Goal: Transaction & Acquisition: Purchase product/service

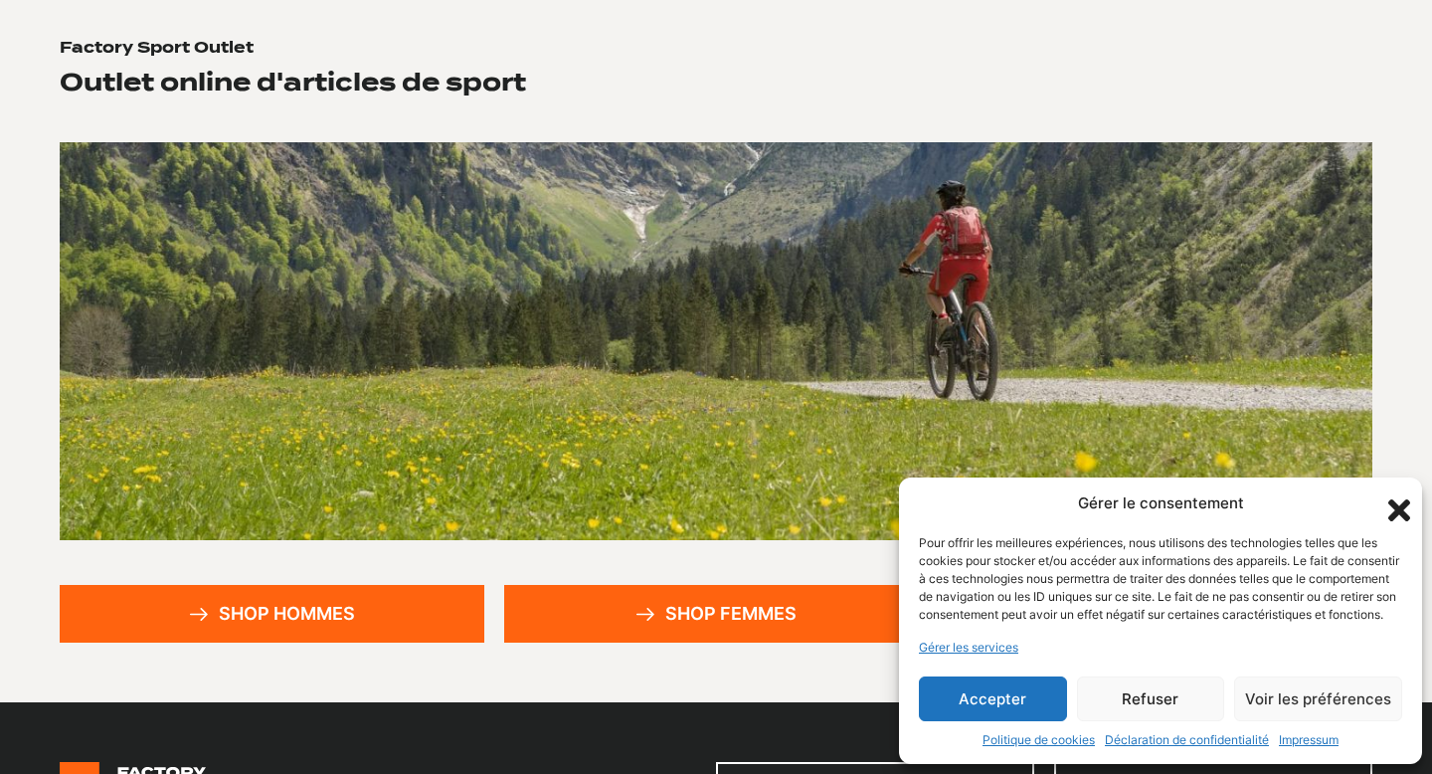
scroll to position [233, 0]
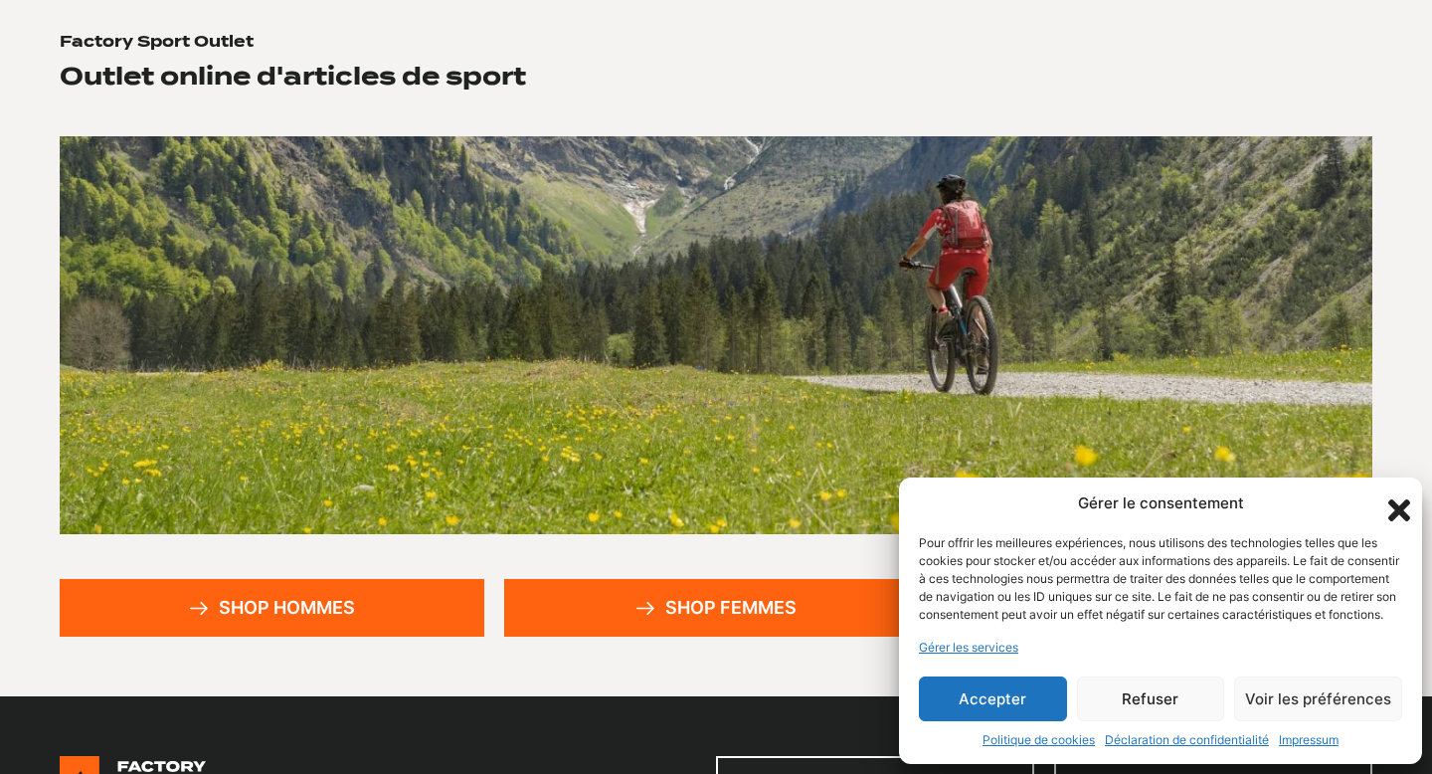
click at [969, 705] on button "Accepter" at bounding box center [993, 698] width 148 height 45
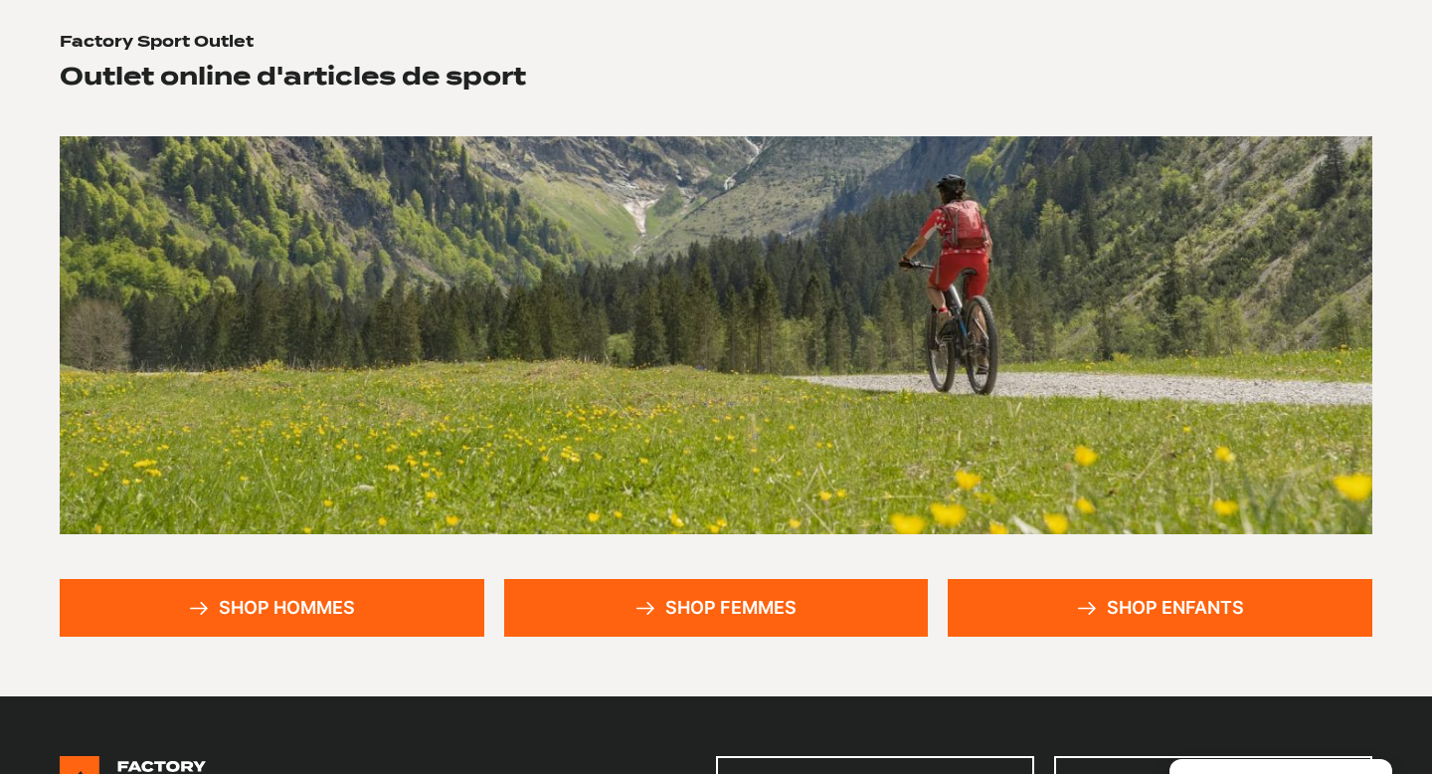
click at [456, 629] on link "Shop hommes" at bounding box center [272, 608] width 425 height 58
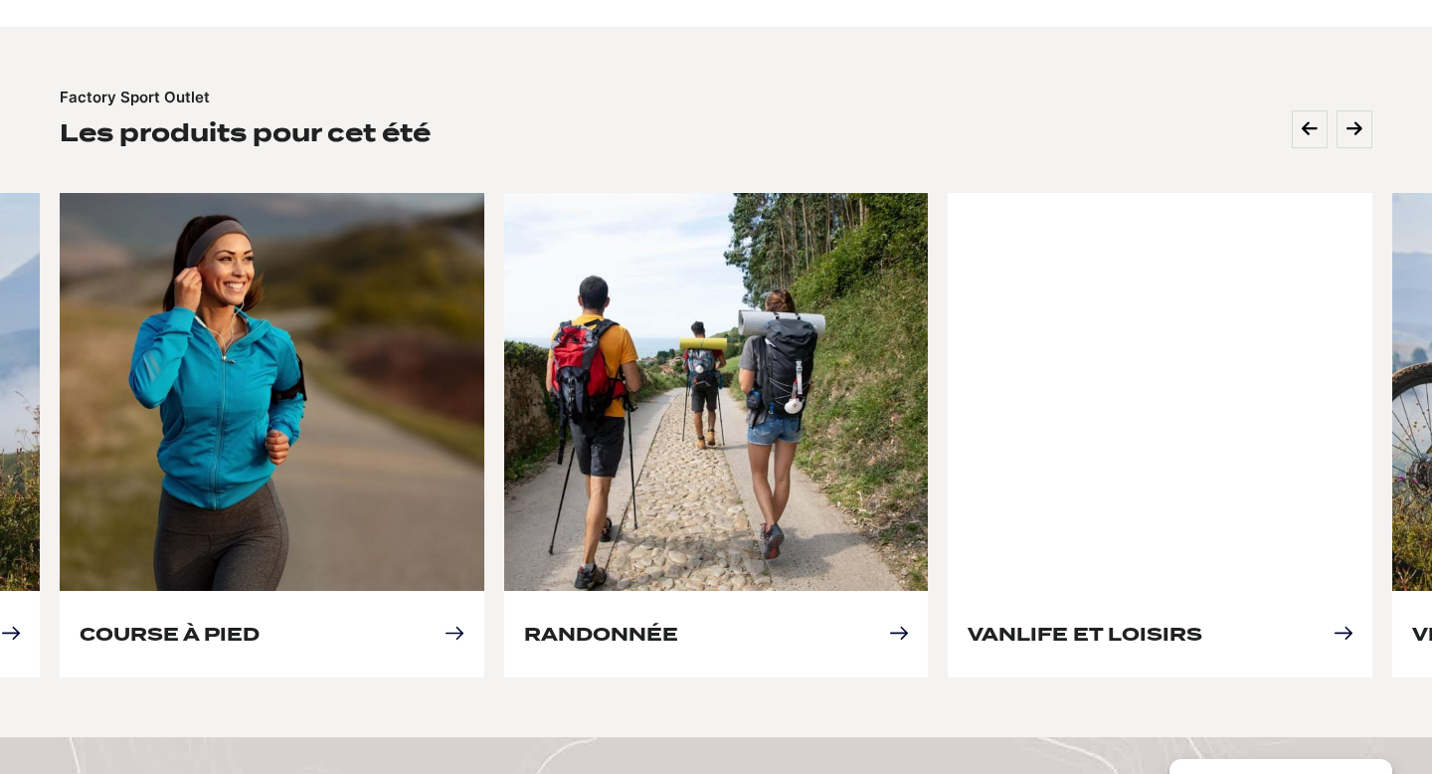
scroll to position [832, 0]
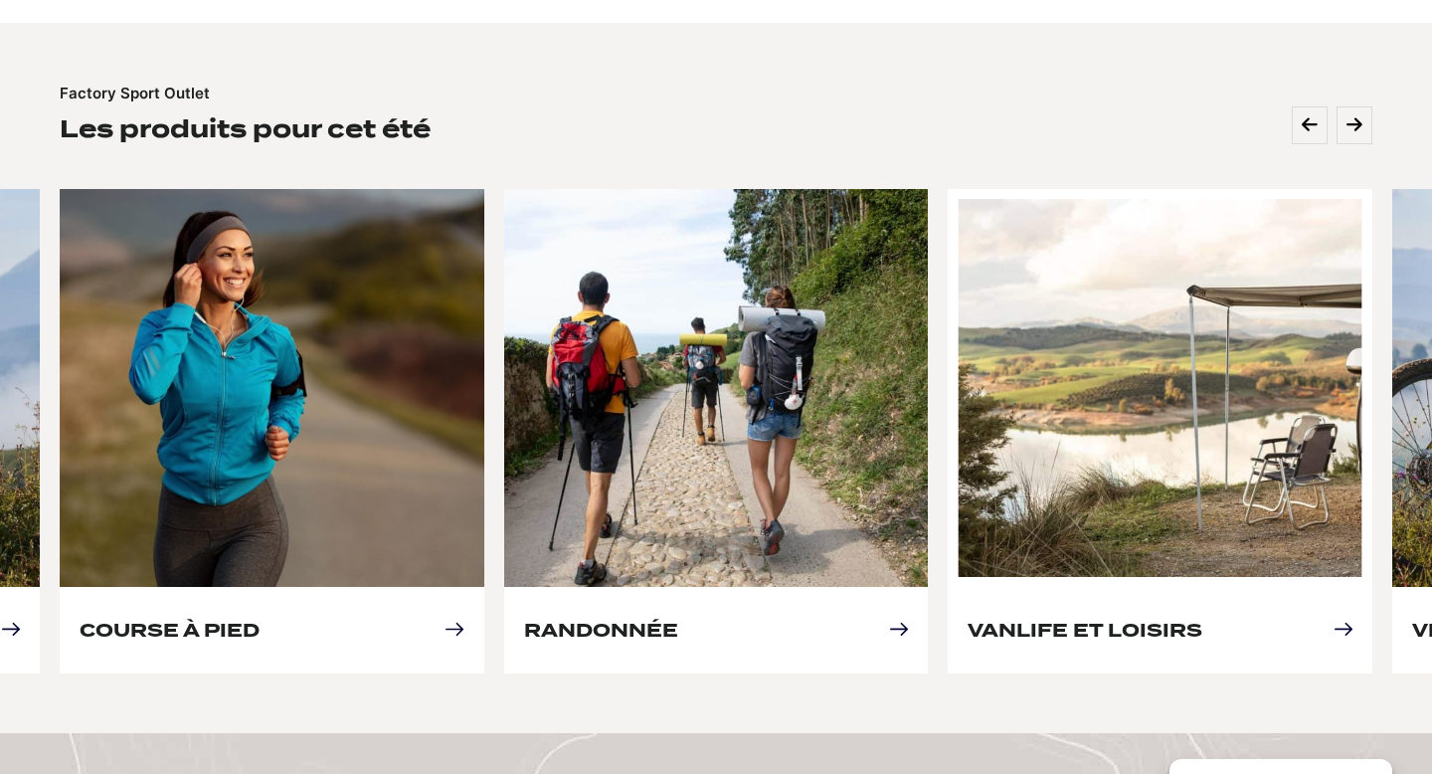
click at [1026, 620] on link "Vanlife et loisirs" at bounding box center [1085, 630] width 235 height 21
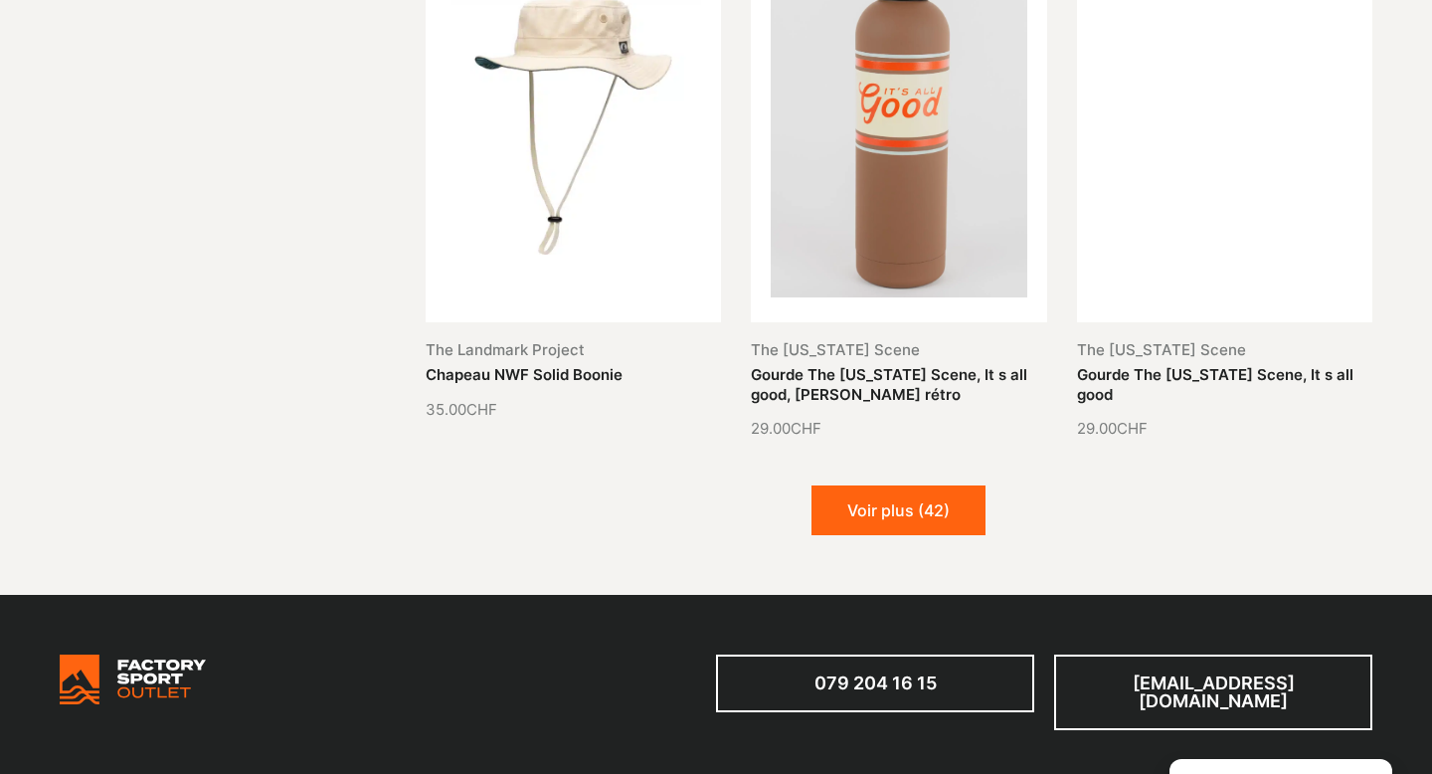
scroll to position [2266, 0]
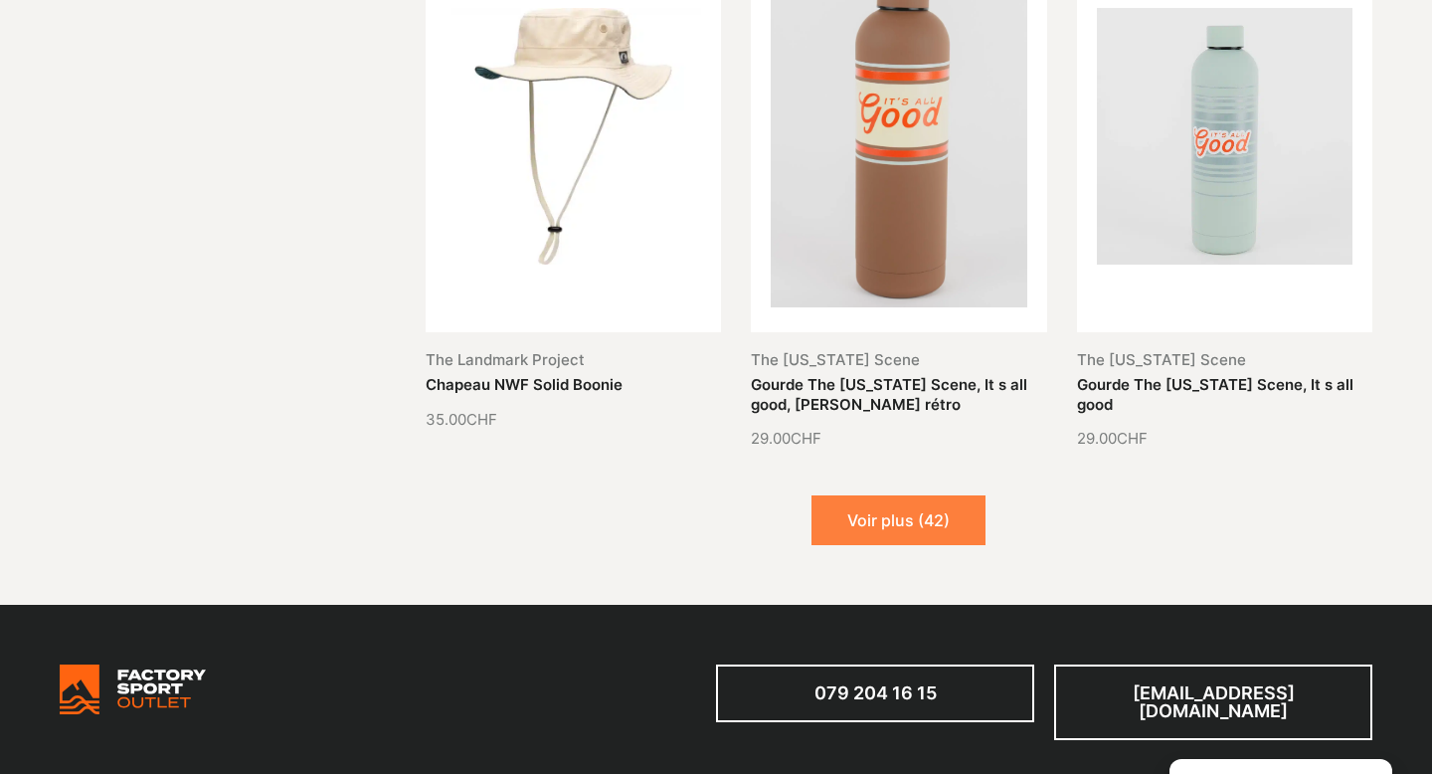
click at [940, 529] on button "Voir plus (42)" at bounding box center [899, 520] width 174 height 50
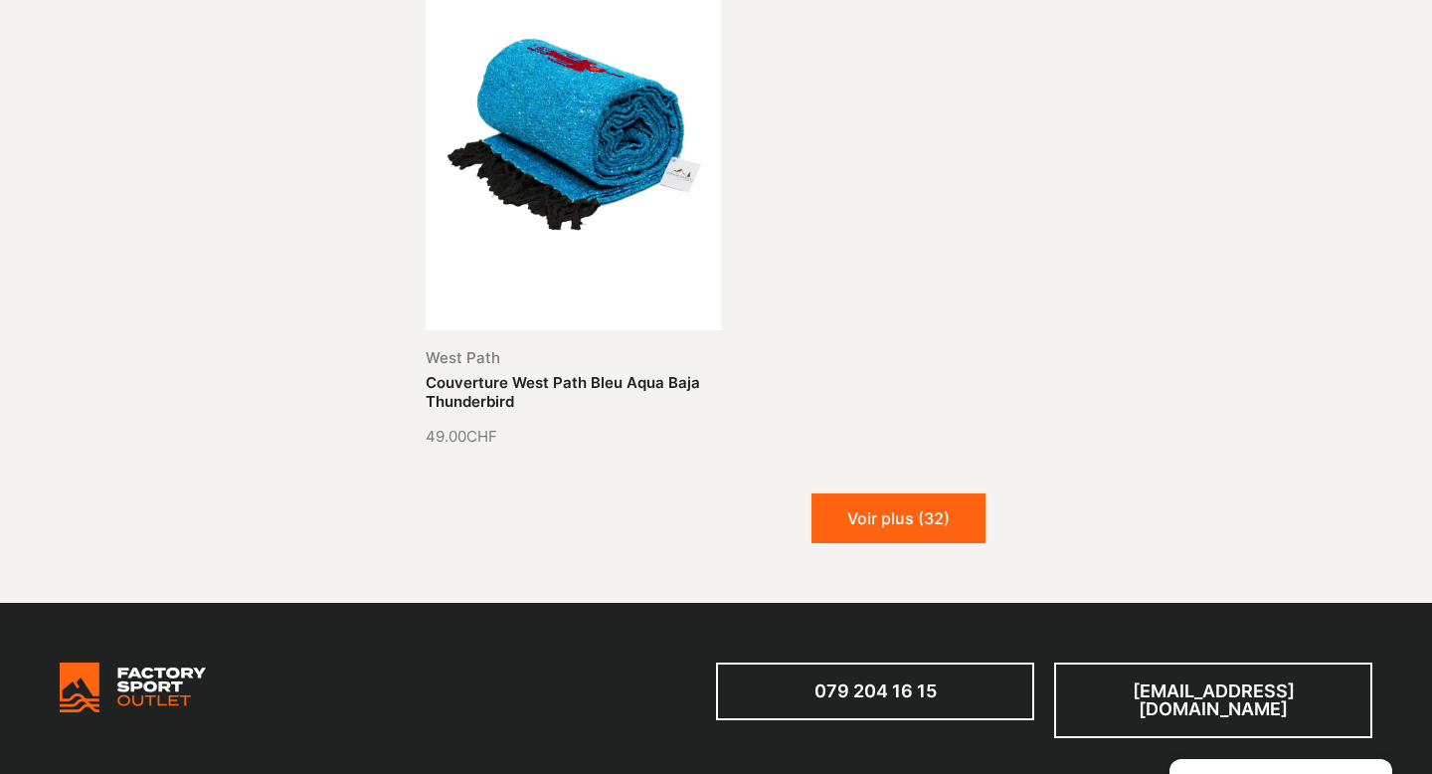
scroll to position [4451, 0]
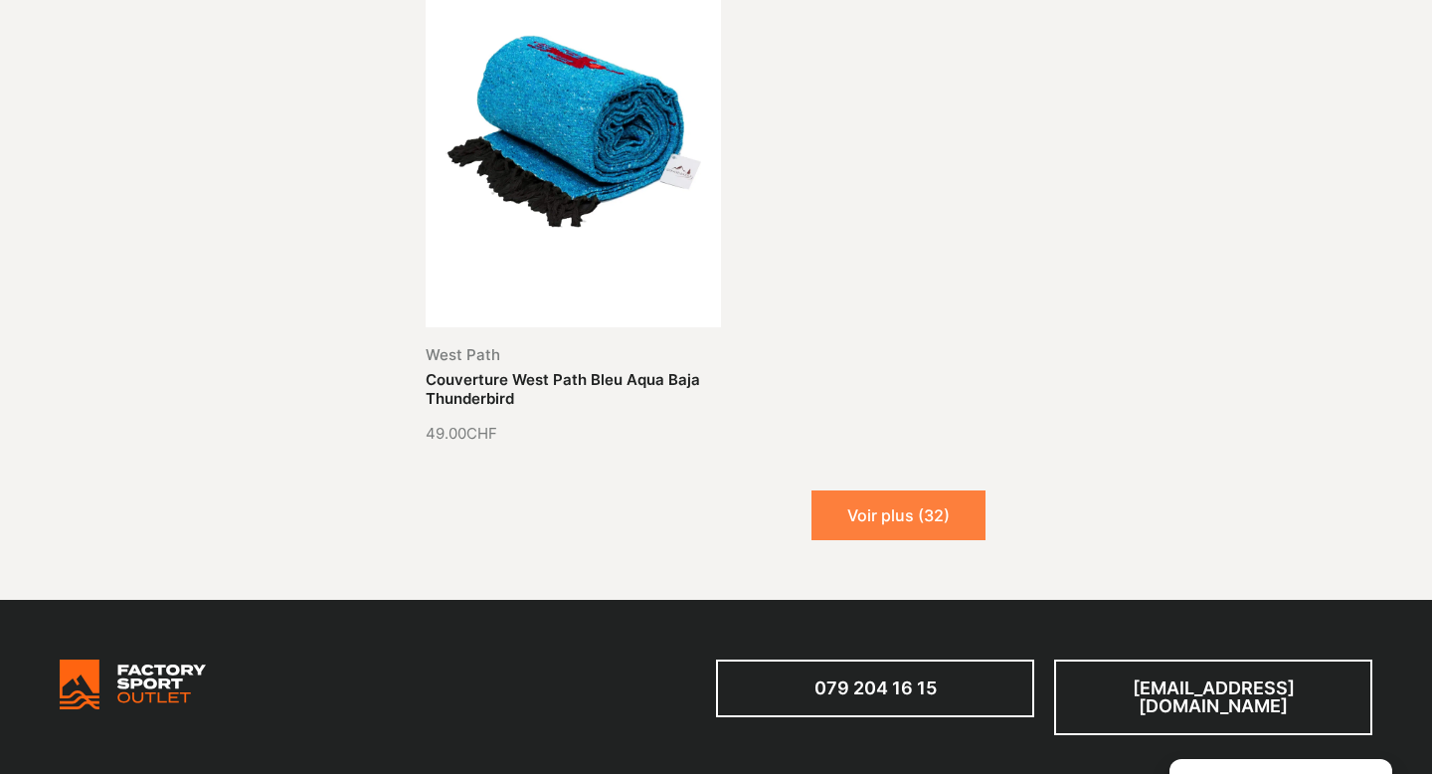
click at [947, 492] on button "Voir plus (32)" at bounding box center [899, 515] width 174 height 50
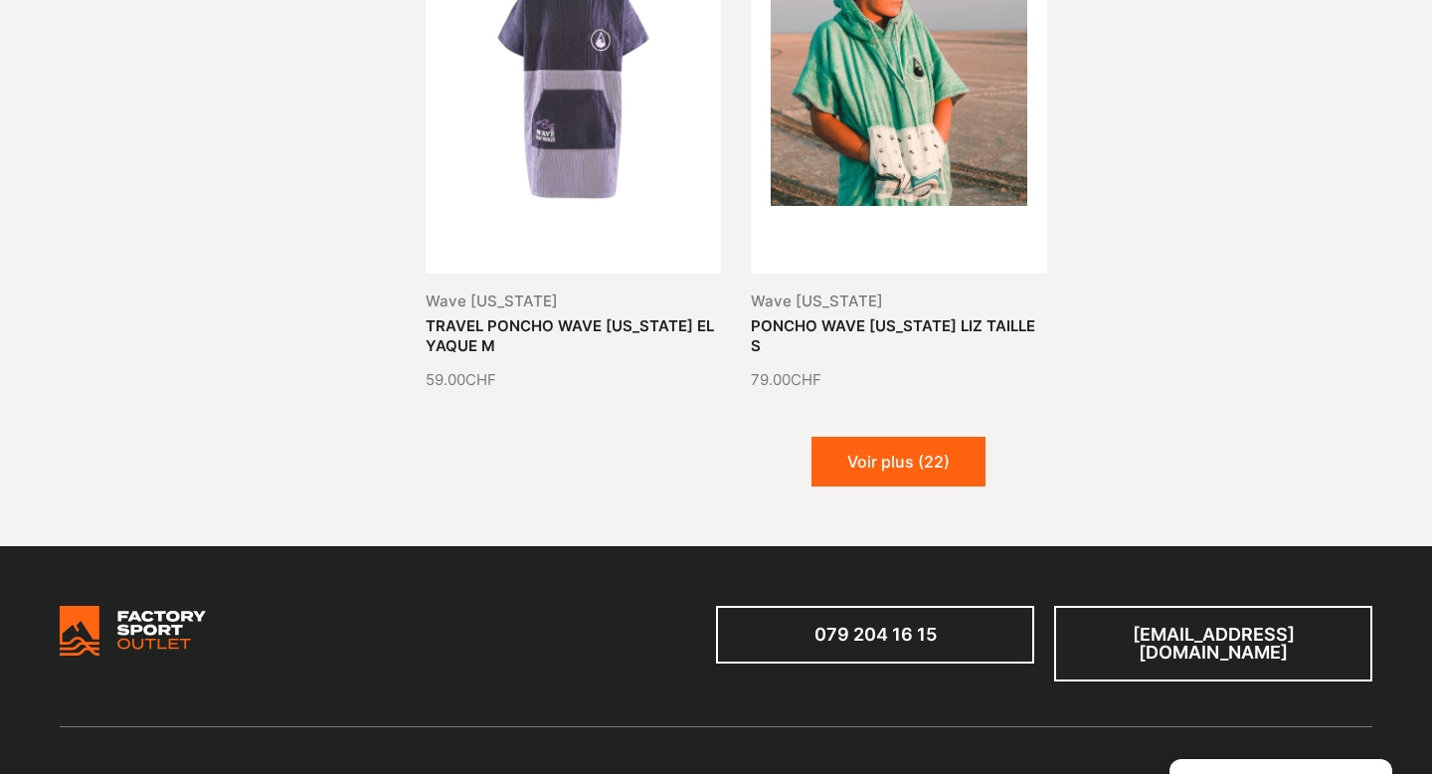
scroll to position [6130, 0]
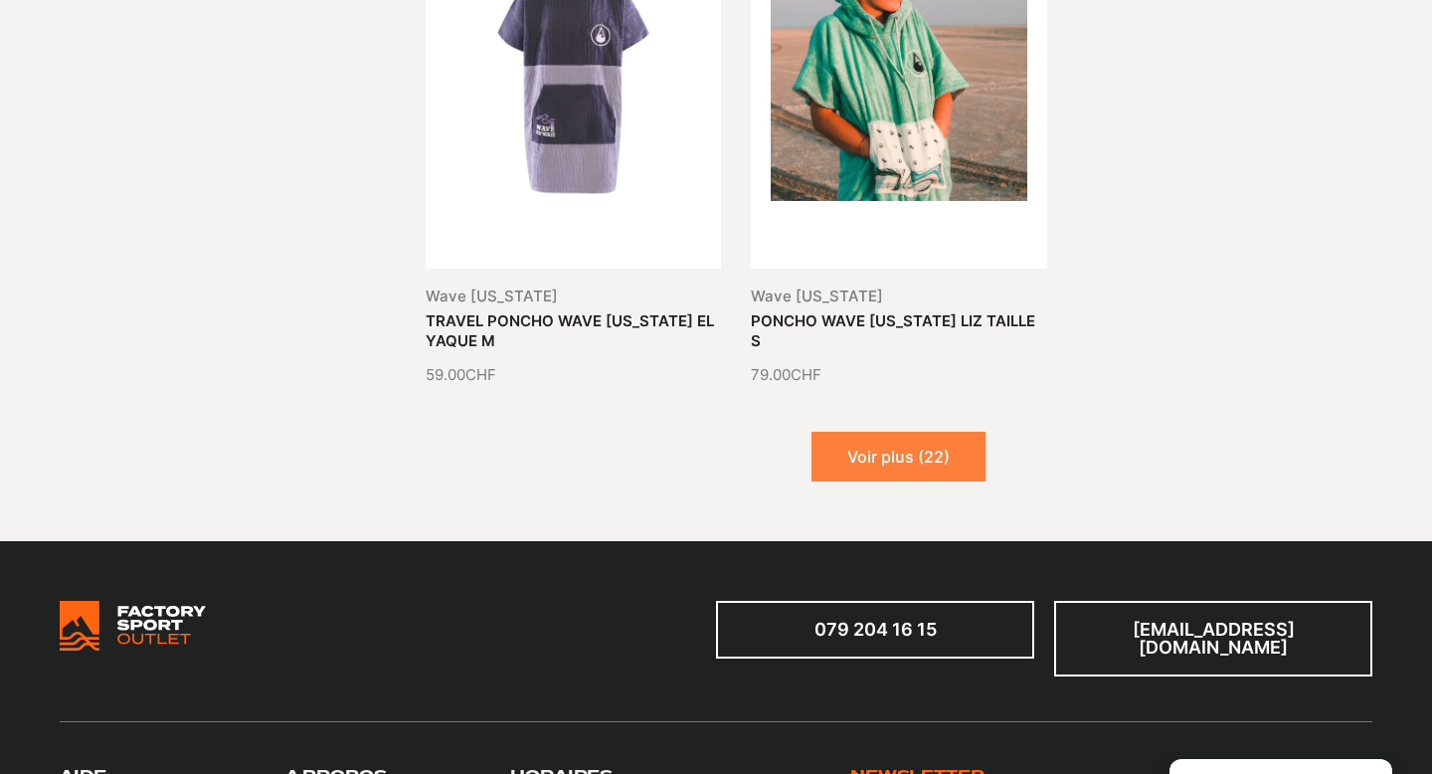
click at [950, 435] on button "Voir plus (22)" at bounding box center [899, 457] width 174 height 50
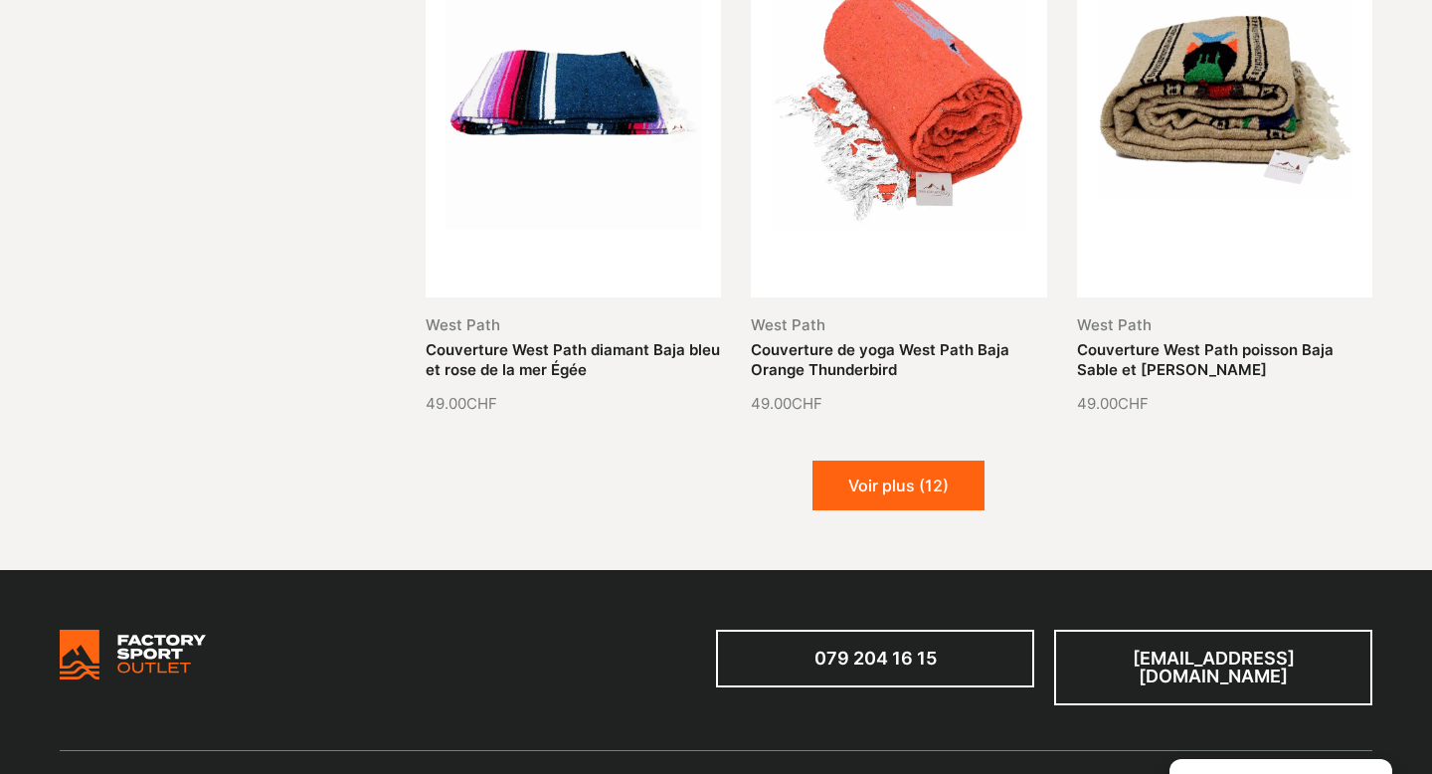
scroll to position [7725, 0]
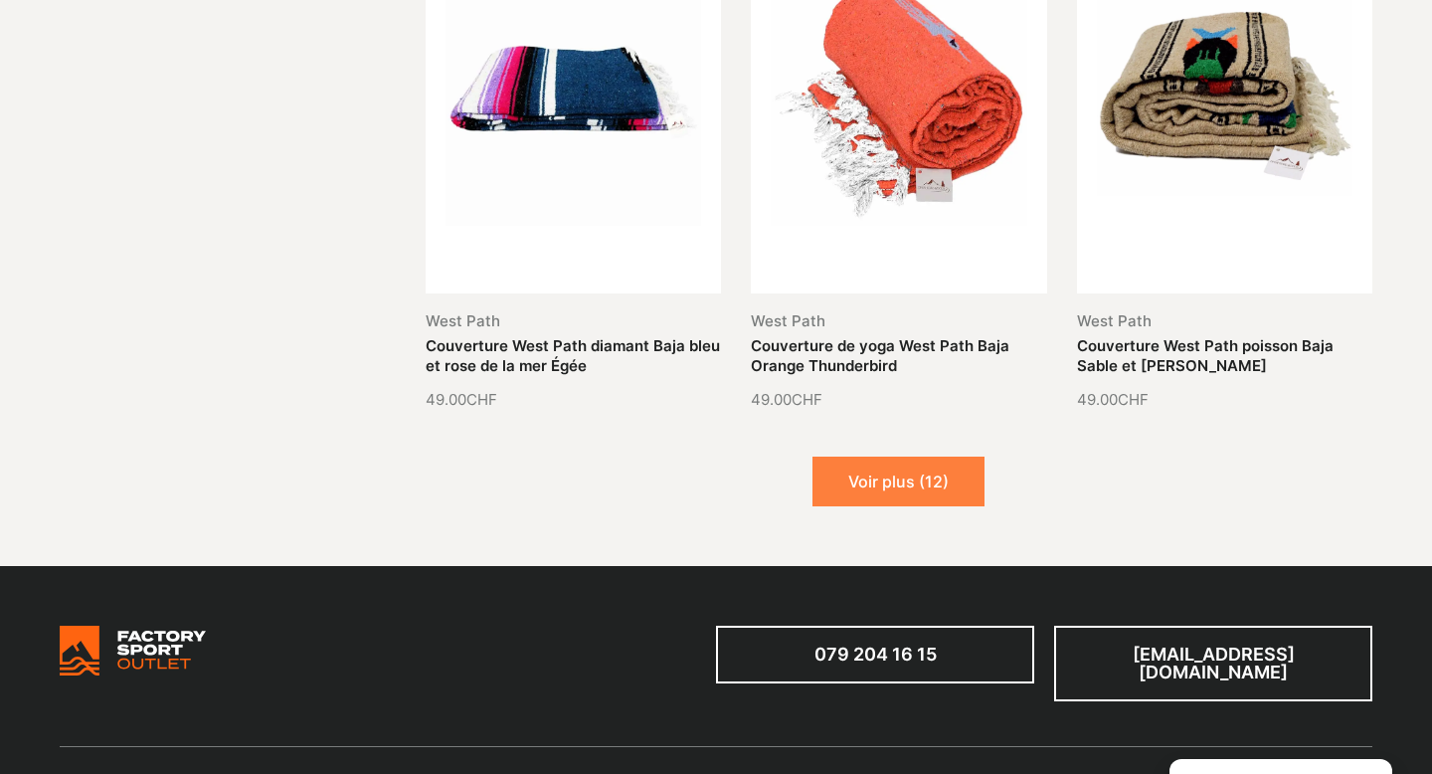
click at [937, 458] on button "Voir plus (12)" at bounding box center [899, 481] width 172 height 50
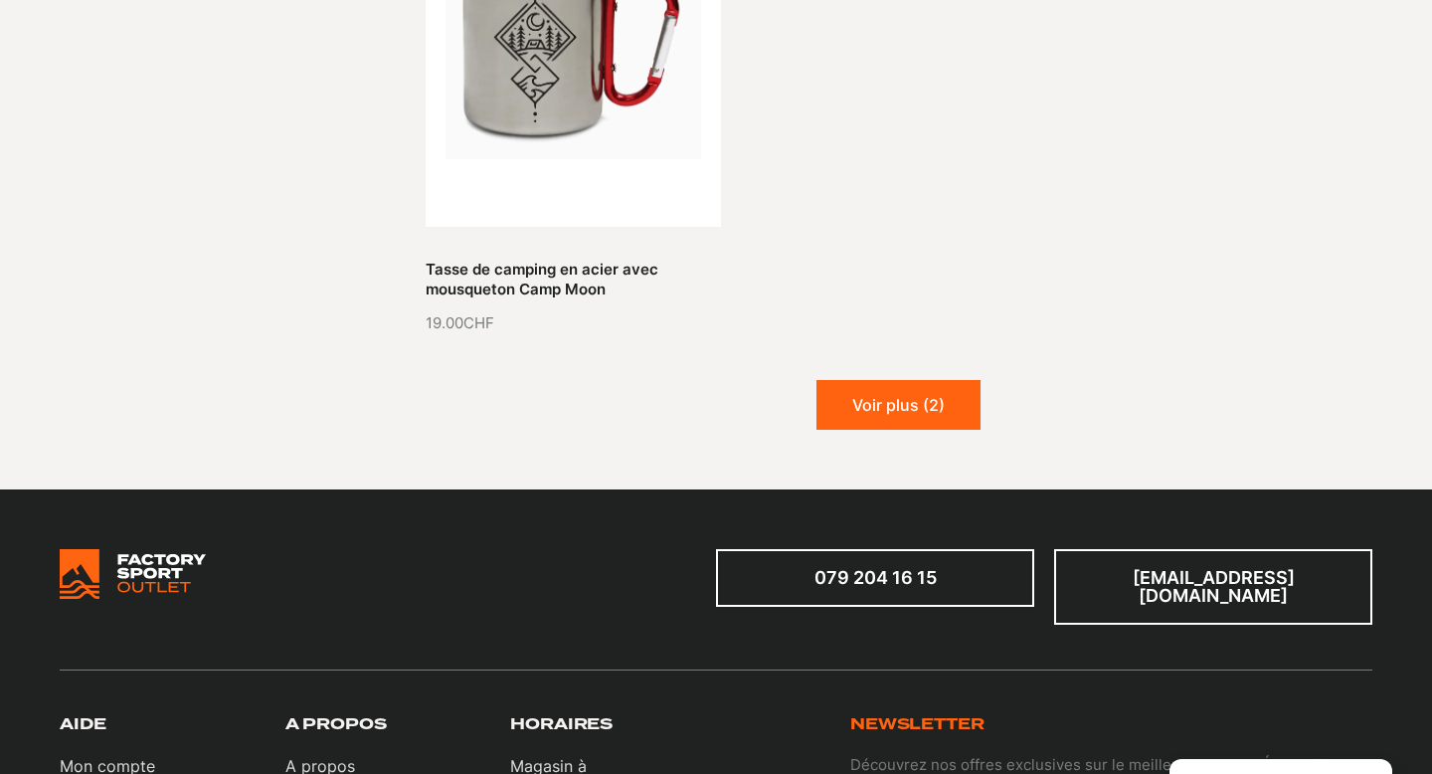
scroll to position [9939, 0]
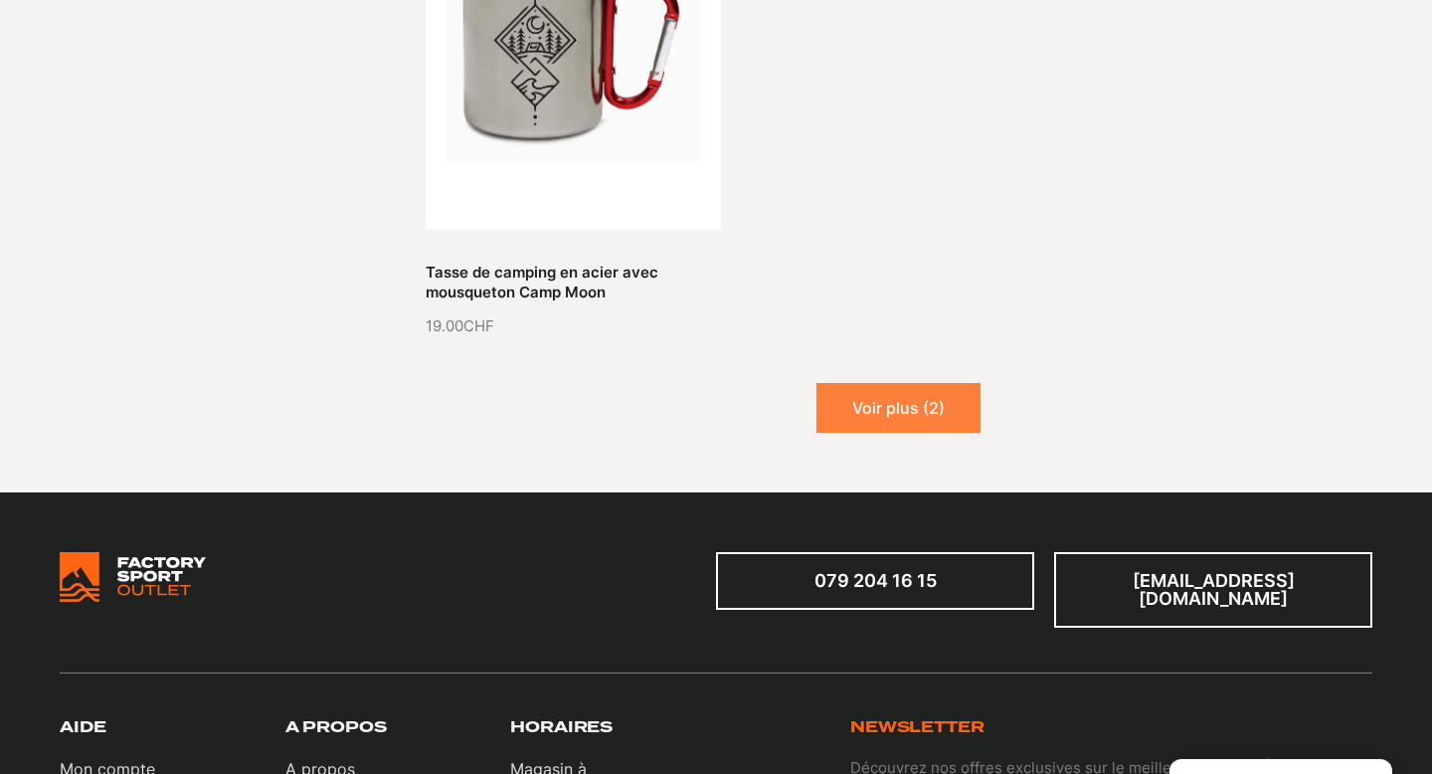
click at [945, 393] on button "Voir plus (2)" at bounding box center [898, 408] width 164 height 50
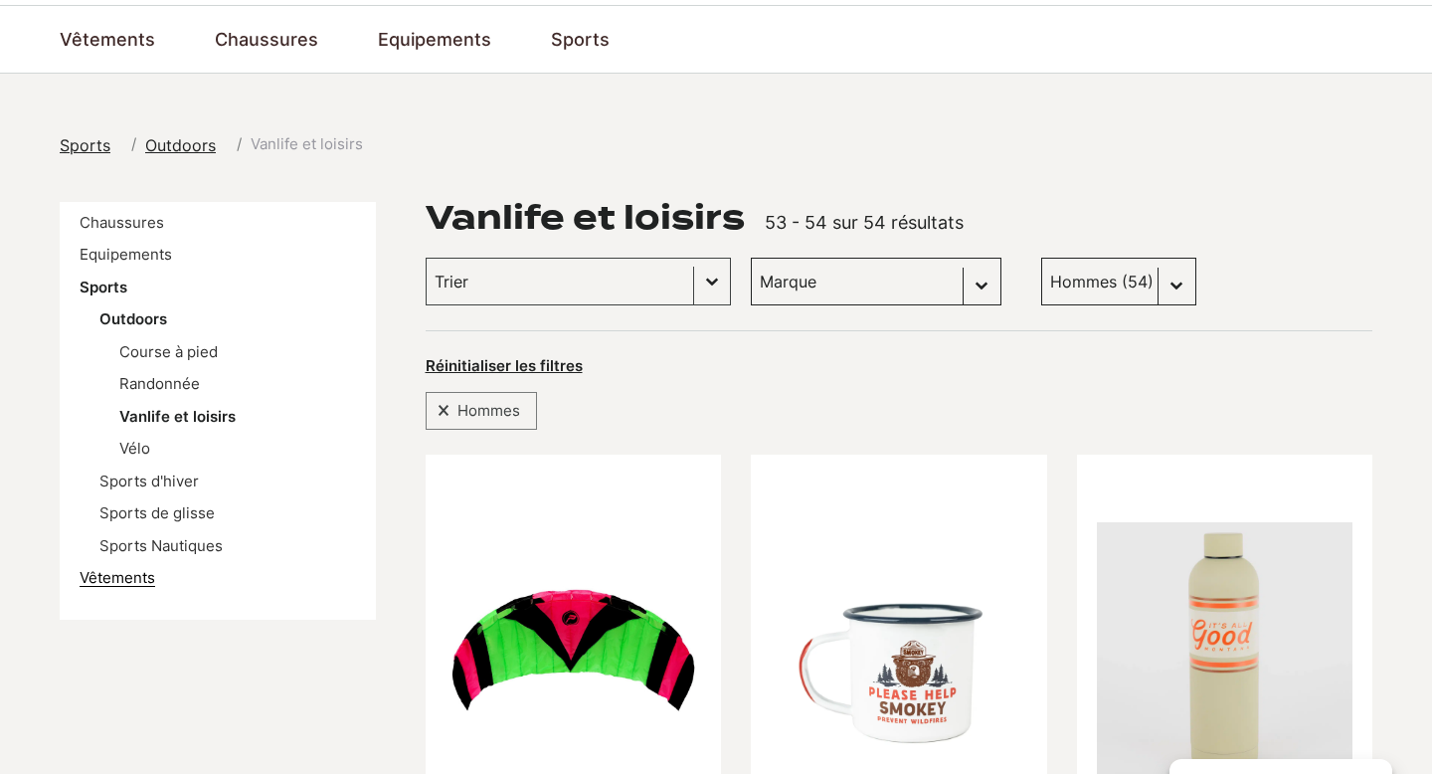
scroll to position [141, 0]
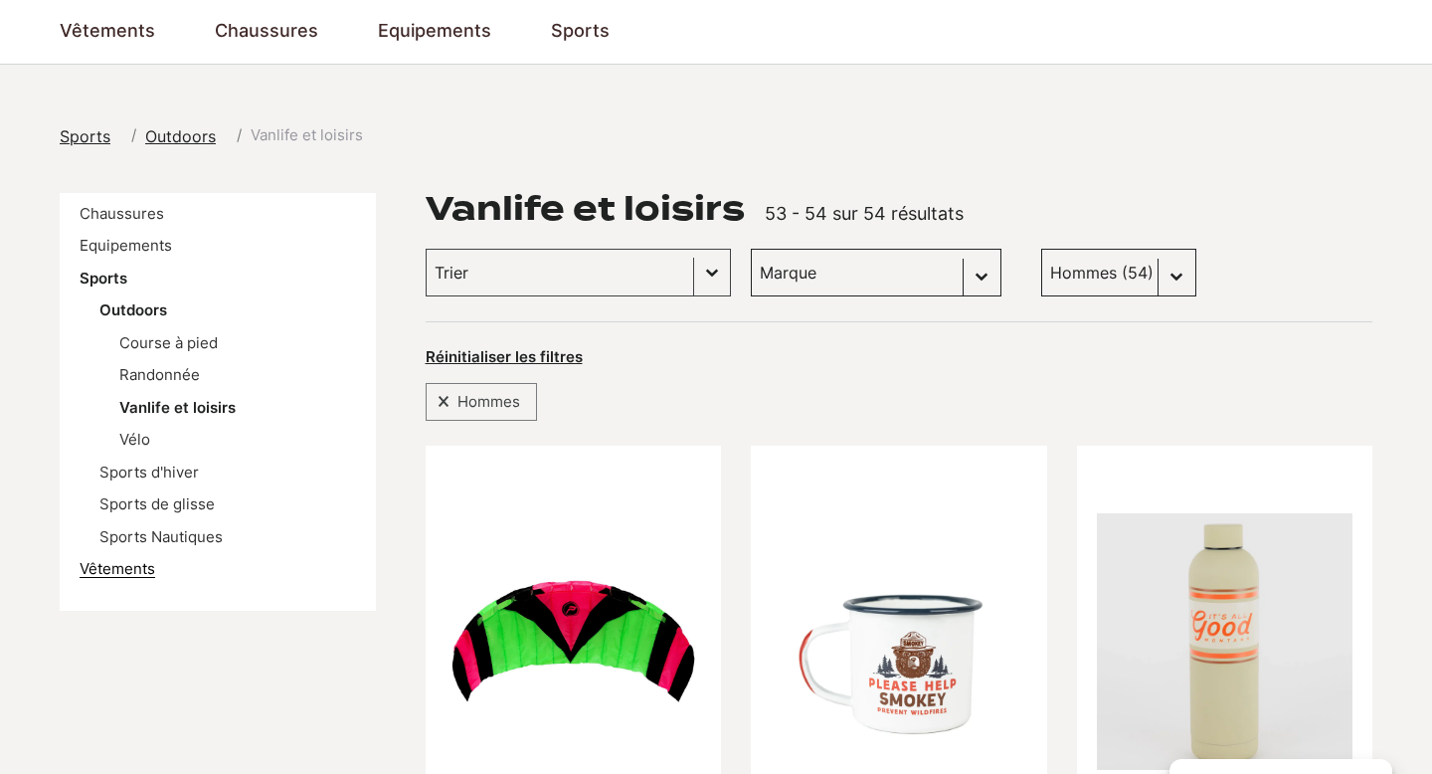
click at [119, 572] on link "Vêtements" at bounding box center [118, 568] width 76 height 19
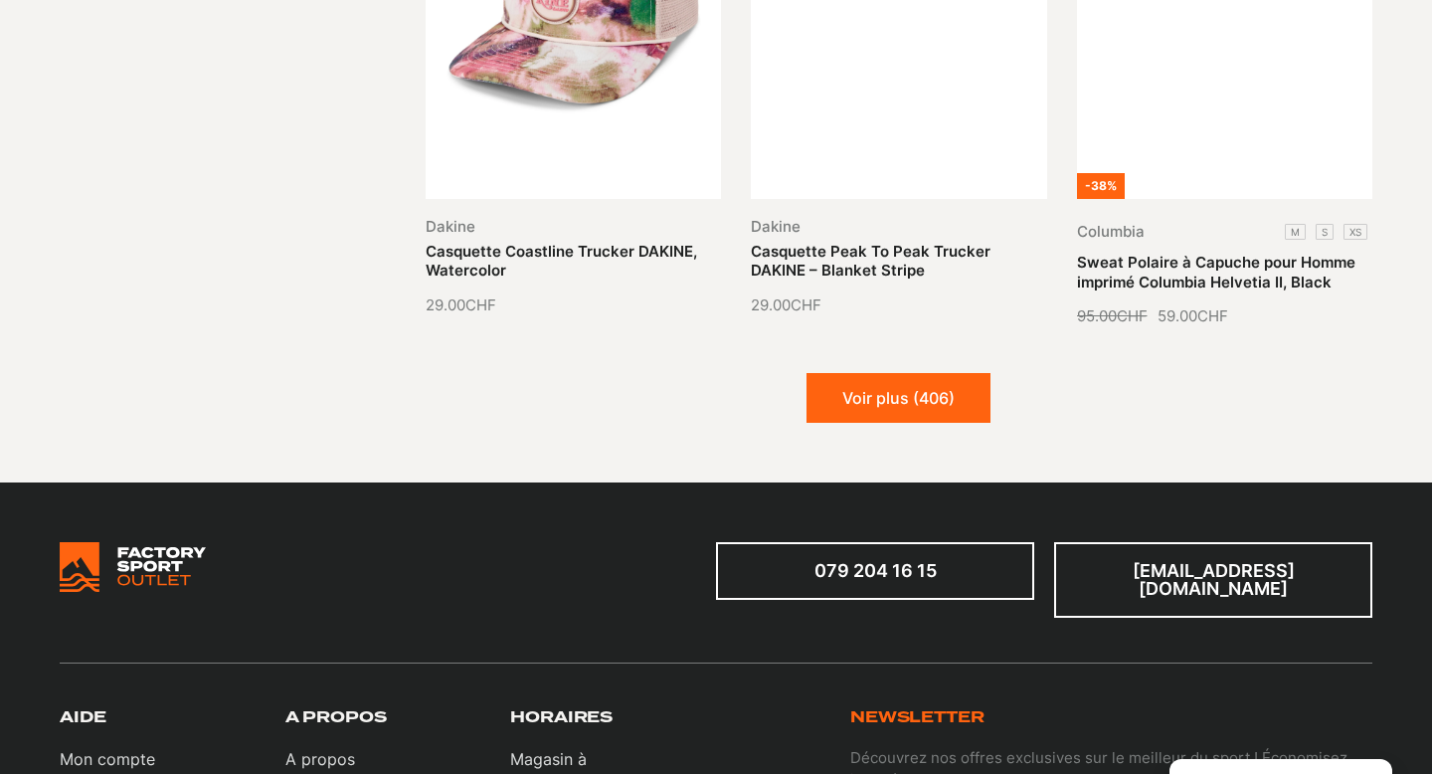
scroll to position [2377, 0]
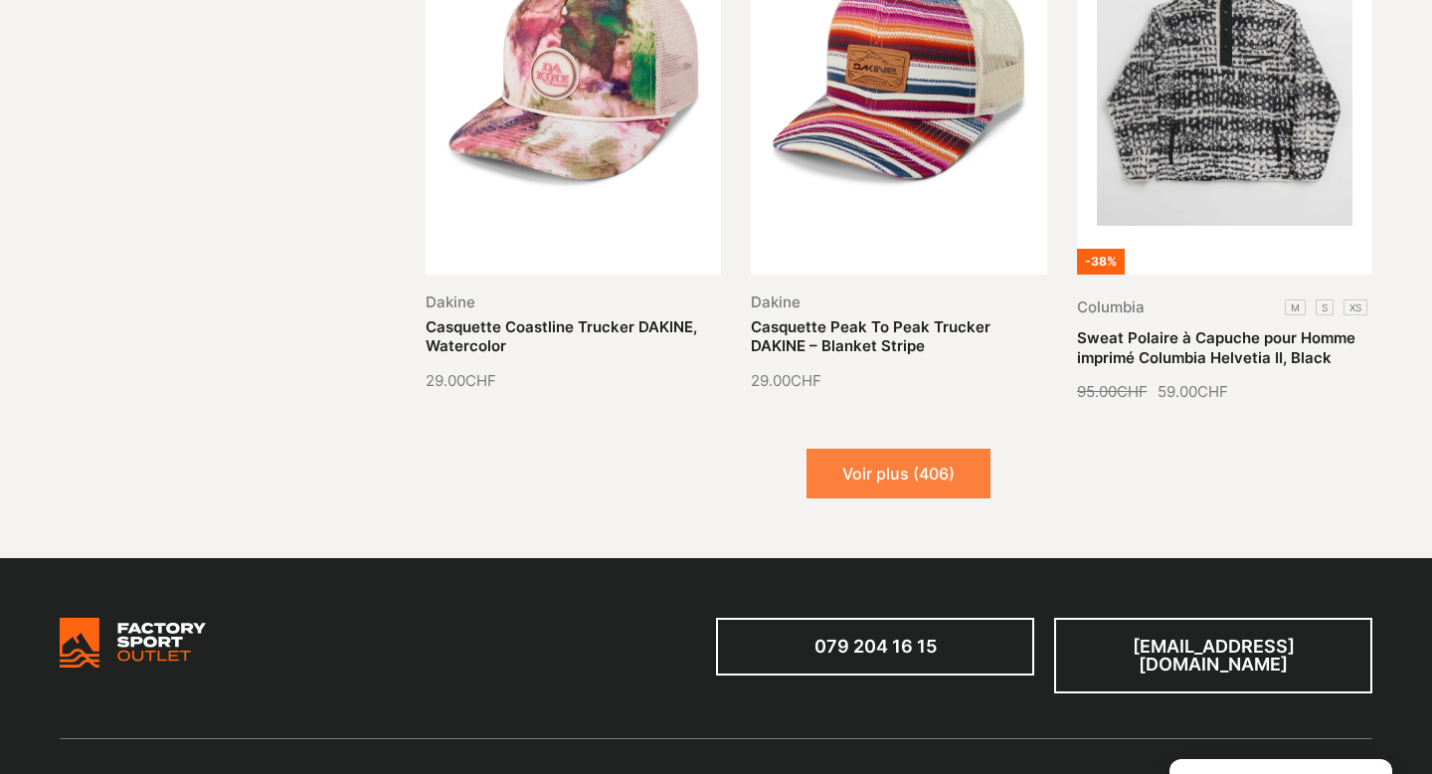
click at [862, 450] on button "Voir plus (406)" at bounding box center [899, 474] width 184 height 50
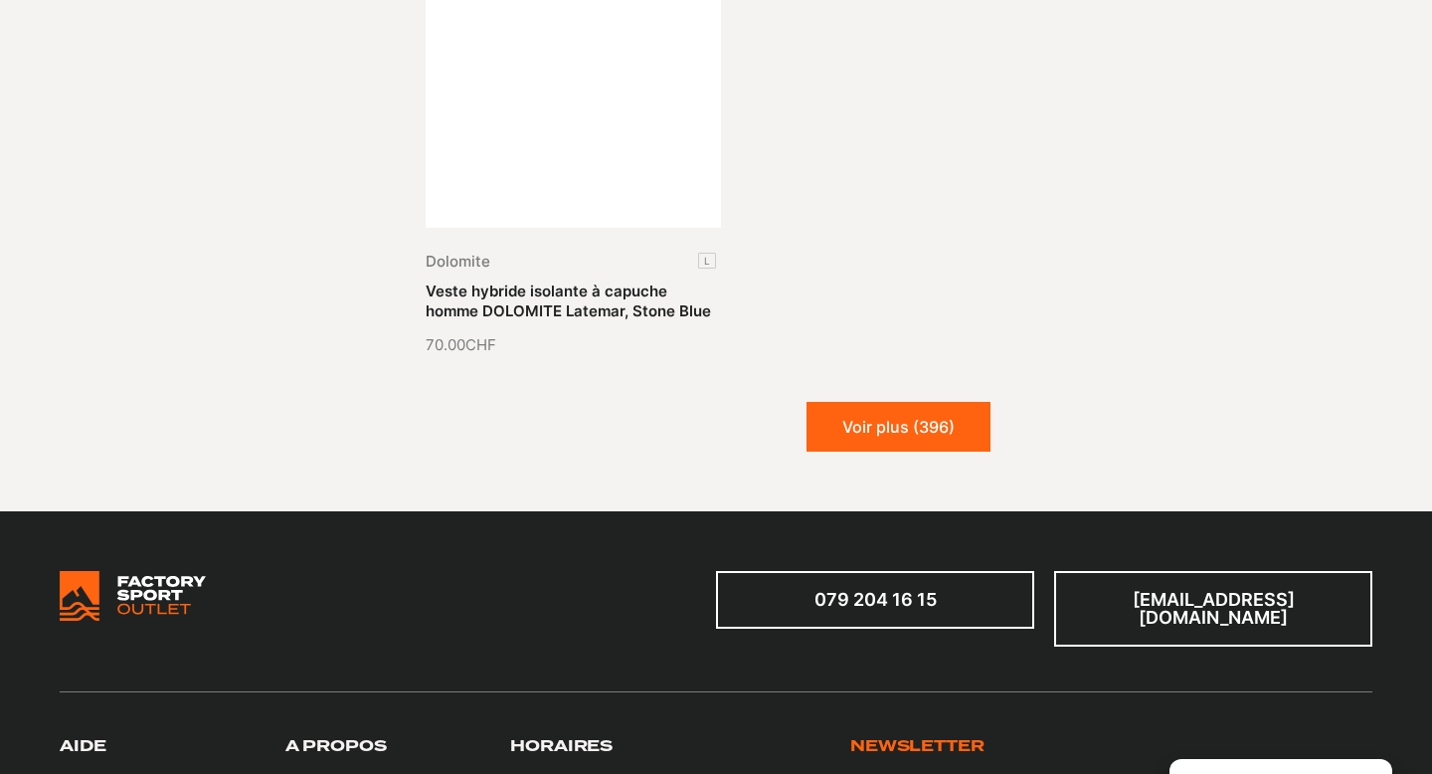
scroll to position [4638, 0]
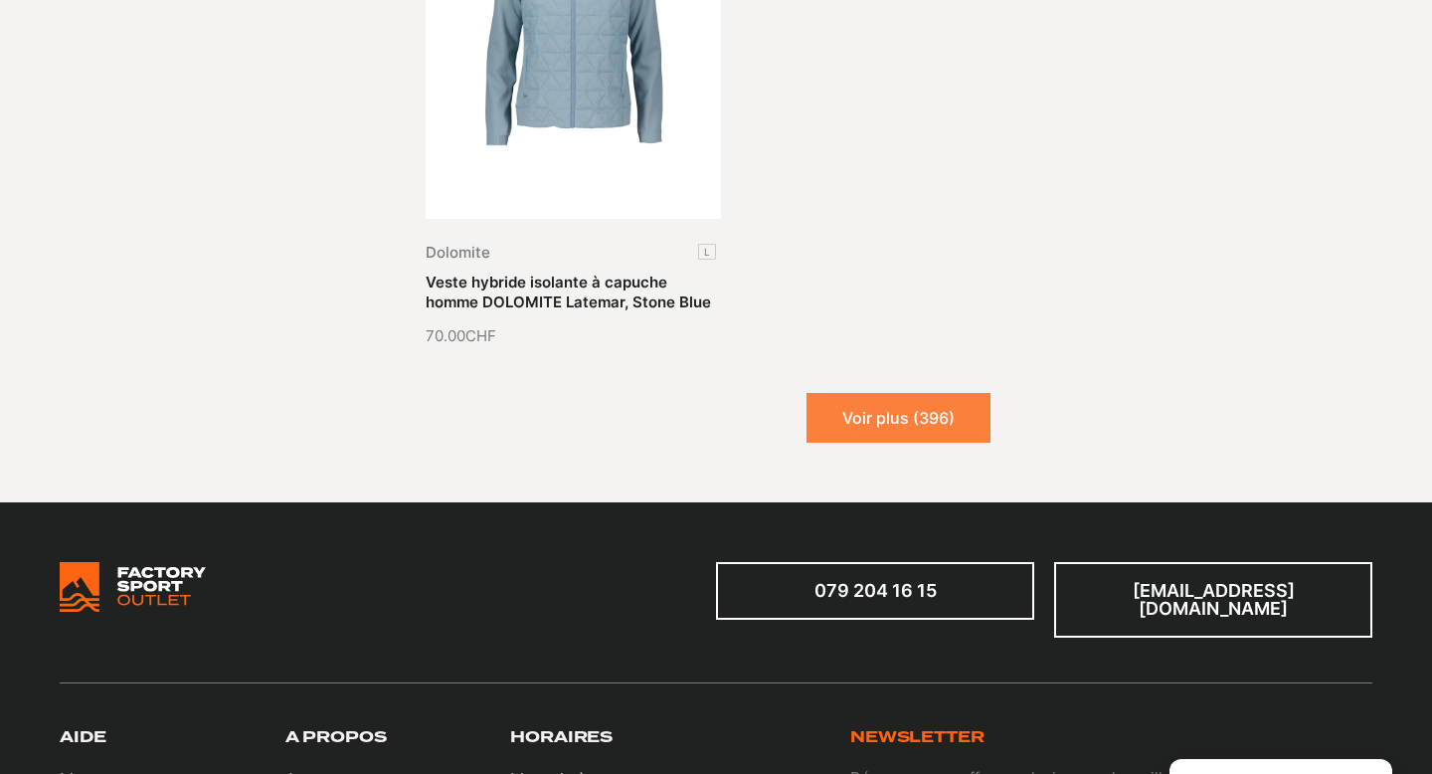
click at [886, 403] on button "Voir plus (396)" at bounding box center [899, 418] width 184 height 50
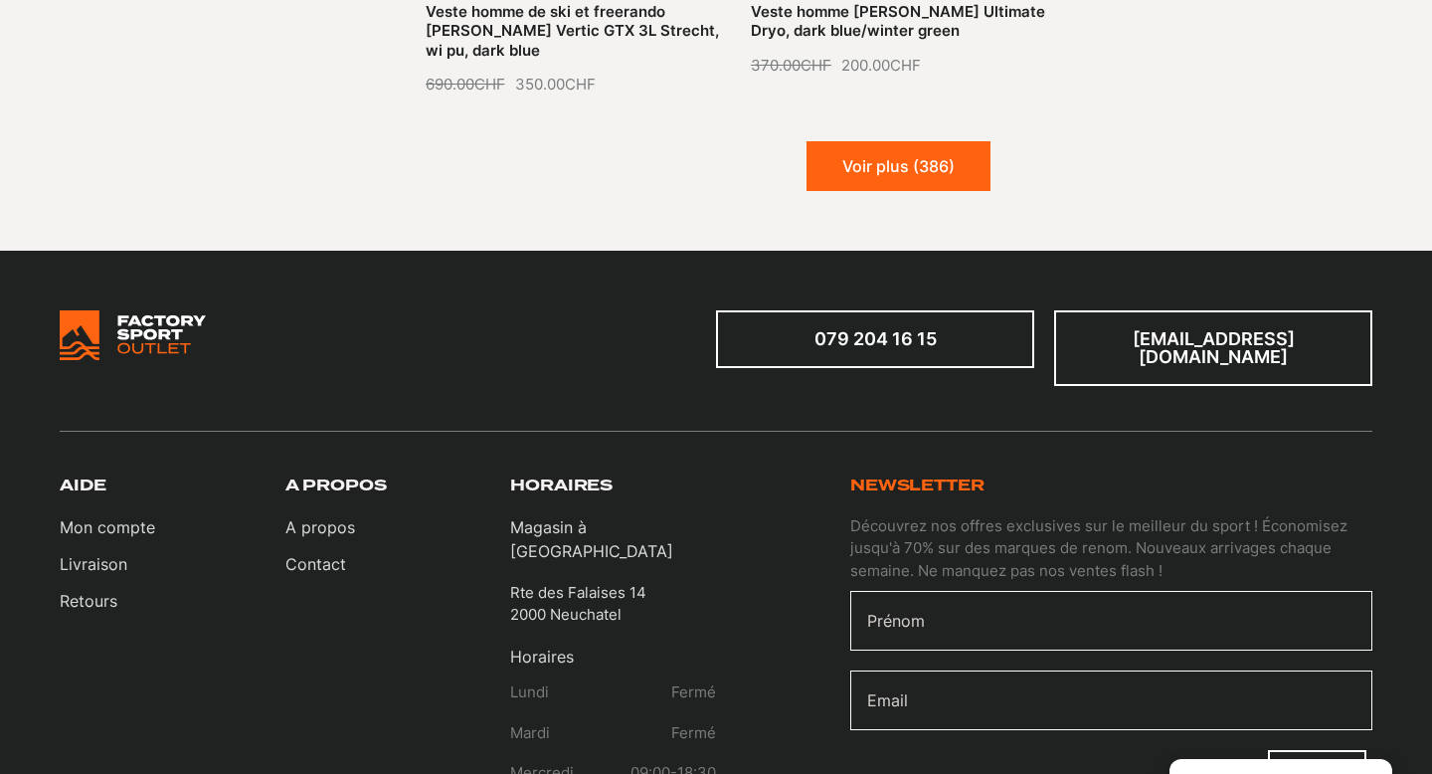
scroll to position [6561, 0]
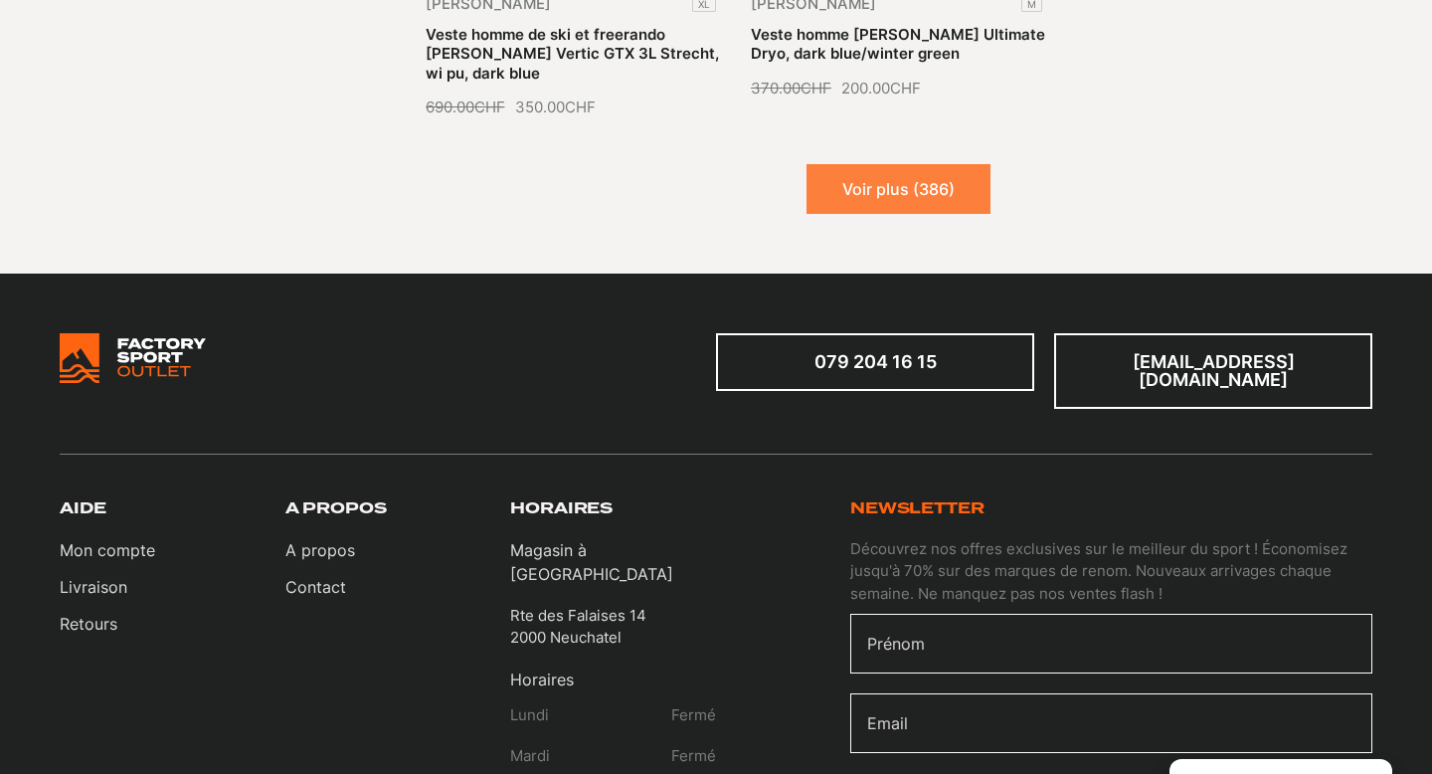
click at [910, 172] on button "Voir plus (386)" at bounding box center [899, 189] width 184 height 50
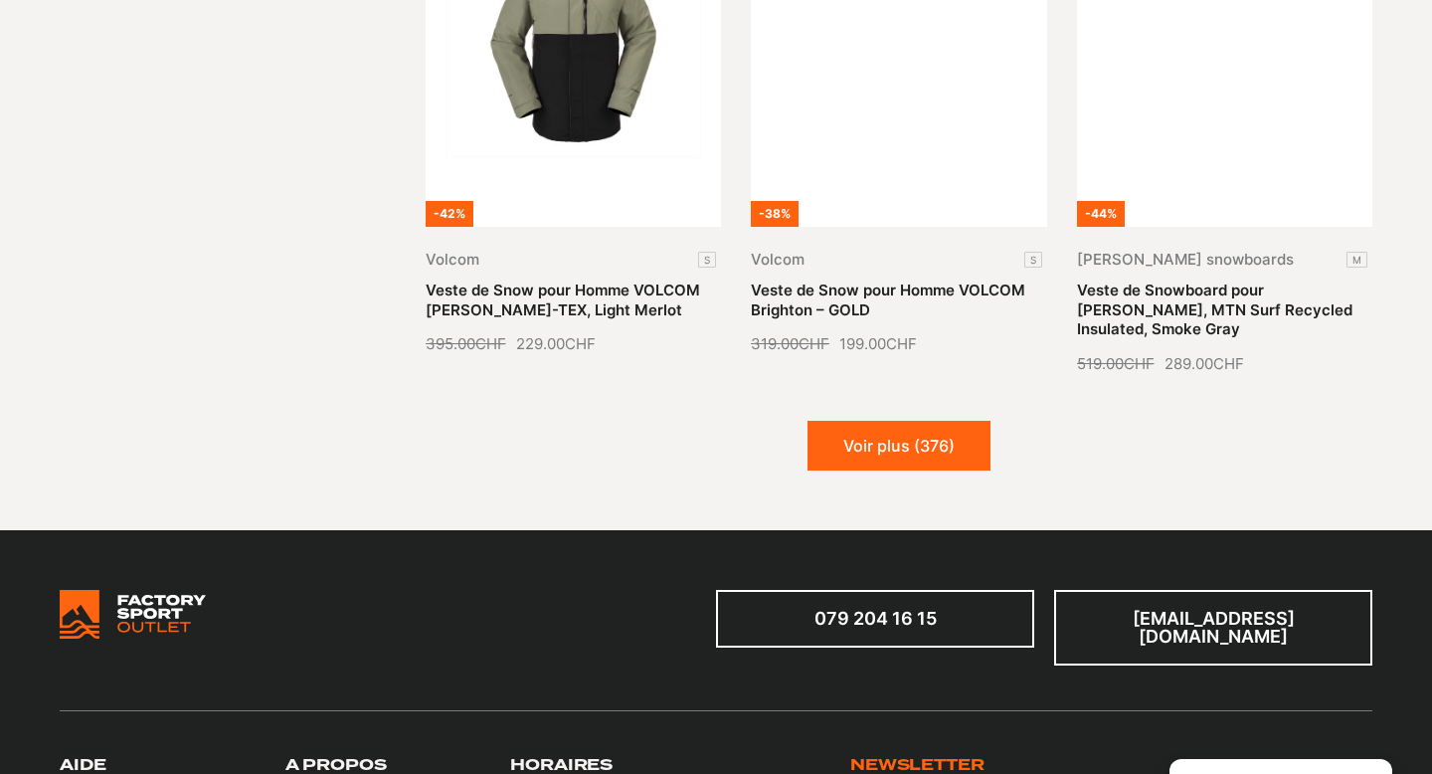
scroll to position [8027, 0]
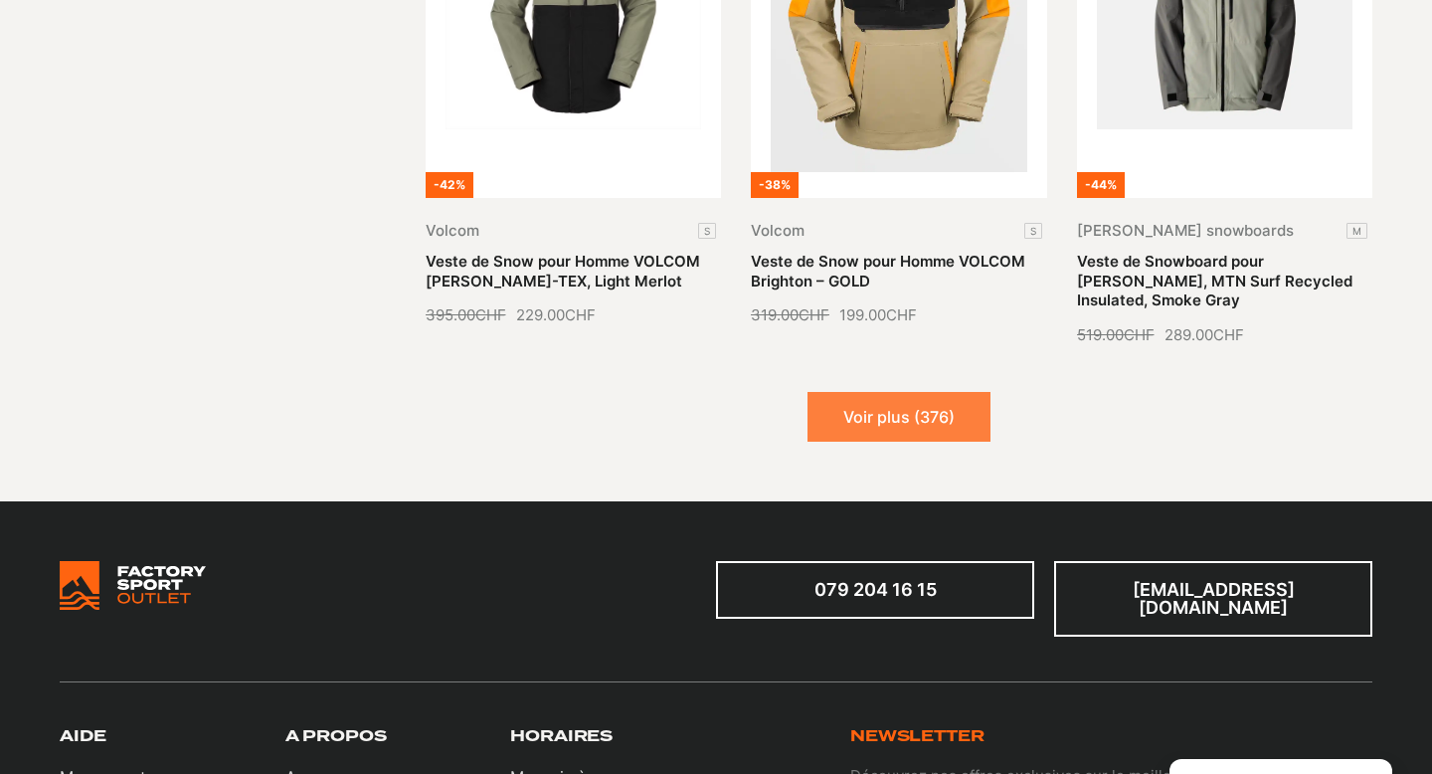
click at [895, 392] on button "Voir plus (376)" at bounding box center [899, 417] width 183 height 50
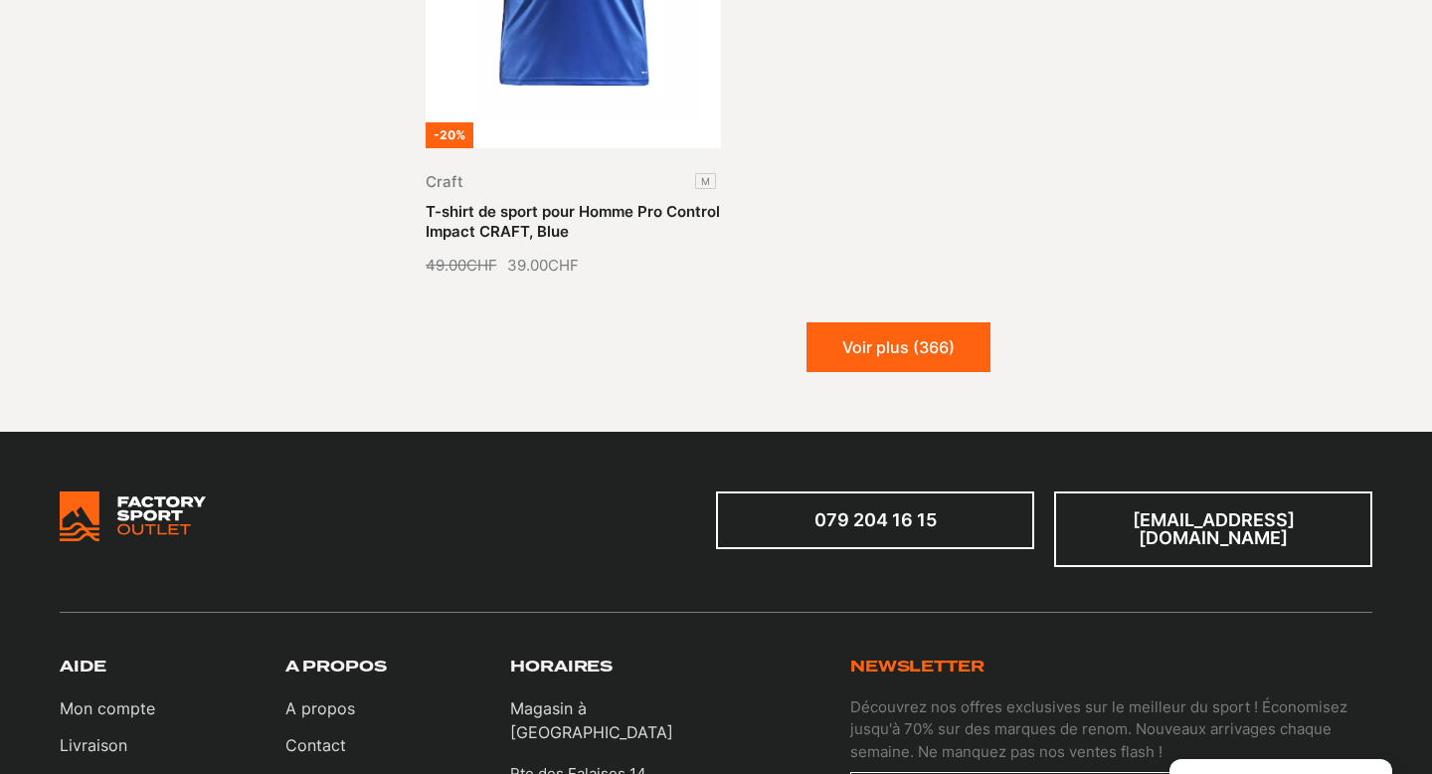
scroll to position [10318, 0]
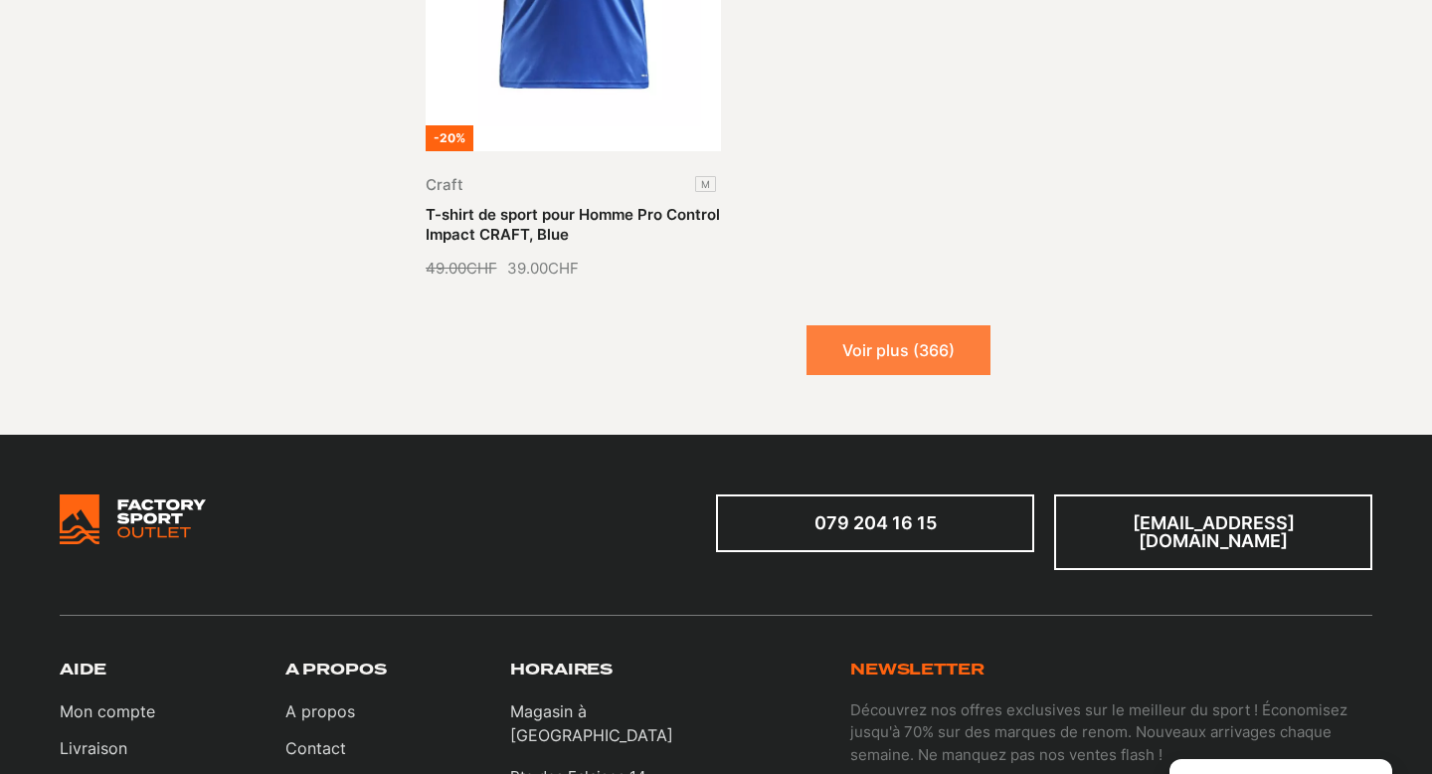
click at [905, 325] on button "Voir plus (366)" at bounding box center [899, 350] width 184 height 50
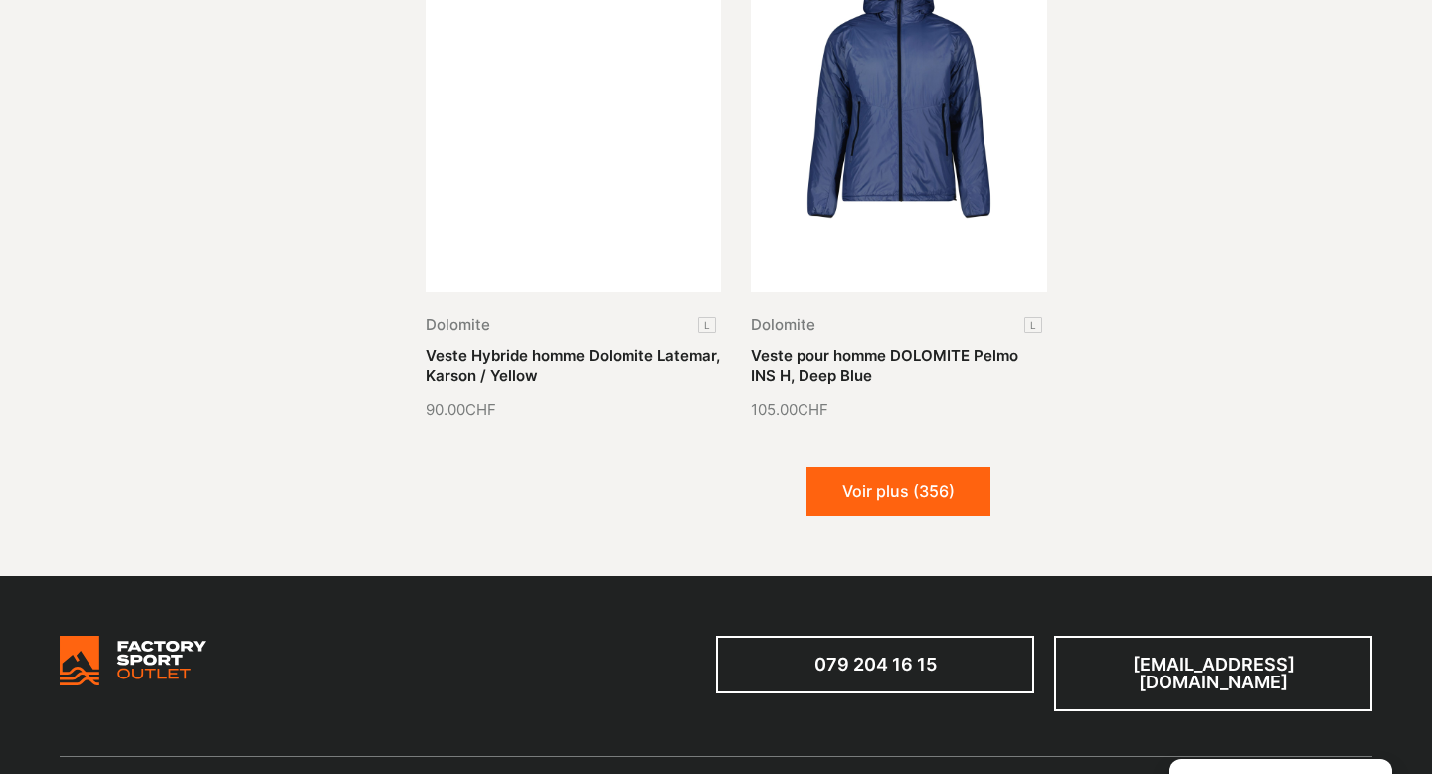
scroll to position [11839, 0]
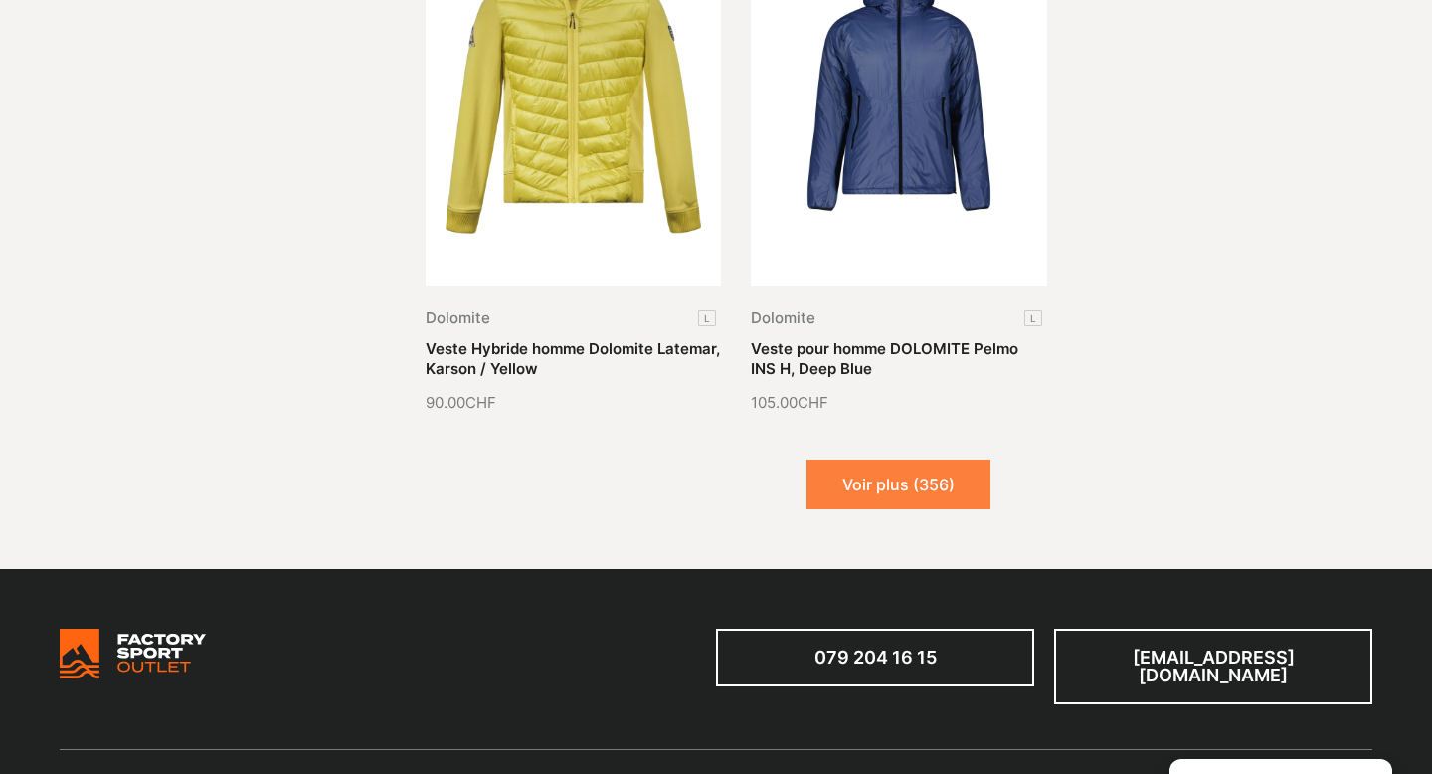
click at [901, 459] on button "Voir plus (356)" at bounding box center [899, 484] width 184 height 50
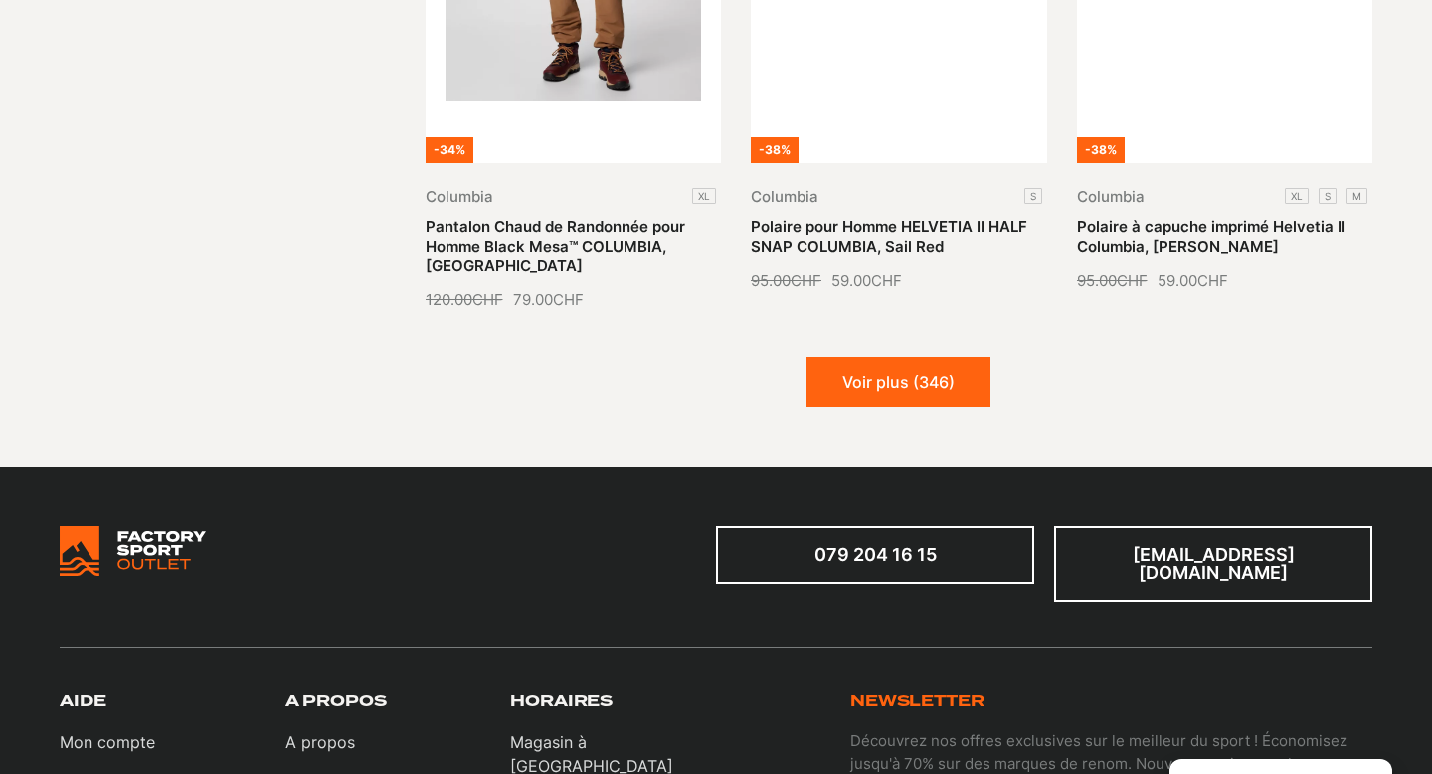
scroll to position [13634, 0]
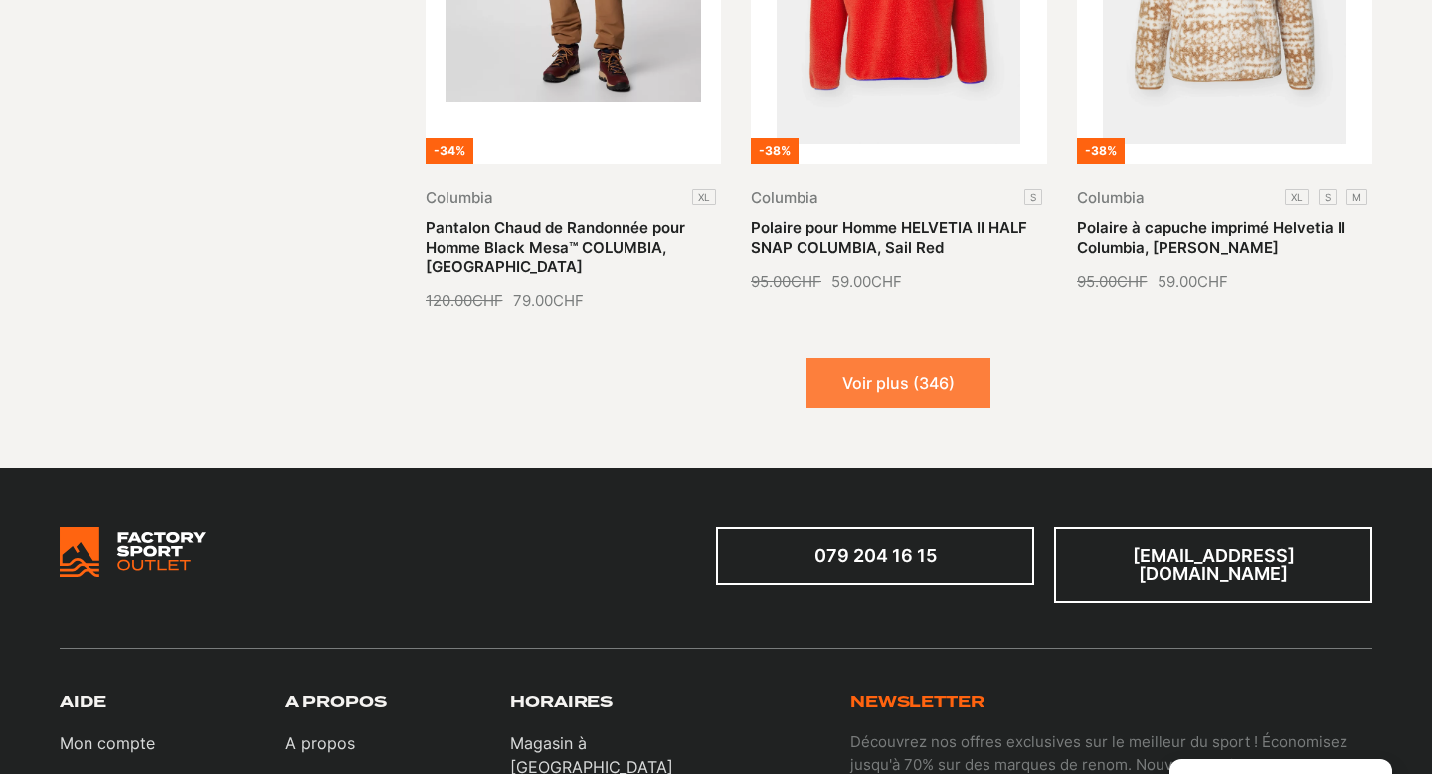
click at [927, 358] on button "Voir plus (346)" at bounding box center [899, 383] width 184 height 50
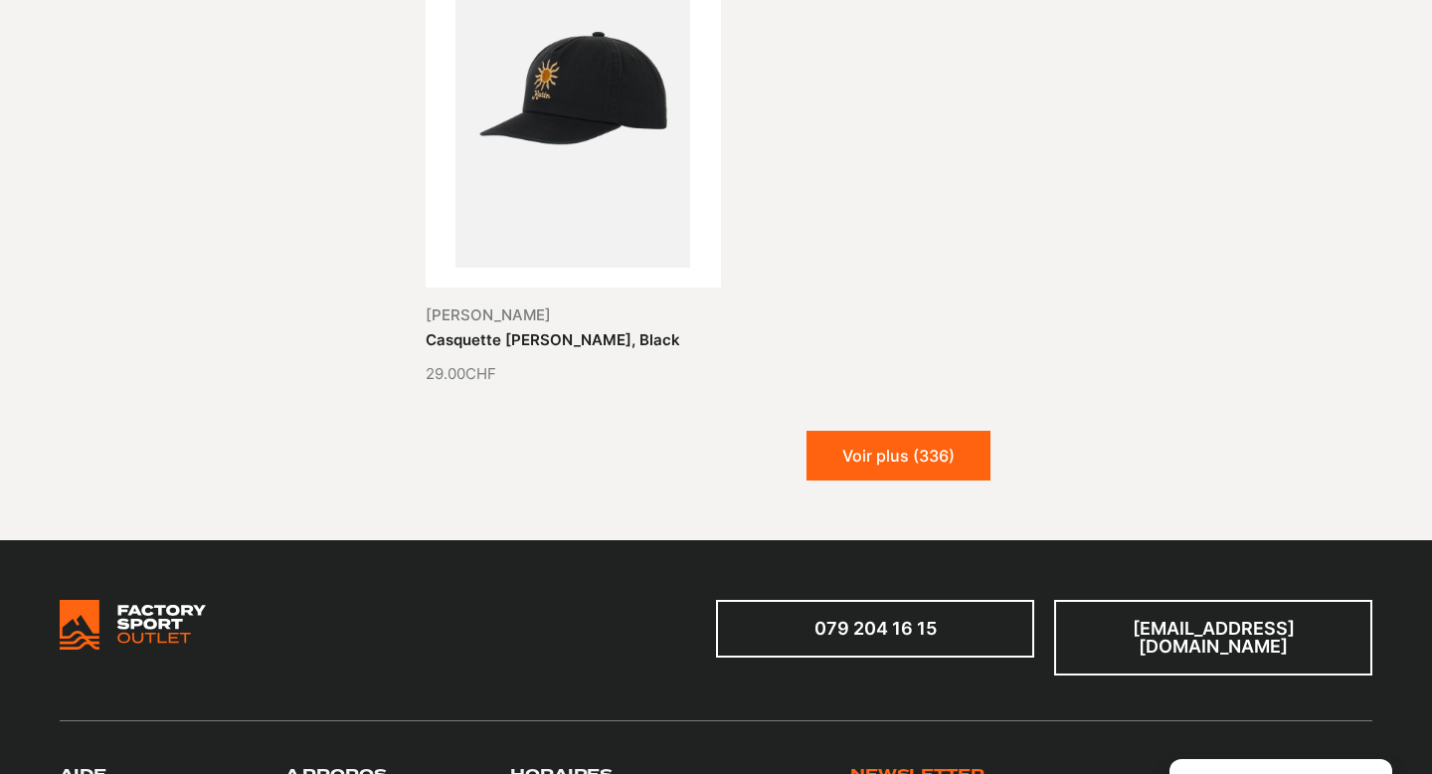
scroll to position [15737, 0]
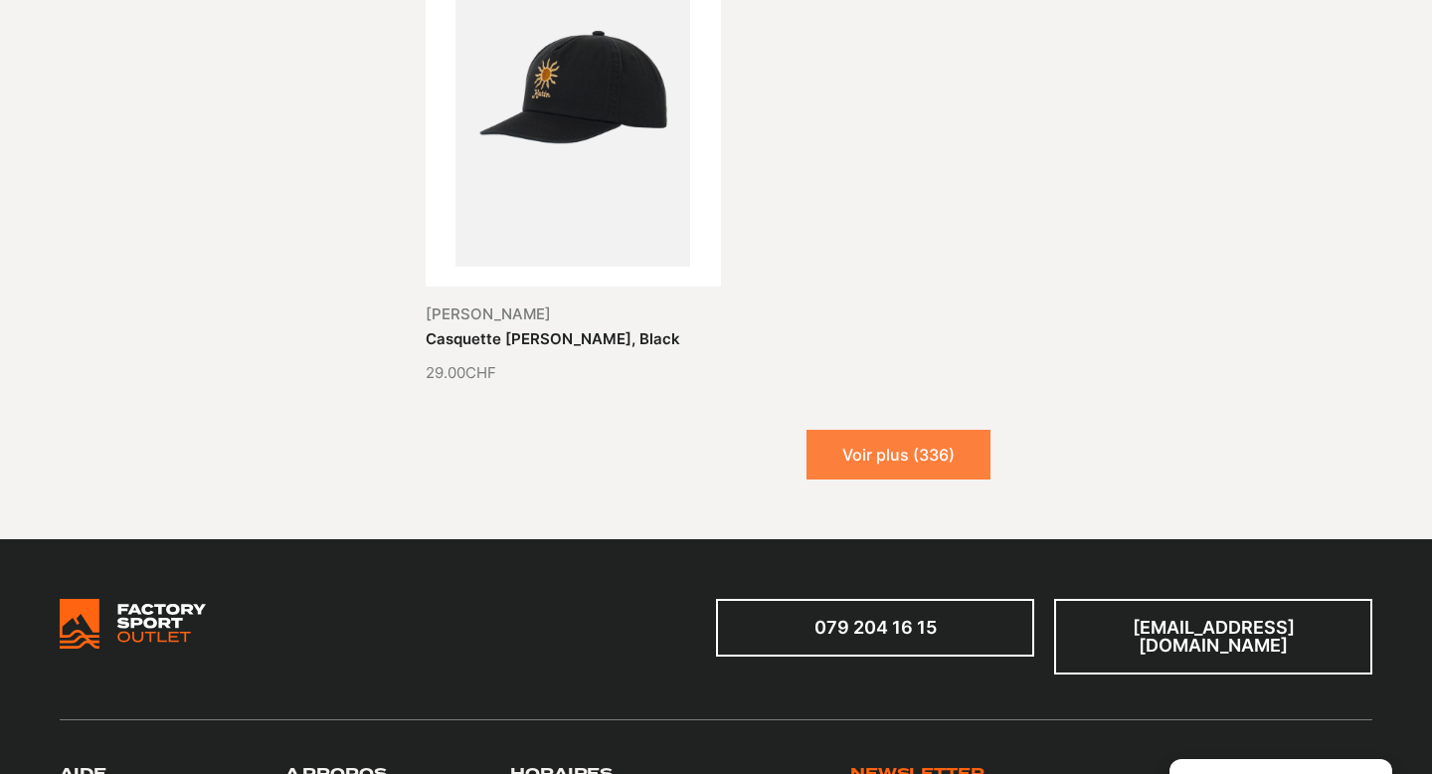
click at [919, 430] on button "Voir plus (336)" at bounding box center [899, 455] width 184 height 50
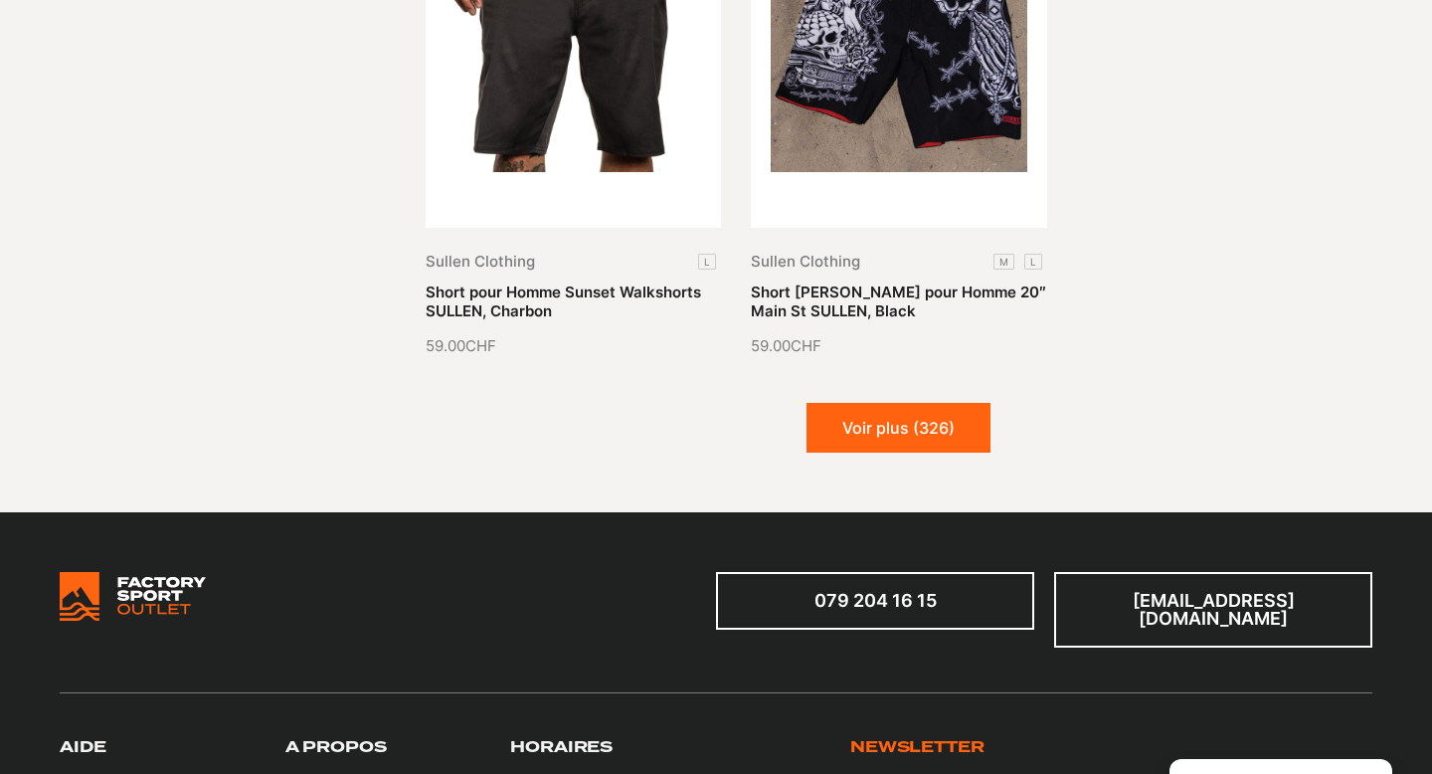
scroll to position [17452, 0]
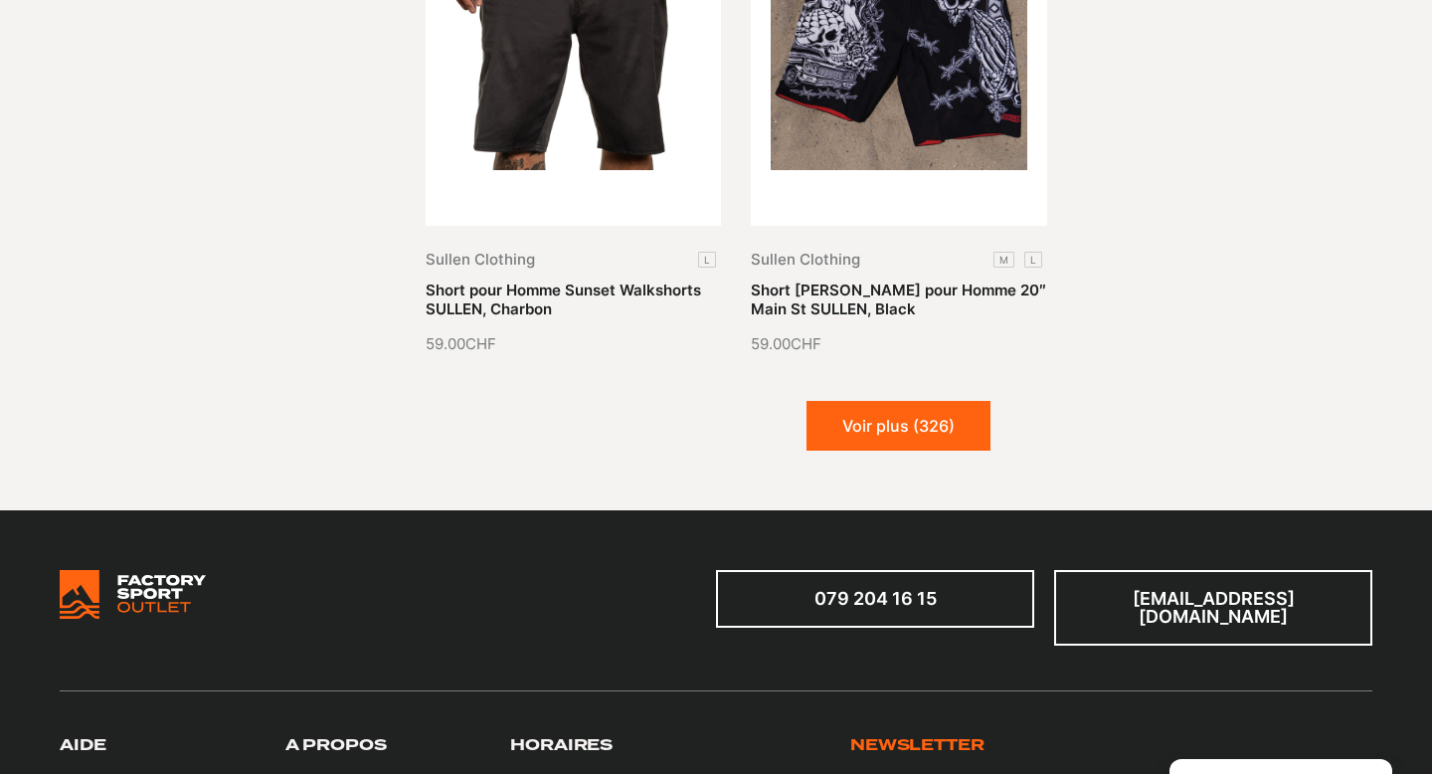
click at [919, 401] on button "Voir plus (326)" at bounding box center [899, 426] width 184 height 50
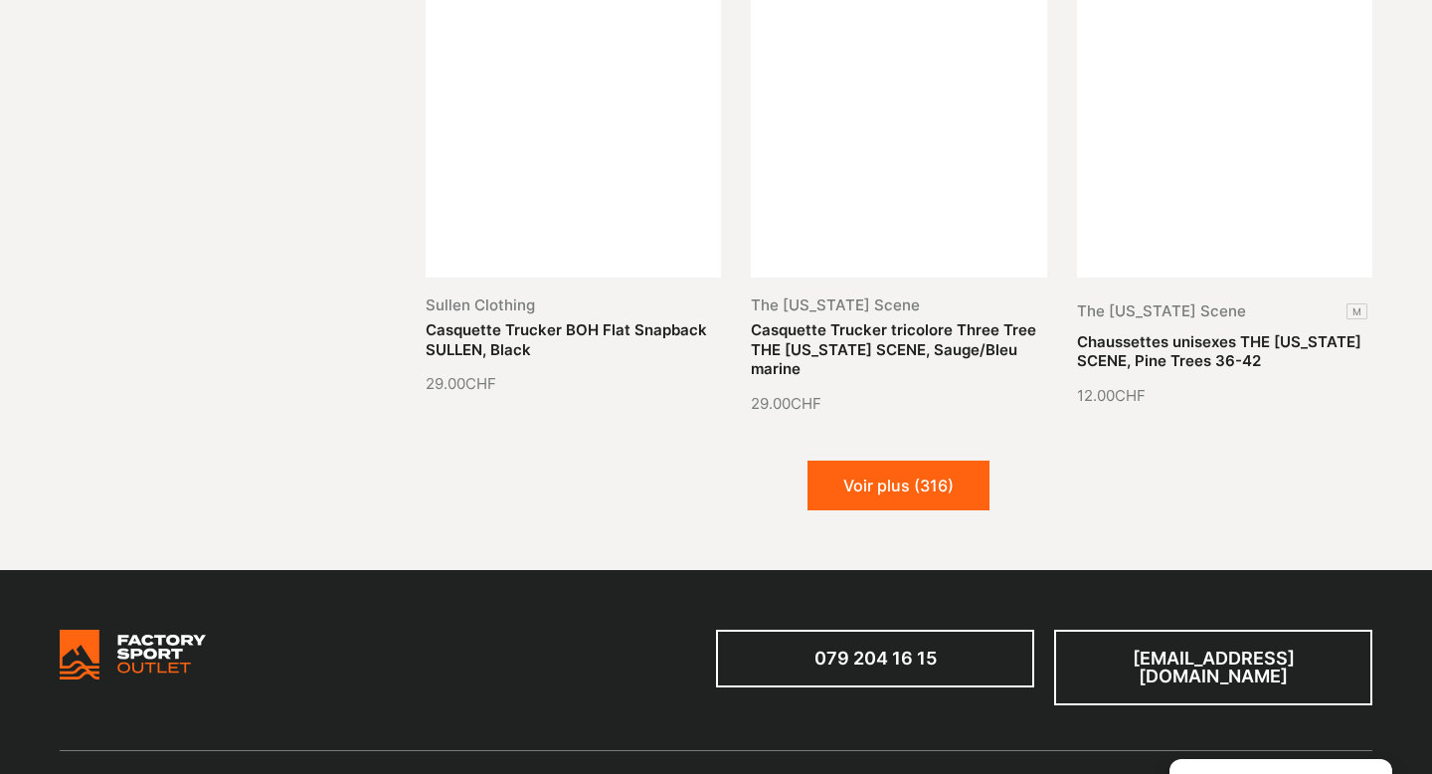
scroll to position [19065, 0]
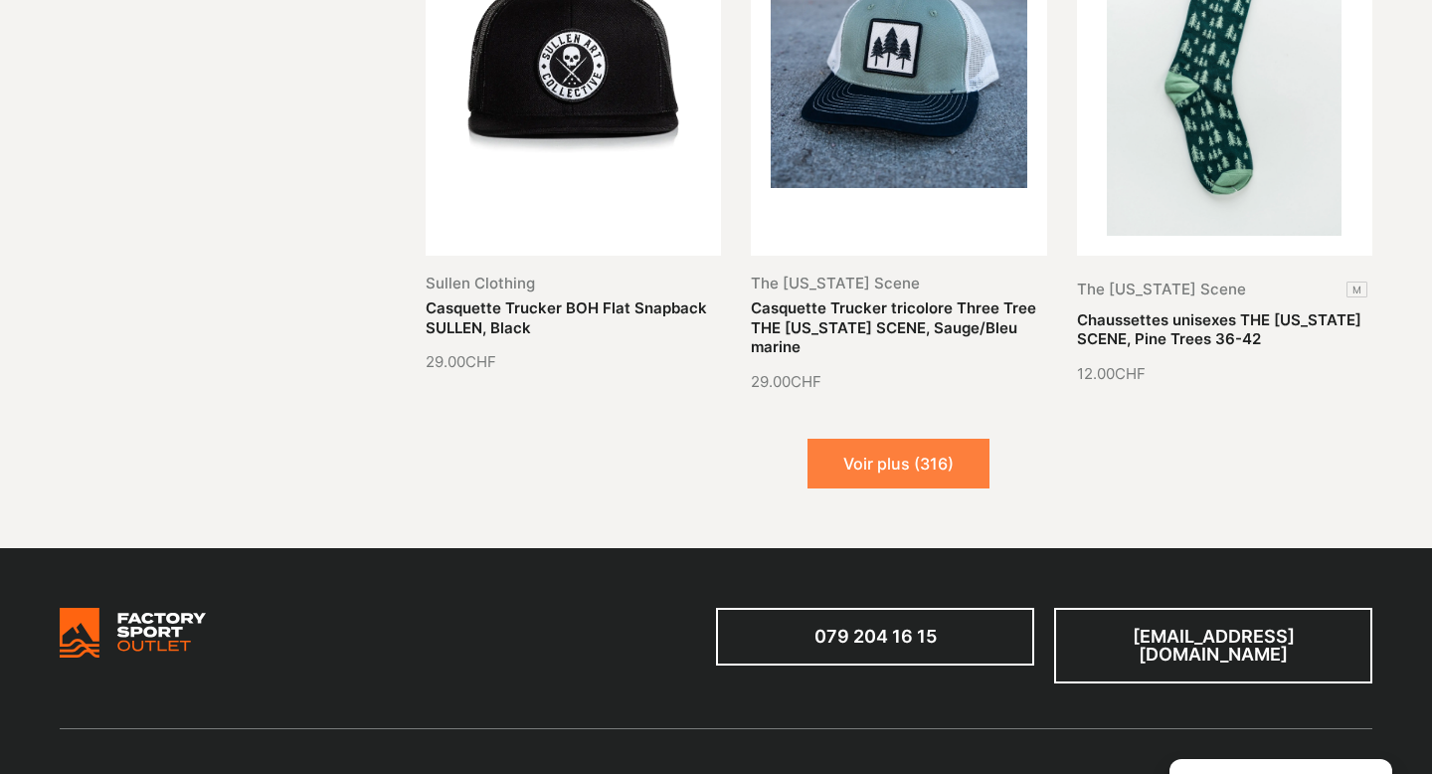
click at [915, 439] on button "Voir plus (316)" at bounding box center [899, 464] width 182 height 50
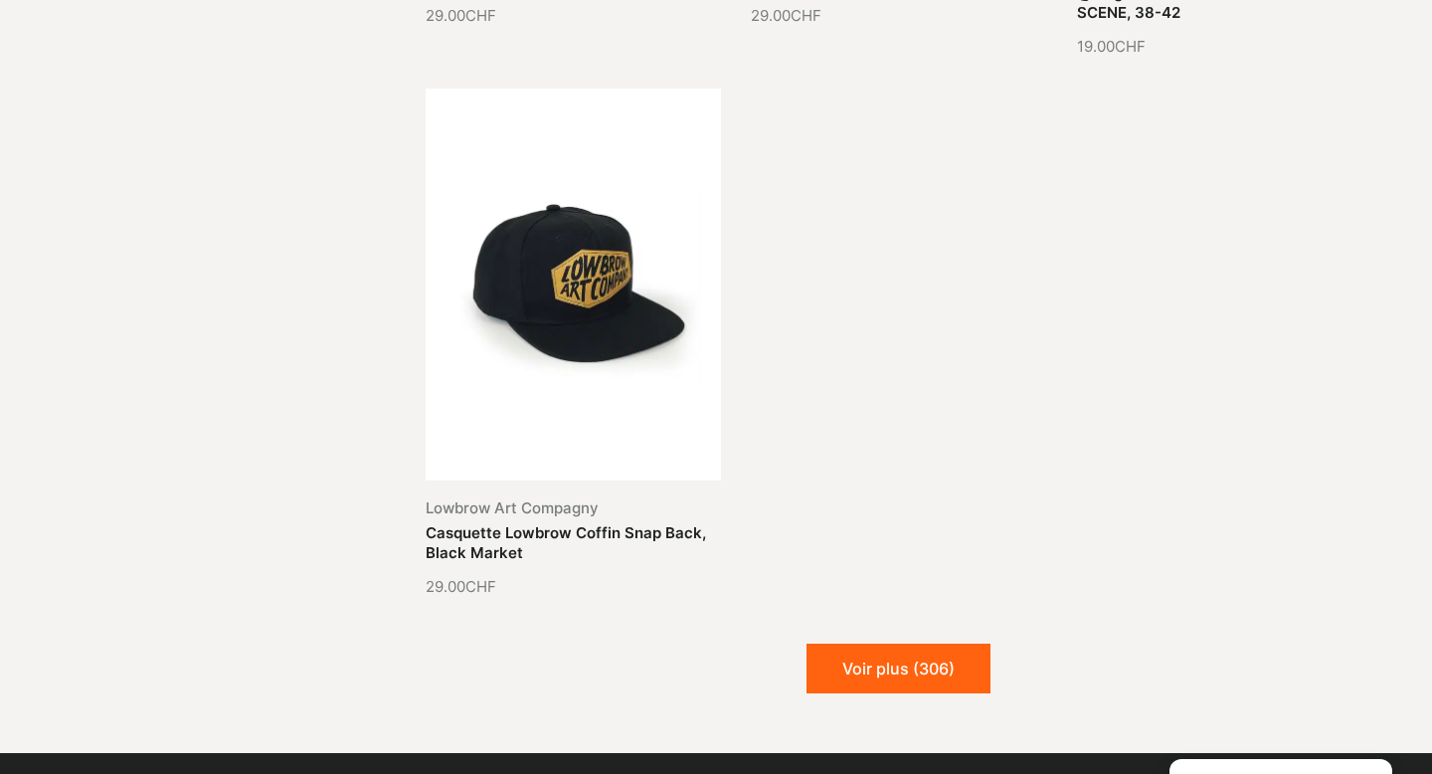
scroll to position [21083, 0]
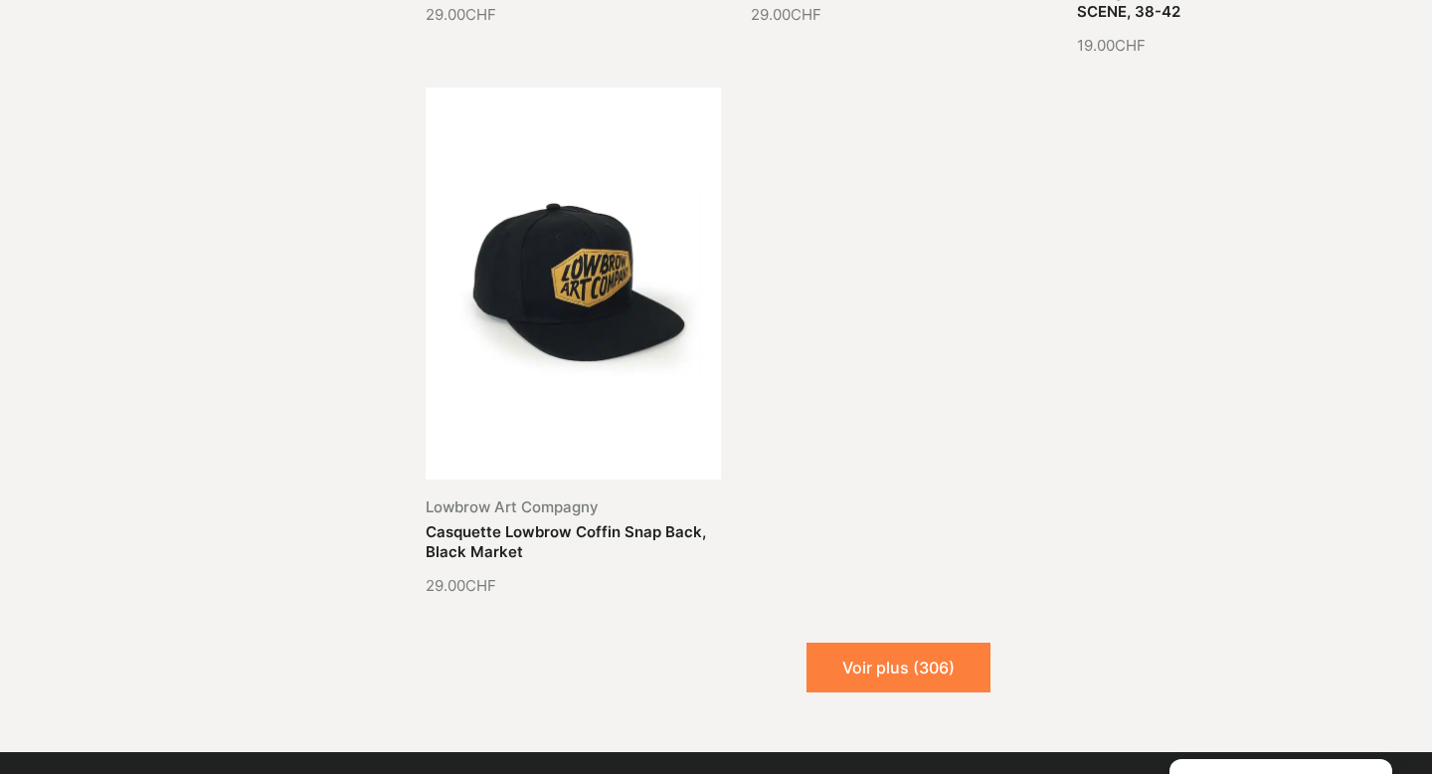
click at [886, 642] on button "Voir plus (306)" at bounding box center [899, 667] width 184 height 50
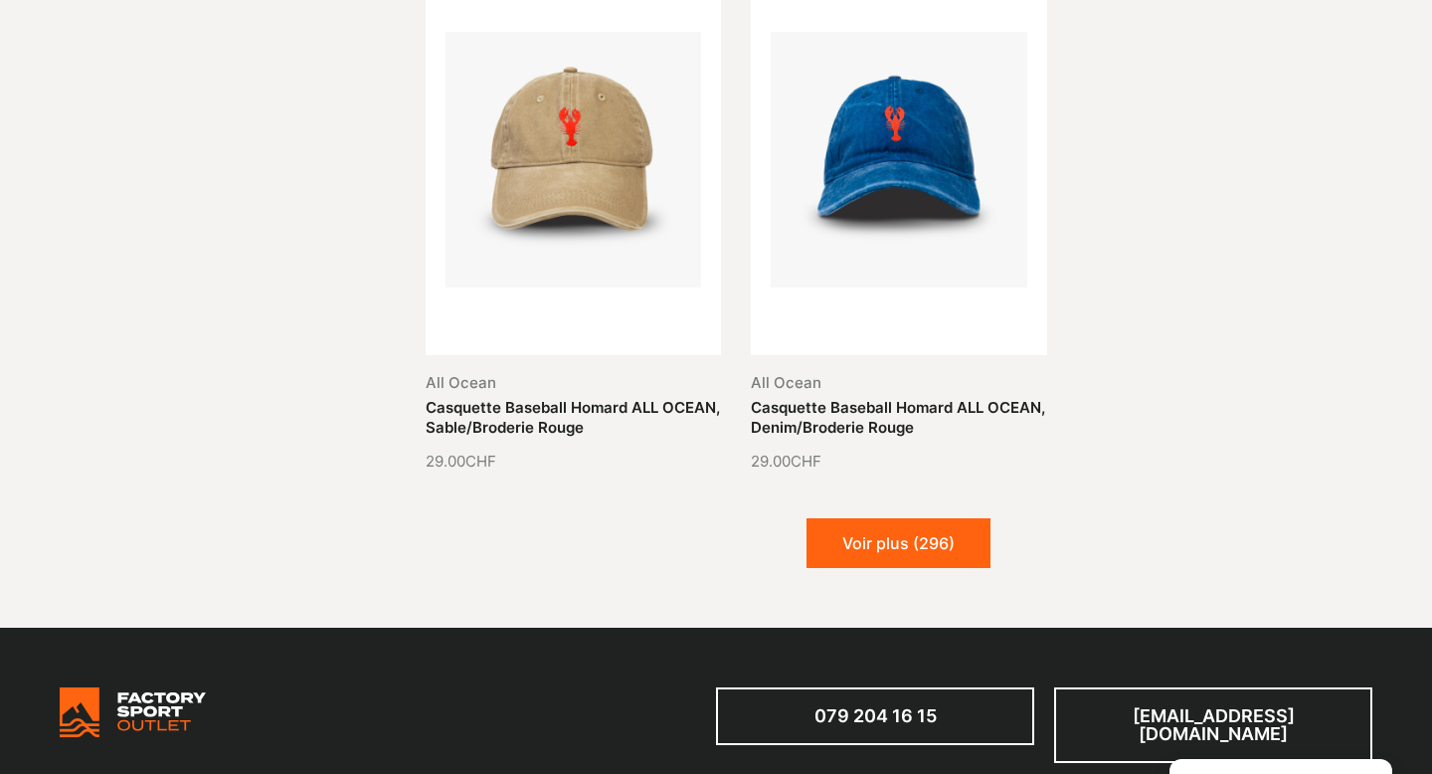
scroll to position [22850, 0]
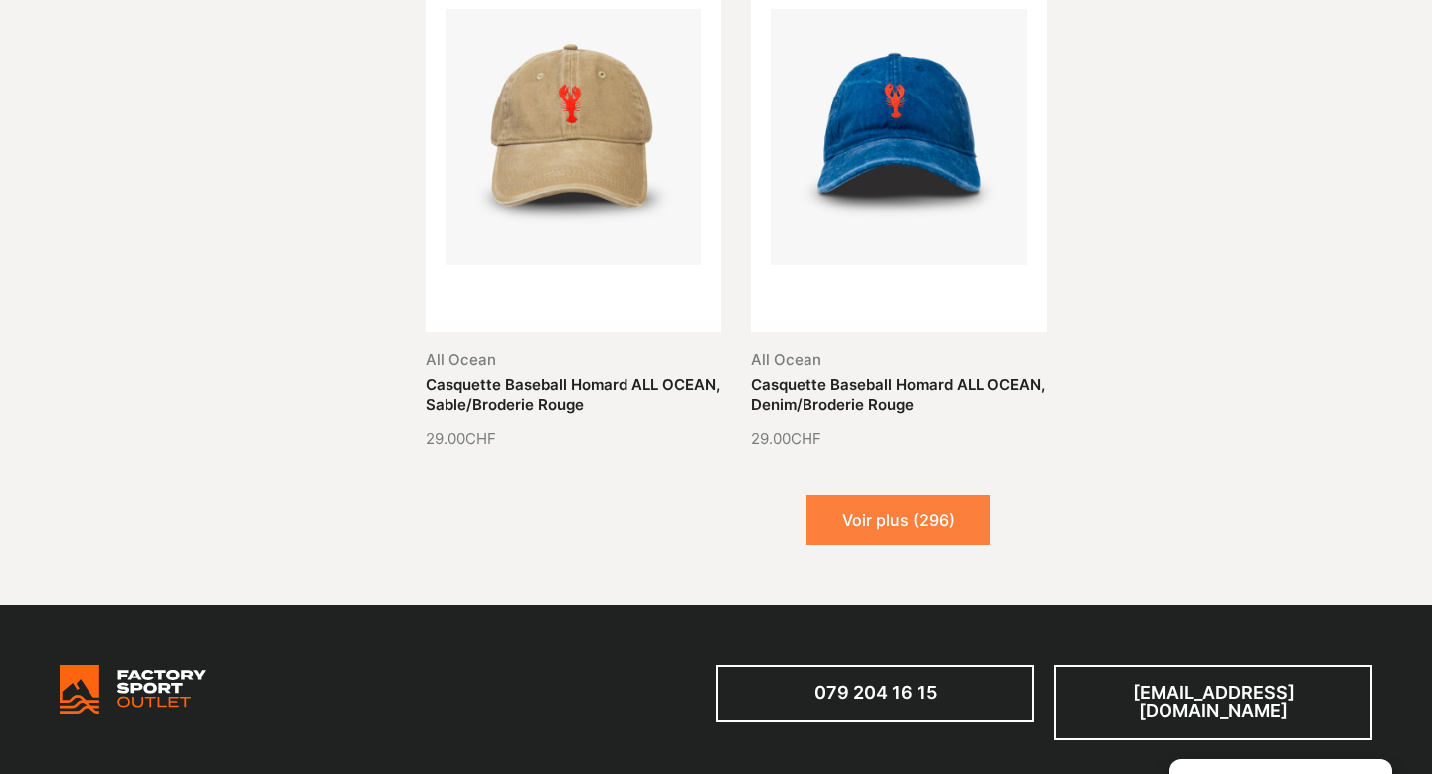
click at [933, 495] on button "Voir plus (296)" at bounding box center [899, 520] width 184 height 50
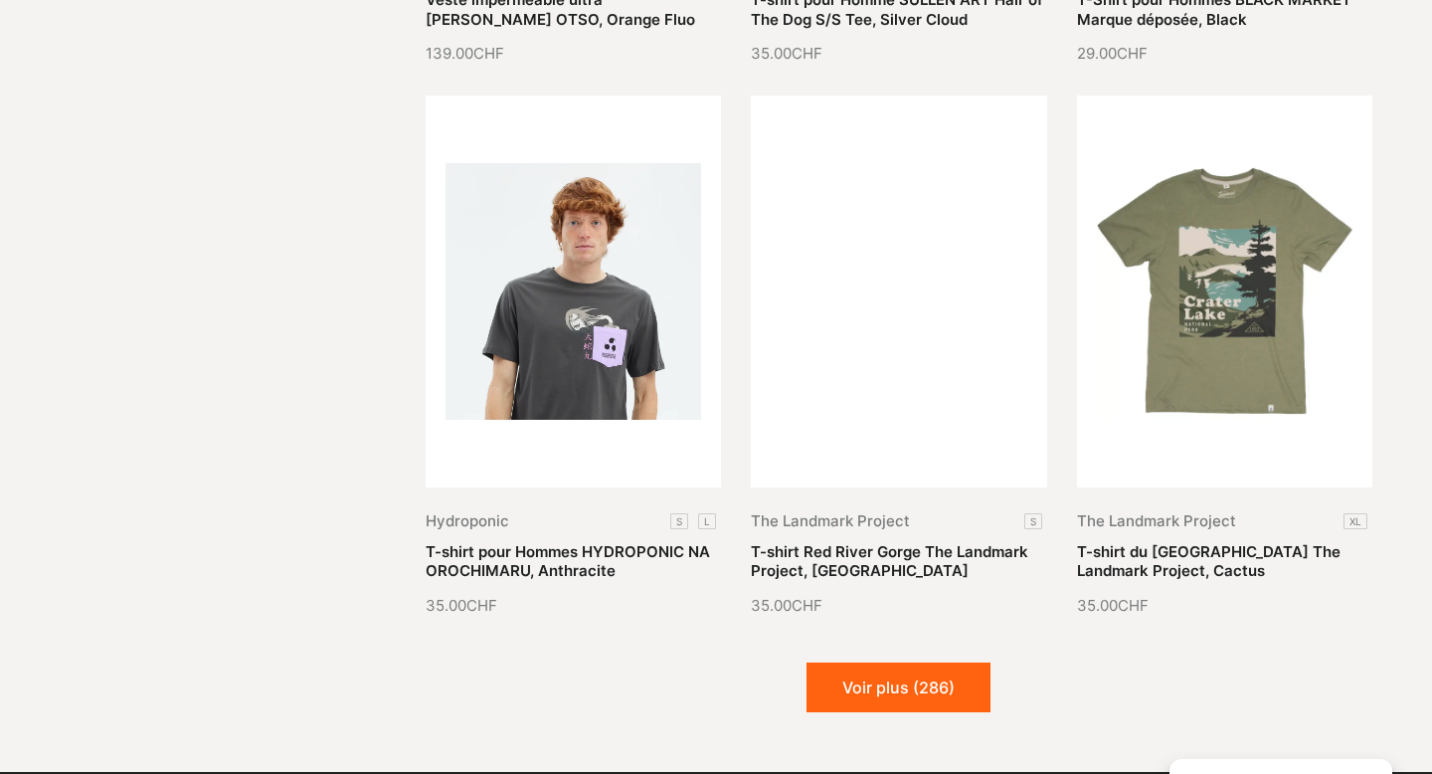
scroll to position [24359, 0]
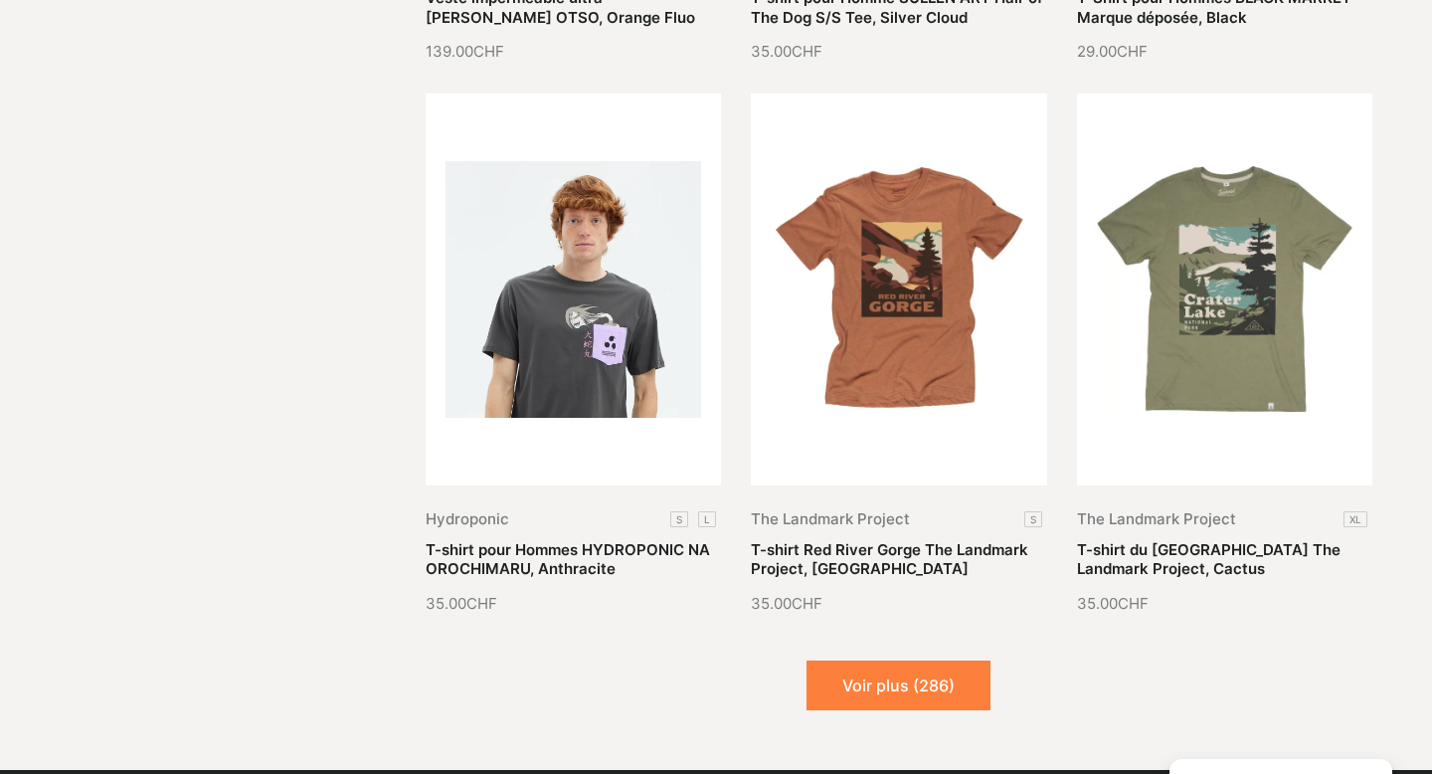
click at [908, 660] on button "Voir plus (286)" at bounding box center [899, 685] width 184 height 50
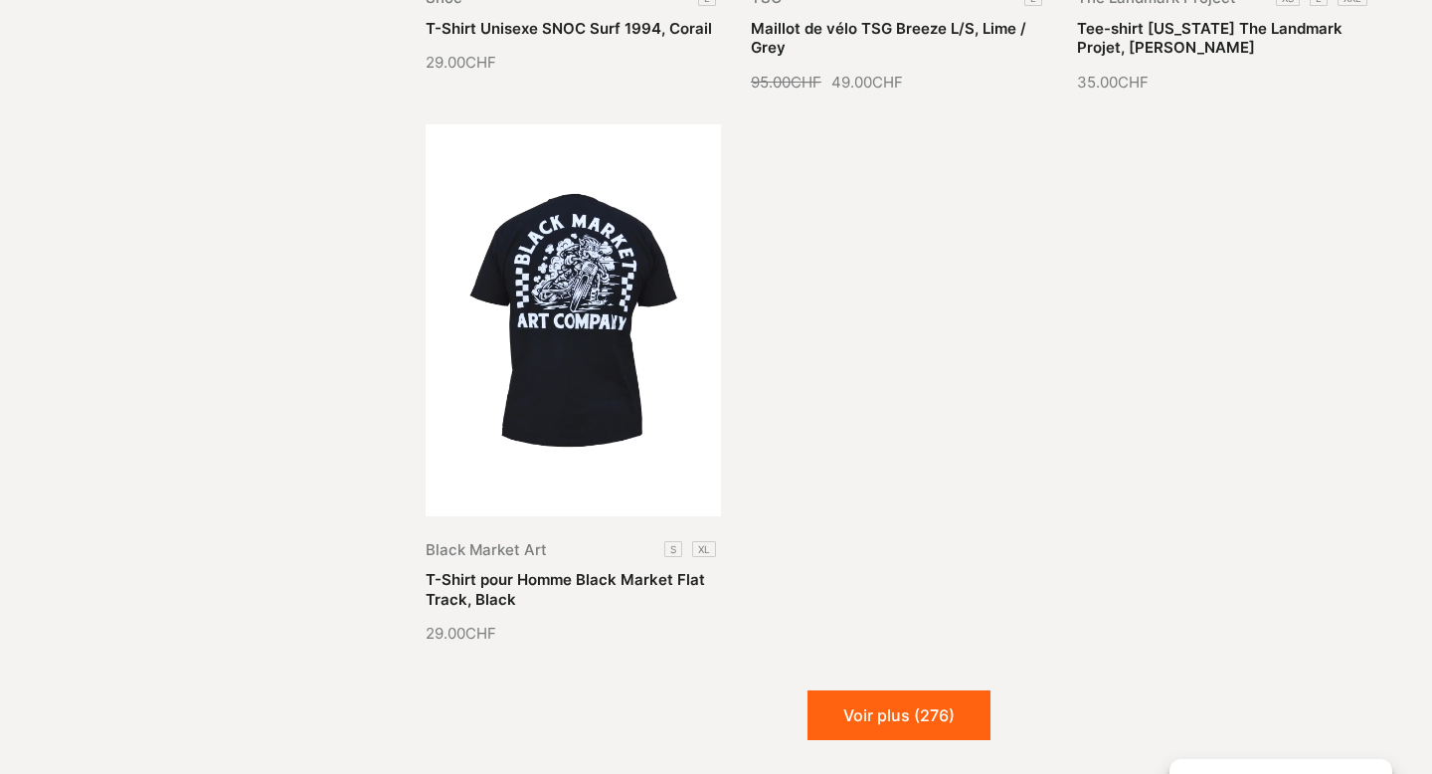
scroll to position [26575, 0]
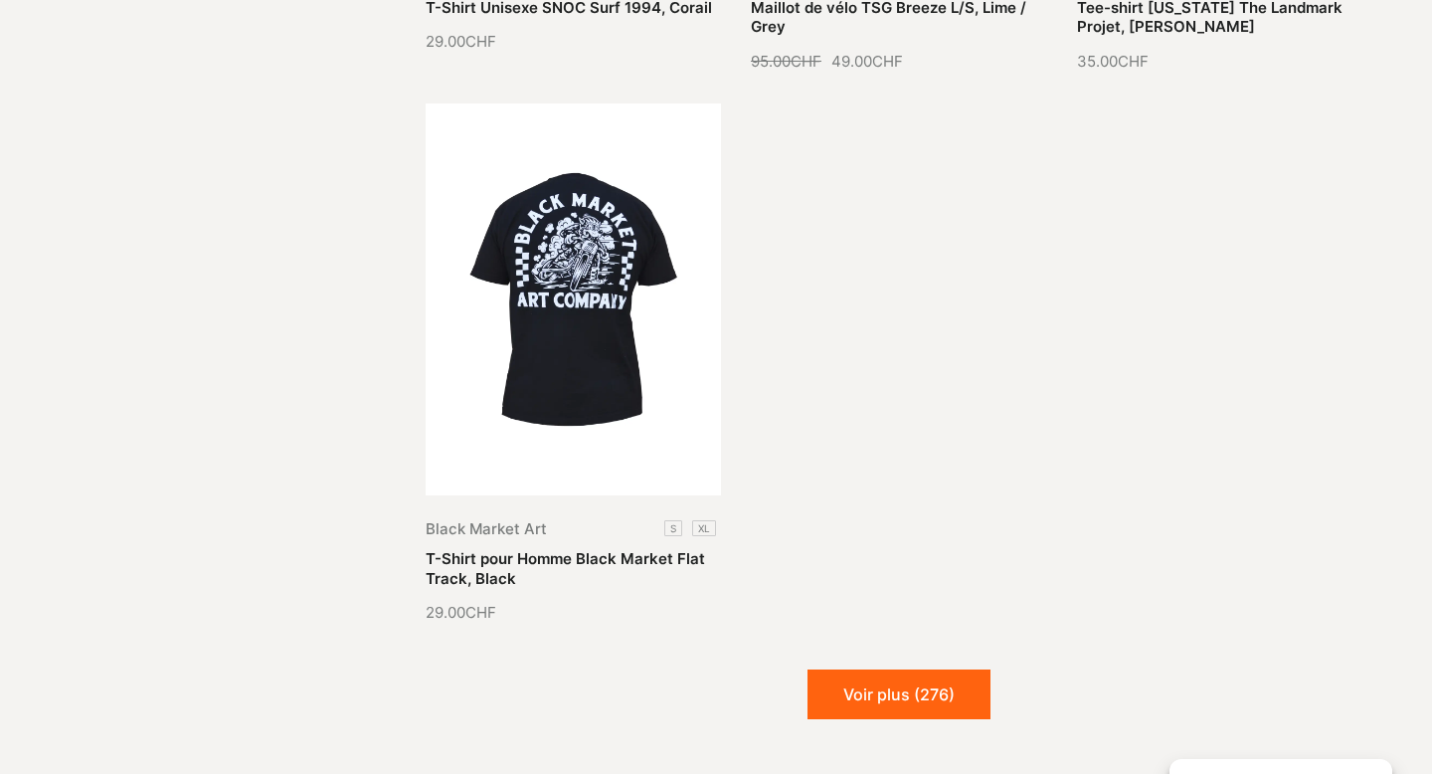
click at [908, 669] on button "Voir plus (276)" at bounding box center [899, 694] width 183 height 50
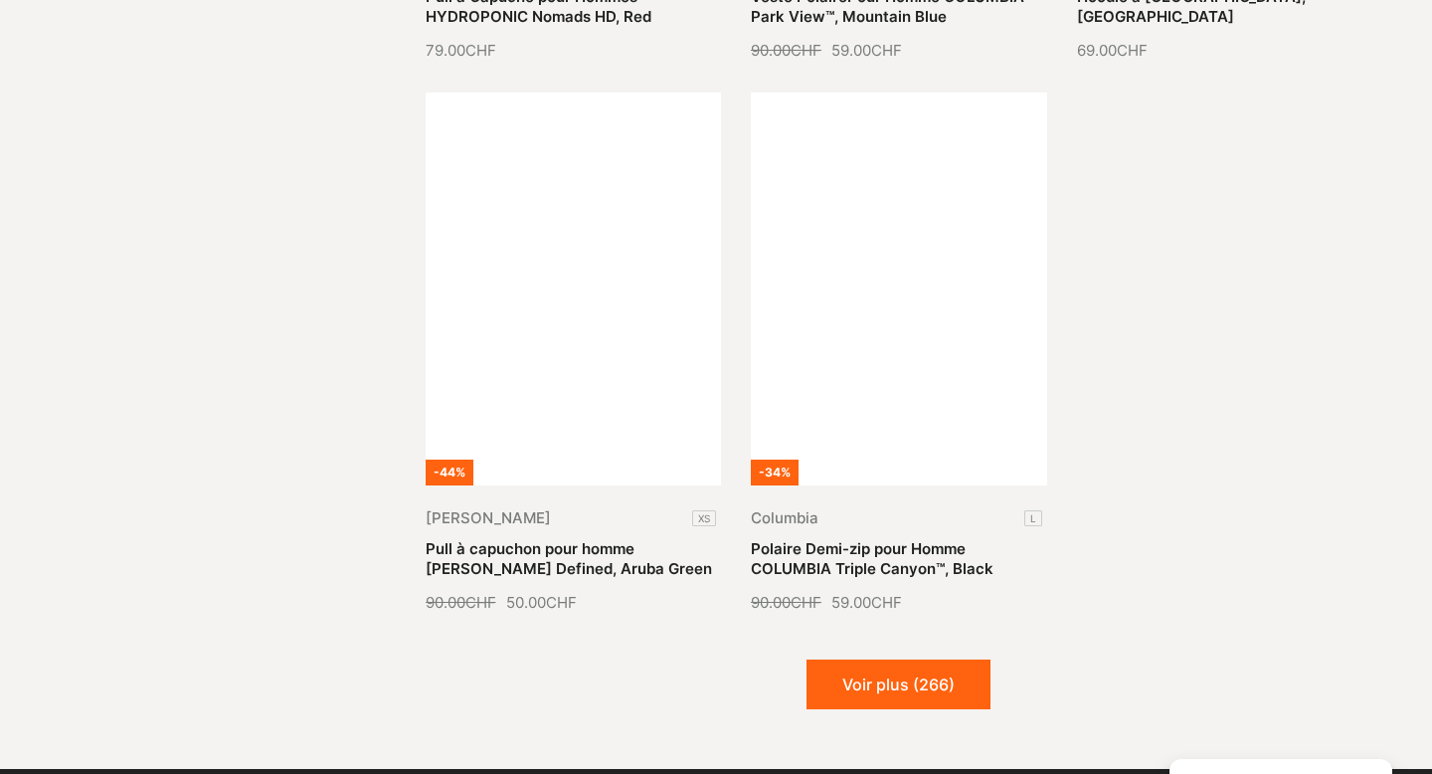
scroll to position [28262, 0]
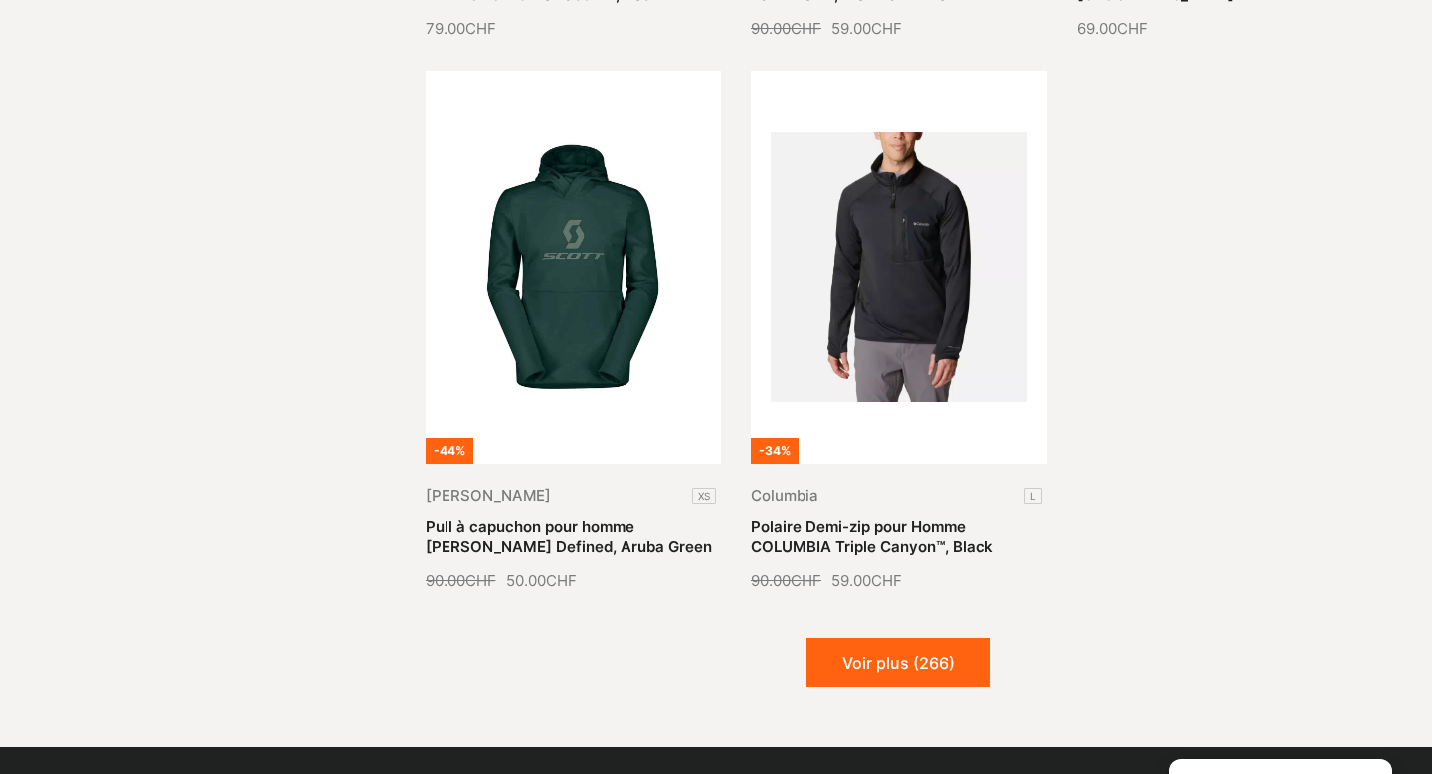
click at [908, 637] on button "Voir plus (266)" at bounding box center [899, 662] width 184 height 50
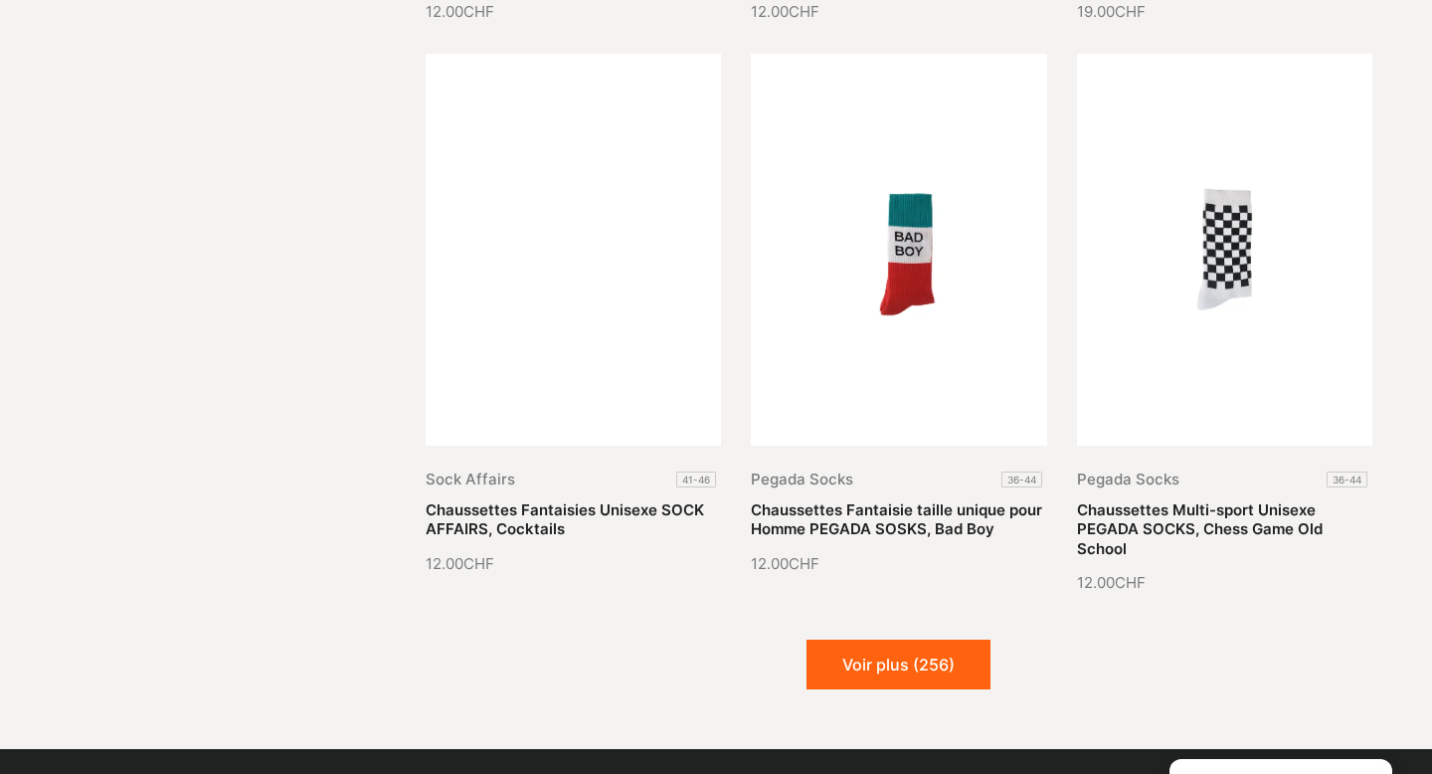
scroll to position [29937, 0]
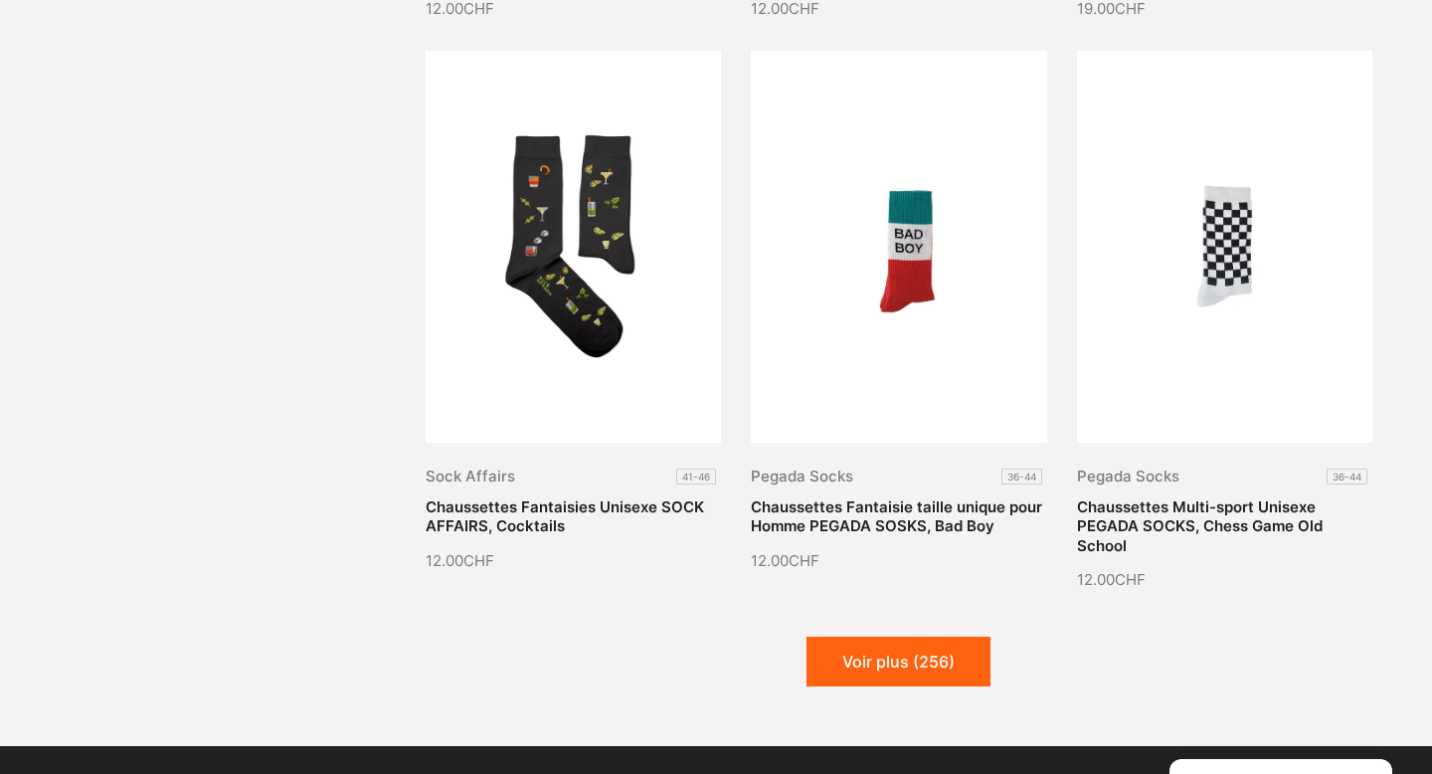
click at [908, 636] on button "Voir plus (256)" at bounding box center [899, 661] width 184 height 50
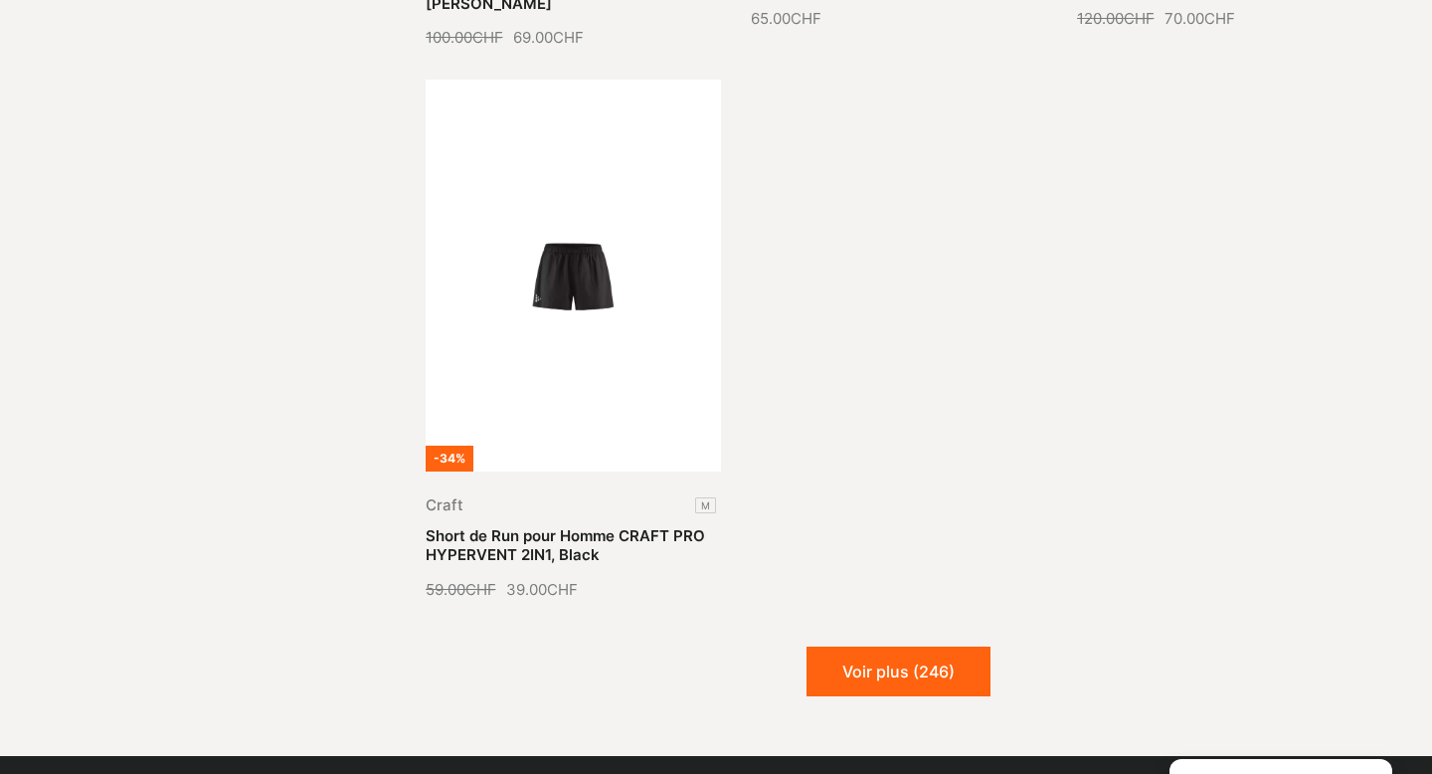
scroll to position [32155, 0]
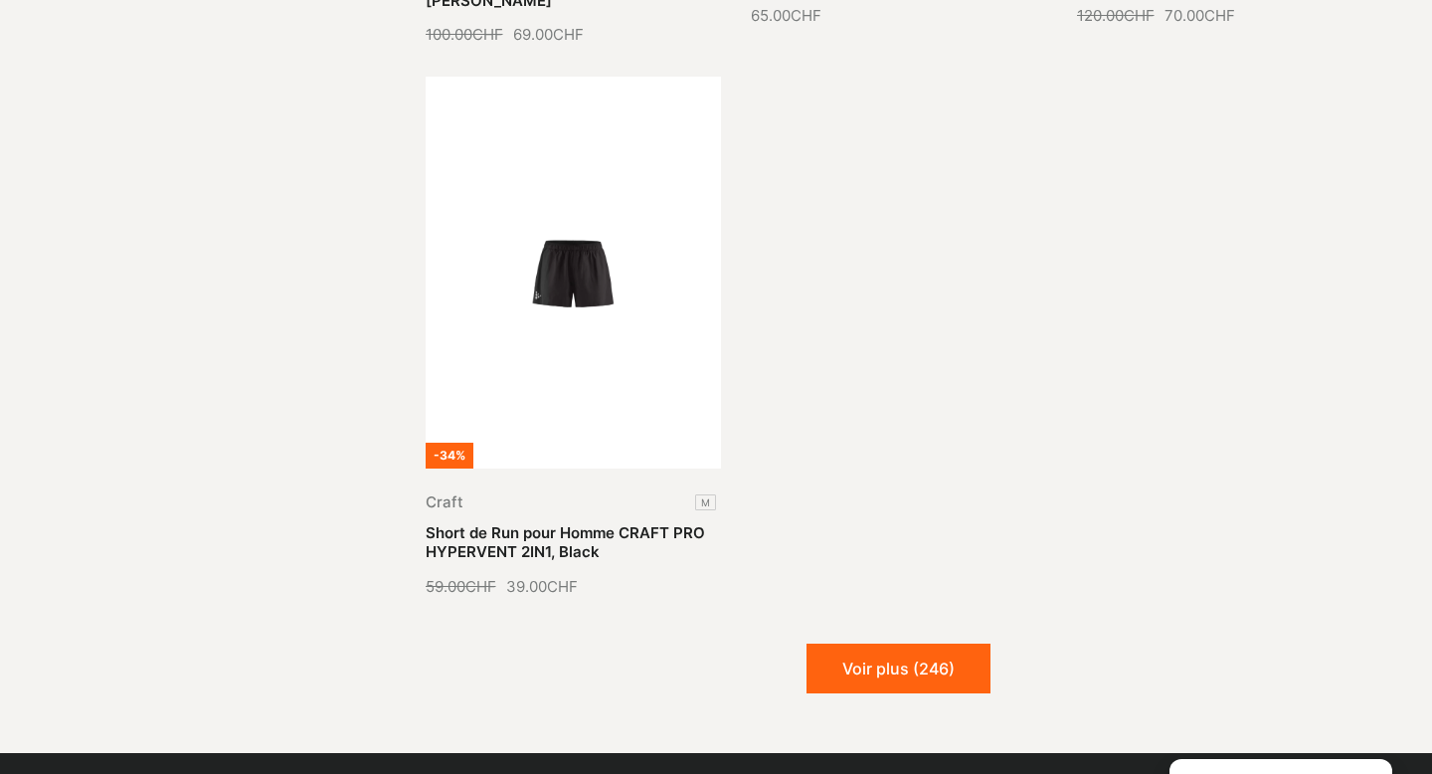
click at [908, 643] on button "Voir plus (246)" at bounding box center [899, 668] width 184 height 50
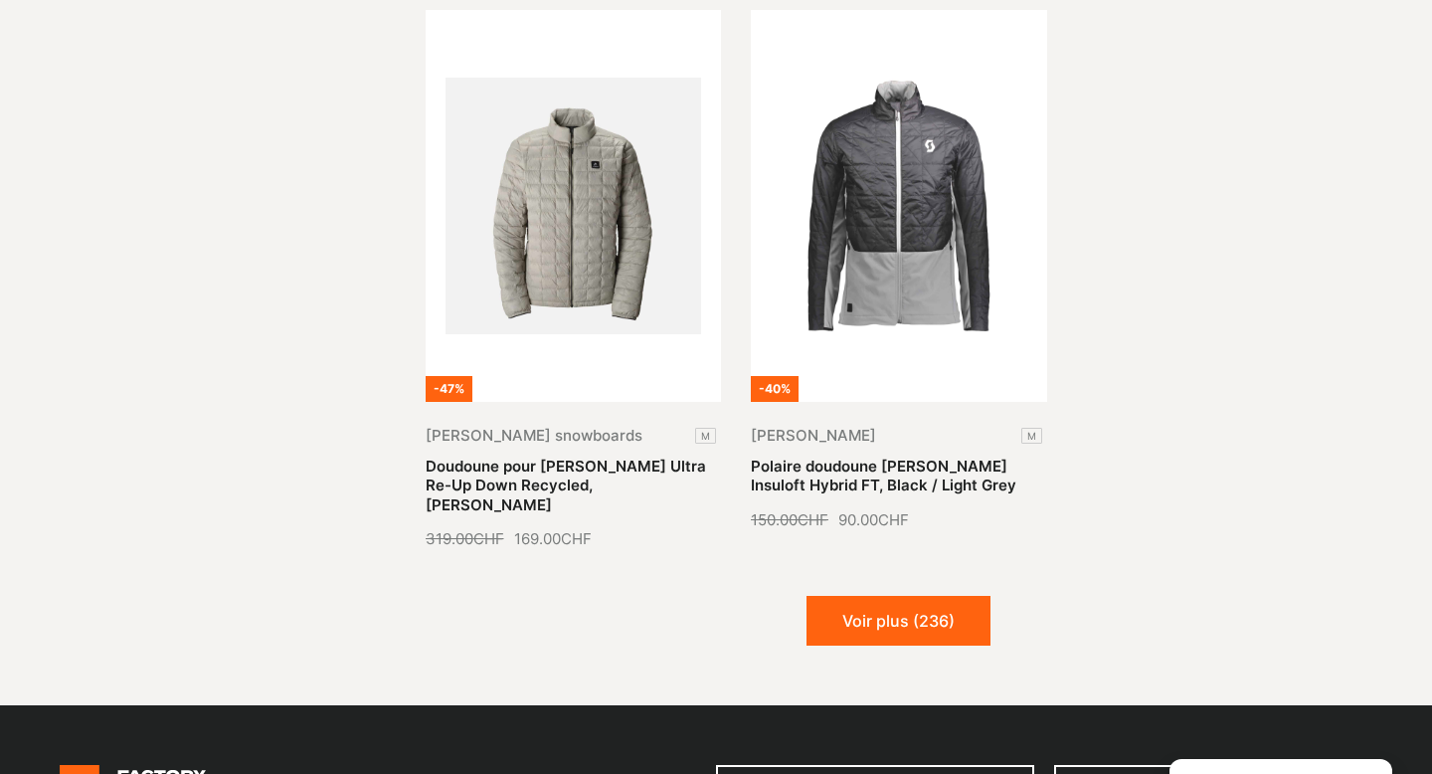
scroll to position [33934, 0]
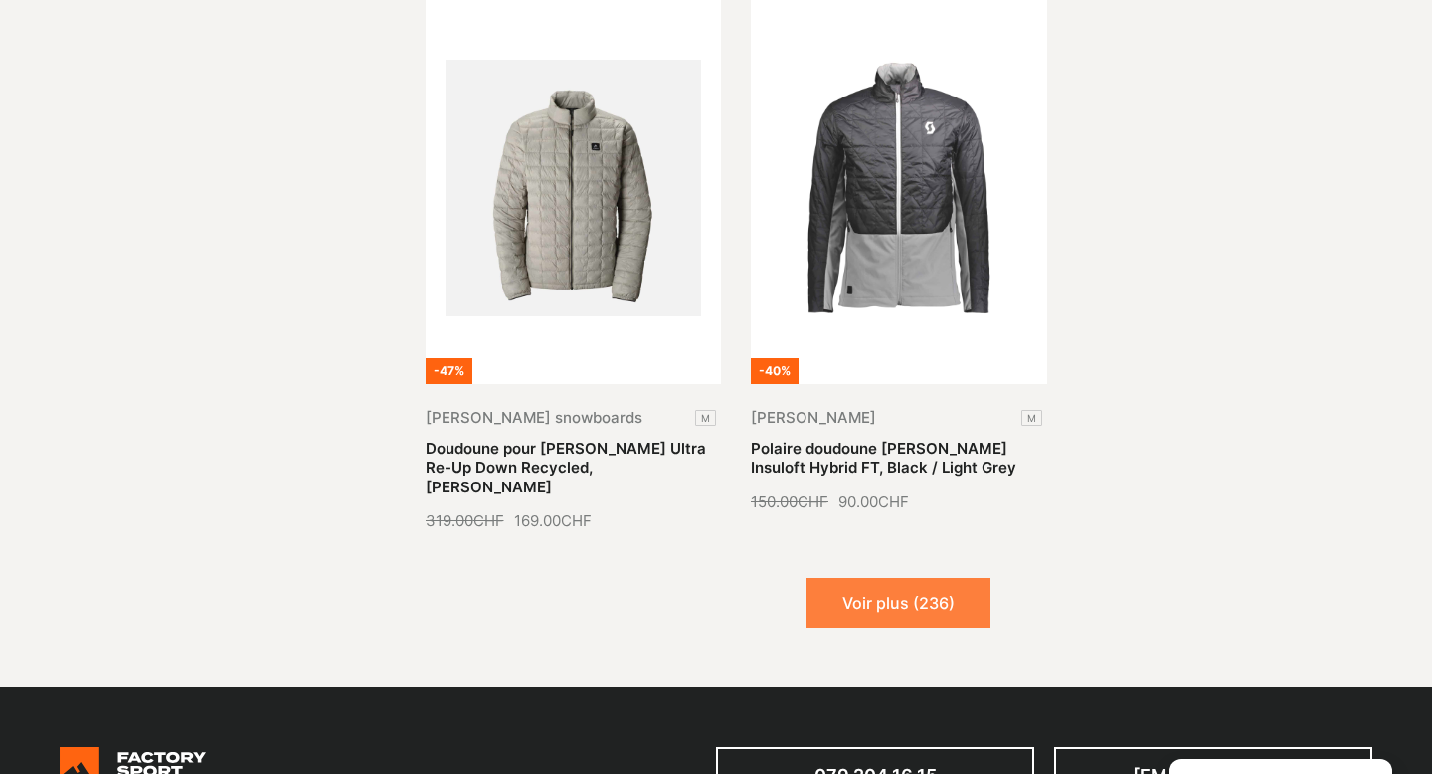
click at [941, 578] on button "Voir plus (236)" at bounding box center [899, 603] width 184 height 50
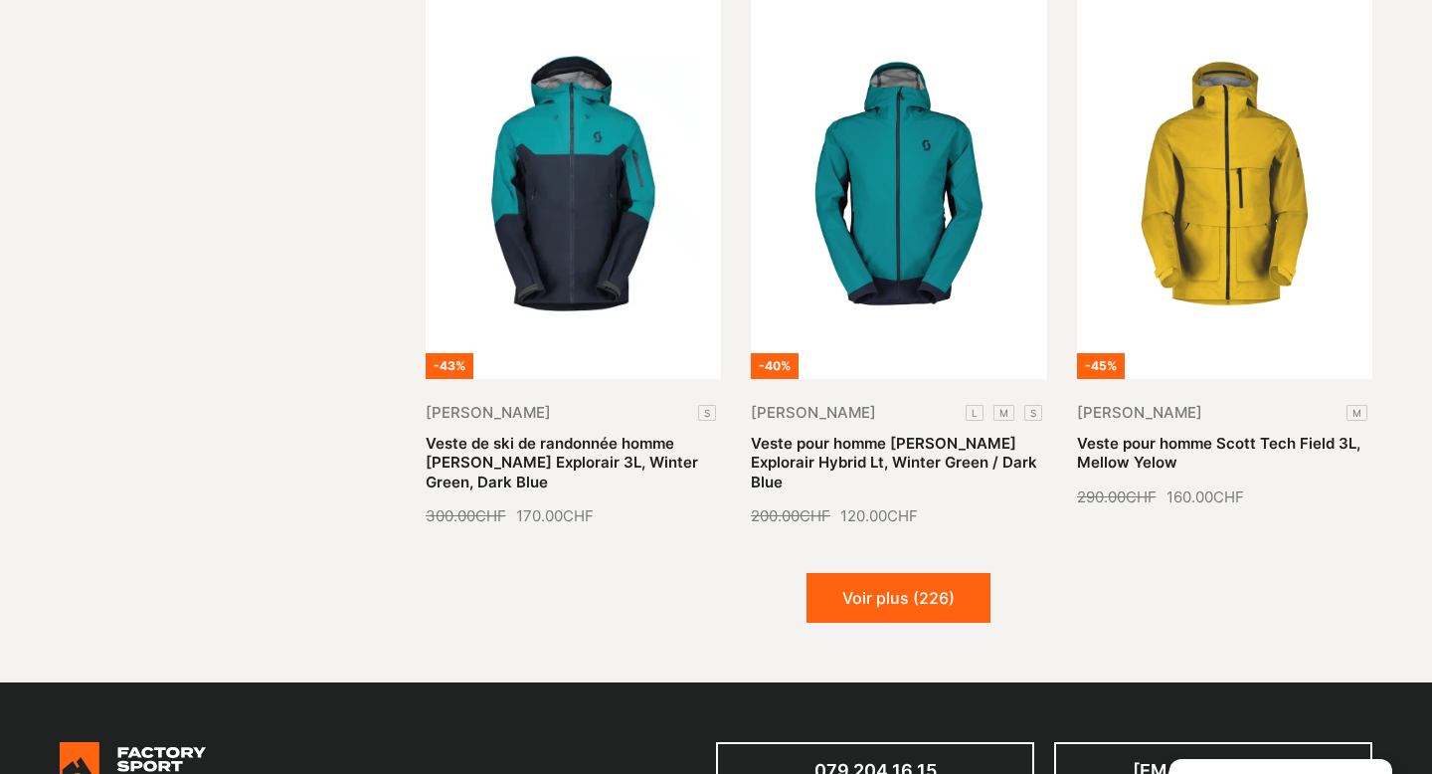
scroll to position [35654, 0]
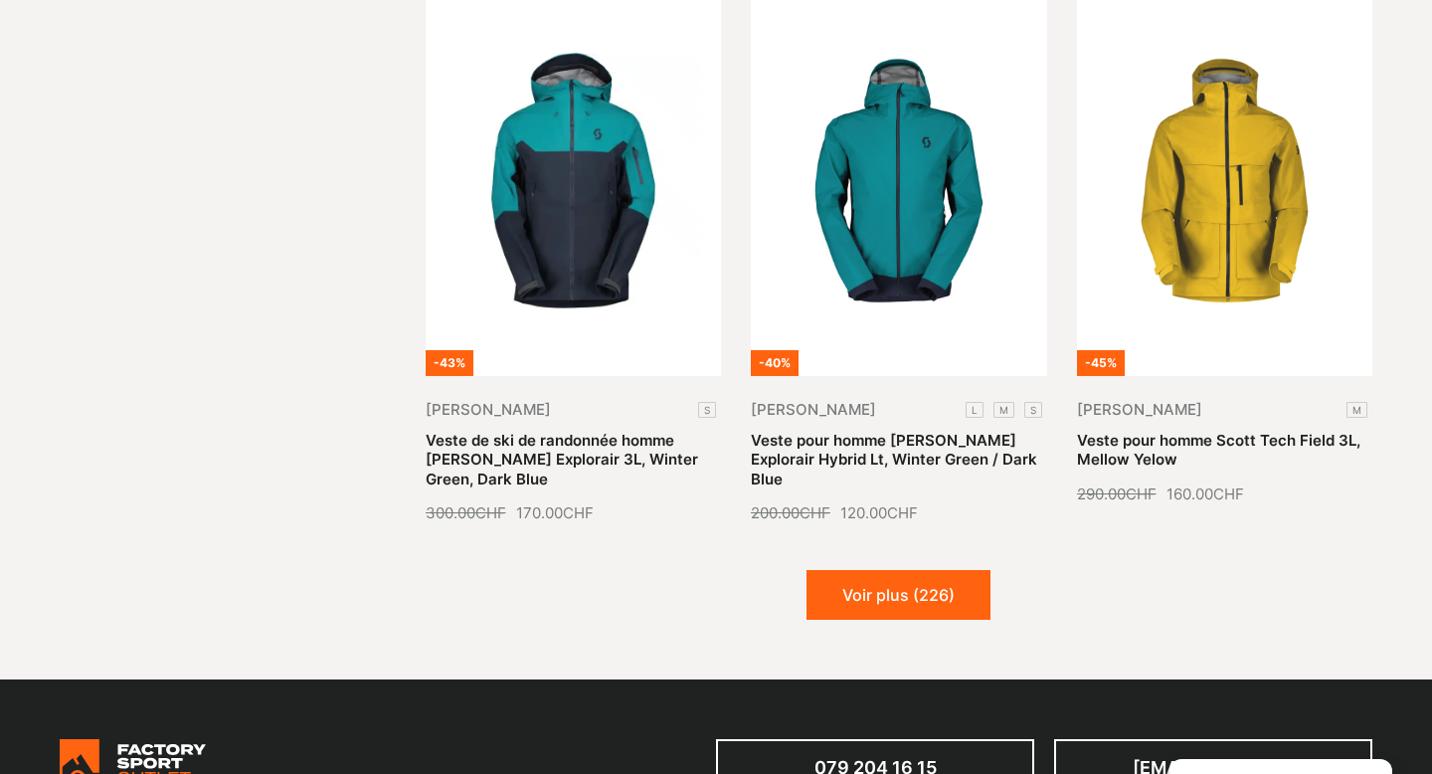
click at [941, 570] on button "Voir plus (226)" at bounding box center [899, 595] width 184 height 50
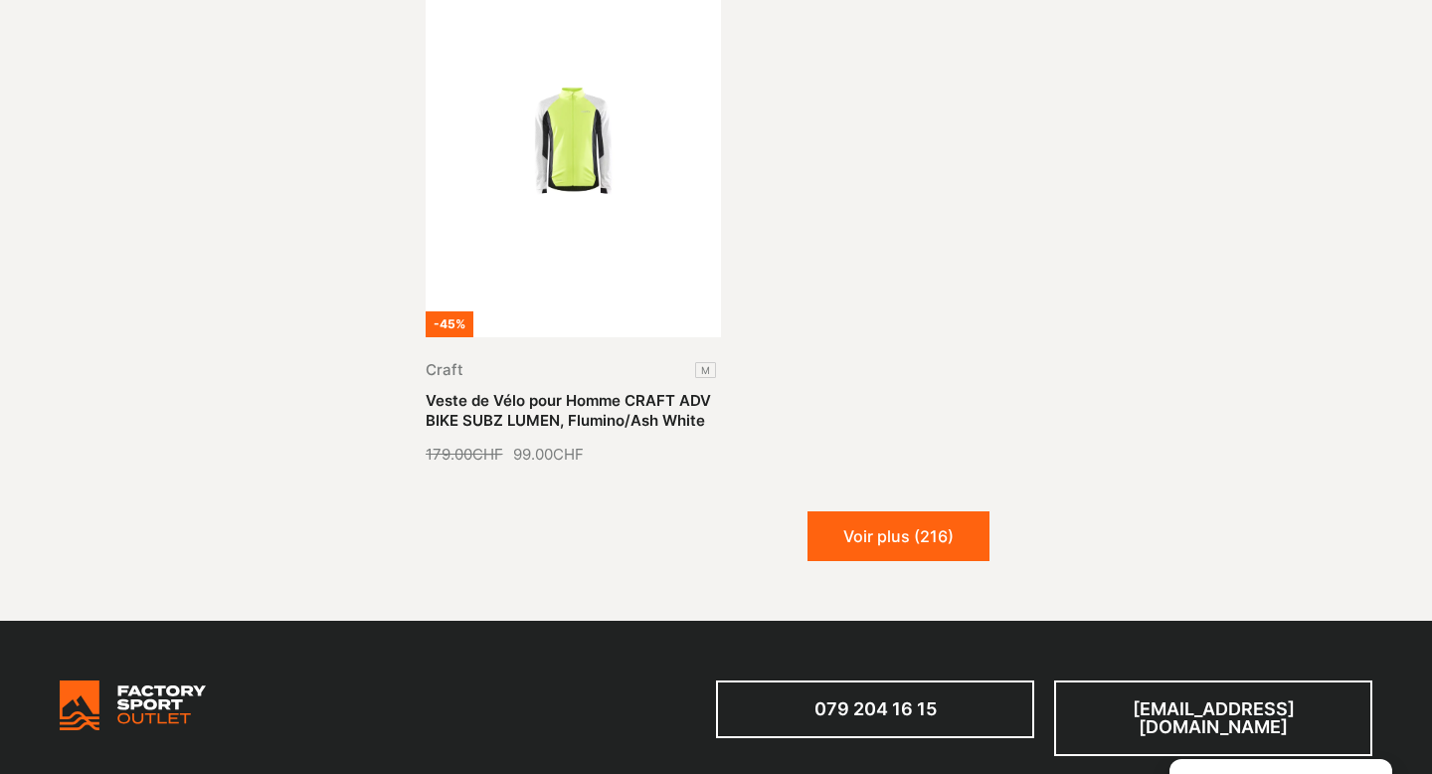
scroll to position [37981, 0]
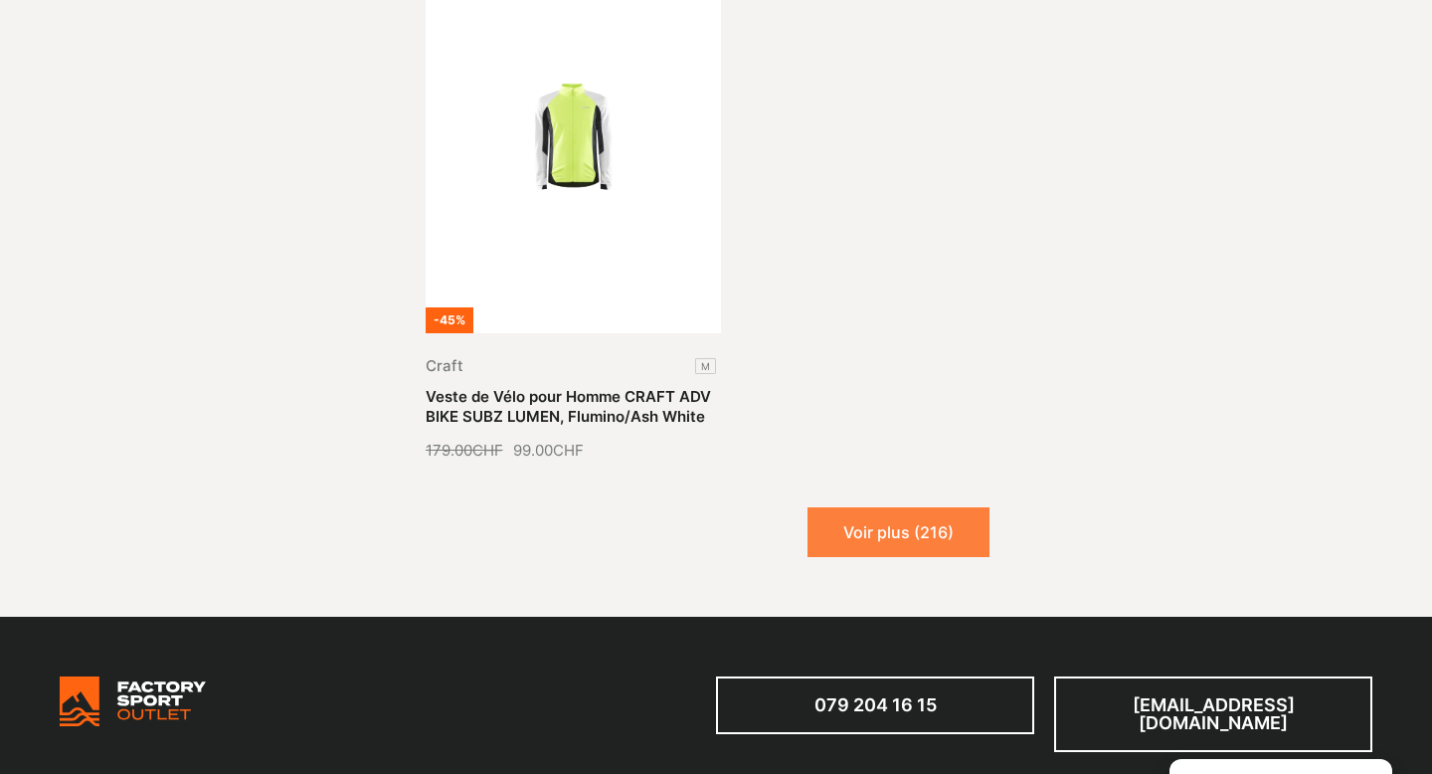
click at [945, 507] on button "Voir plus (216)" at bounding box center [899, 532] width 182 height 50
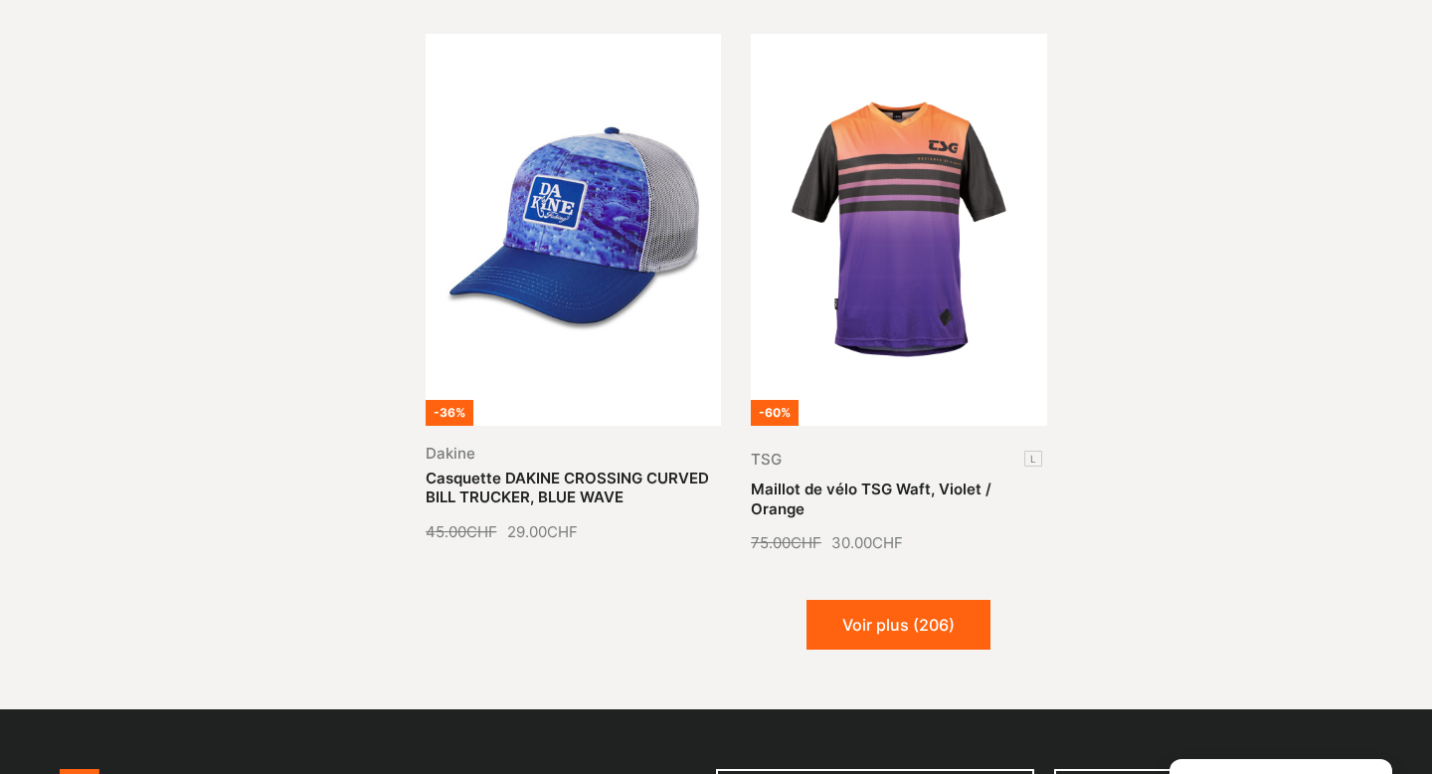
scroll to position [39598, 0]
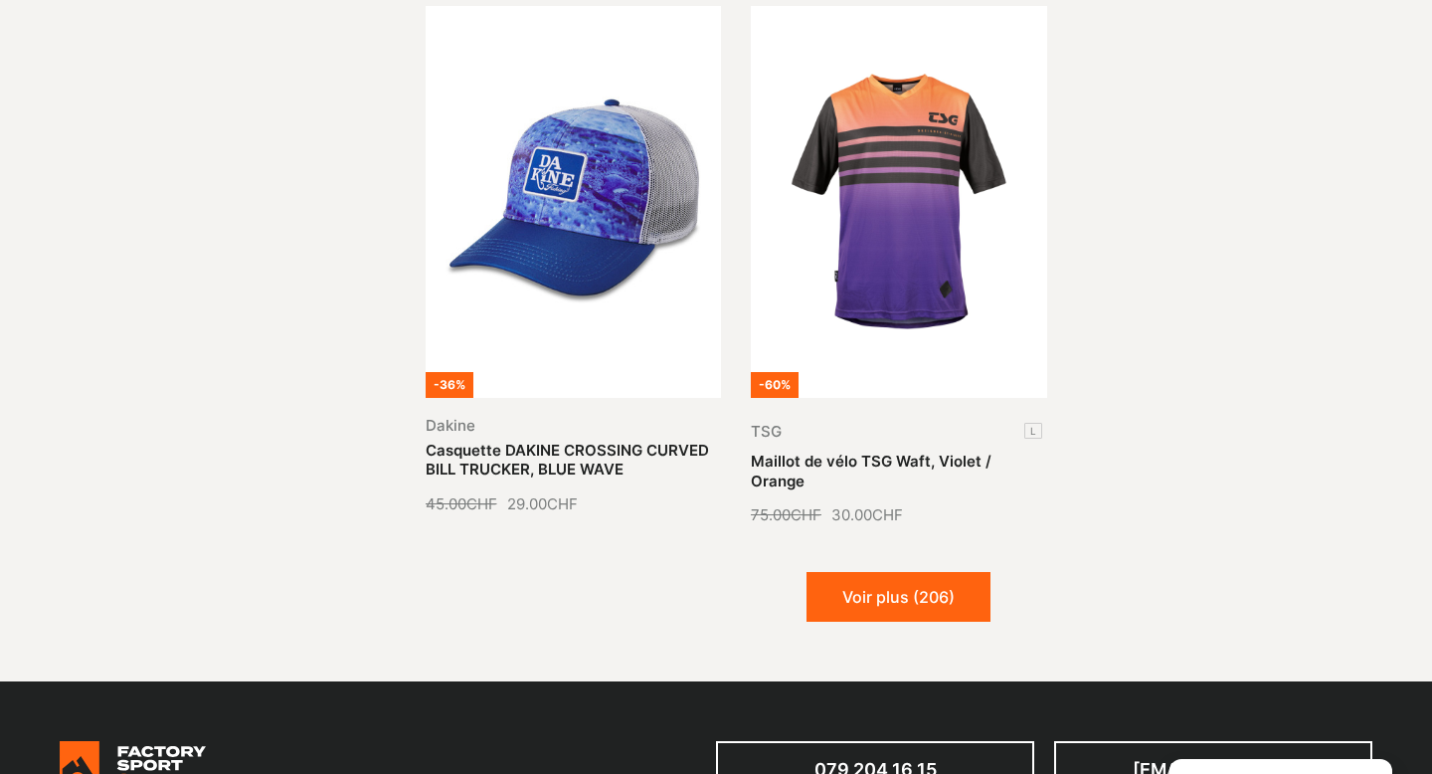
click at [945, 572] on button "Voir plus (206)" at bounding box center [899, 597] width 184 height 50
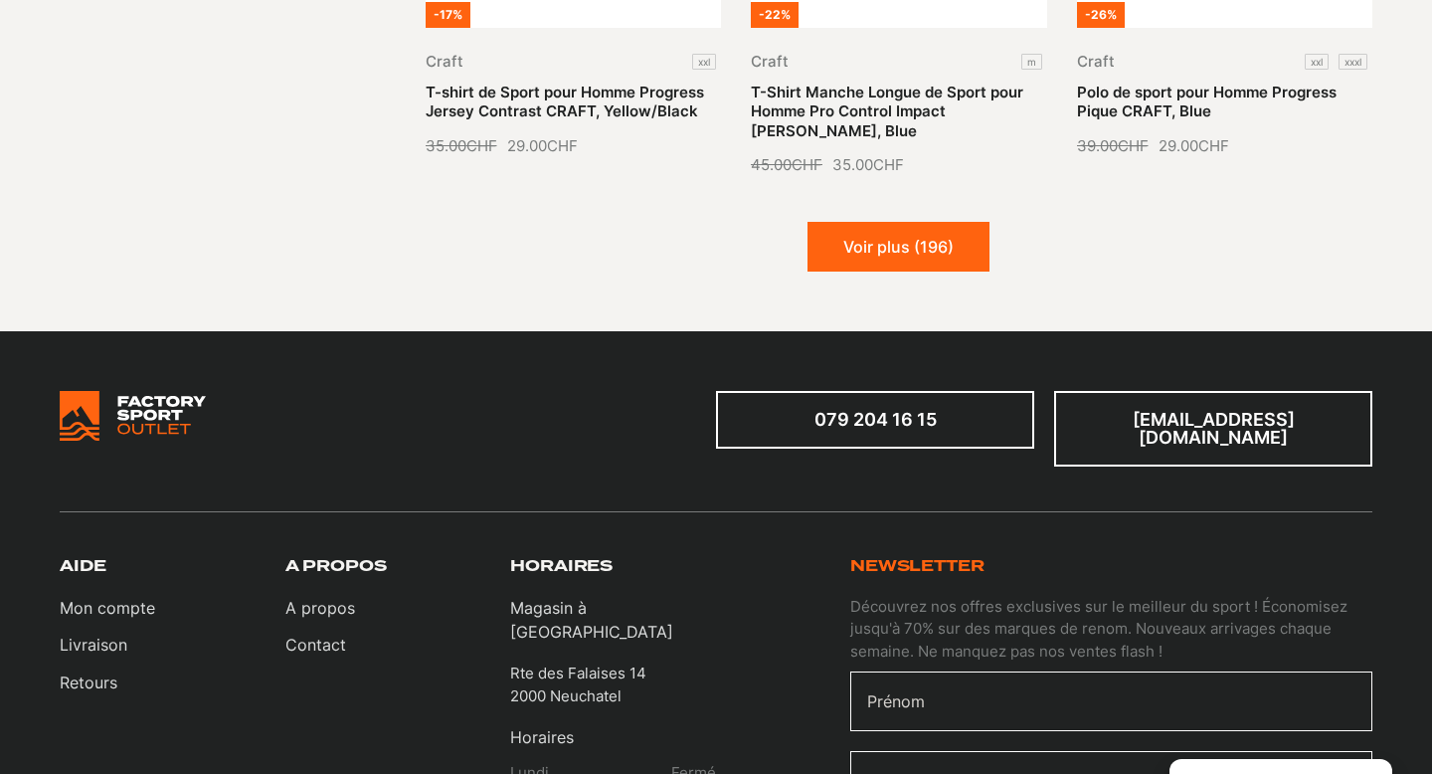
scroll to position [41619, 0]
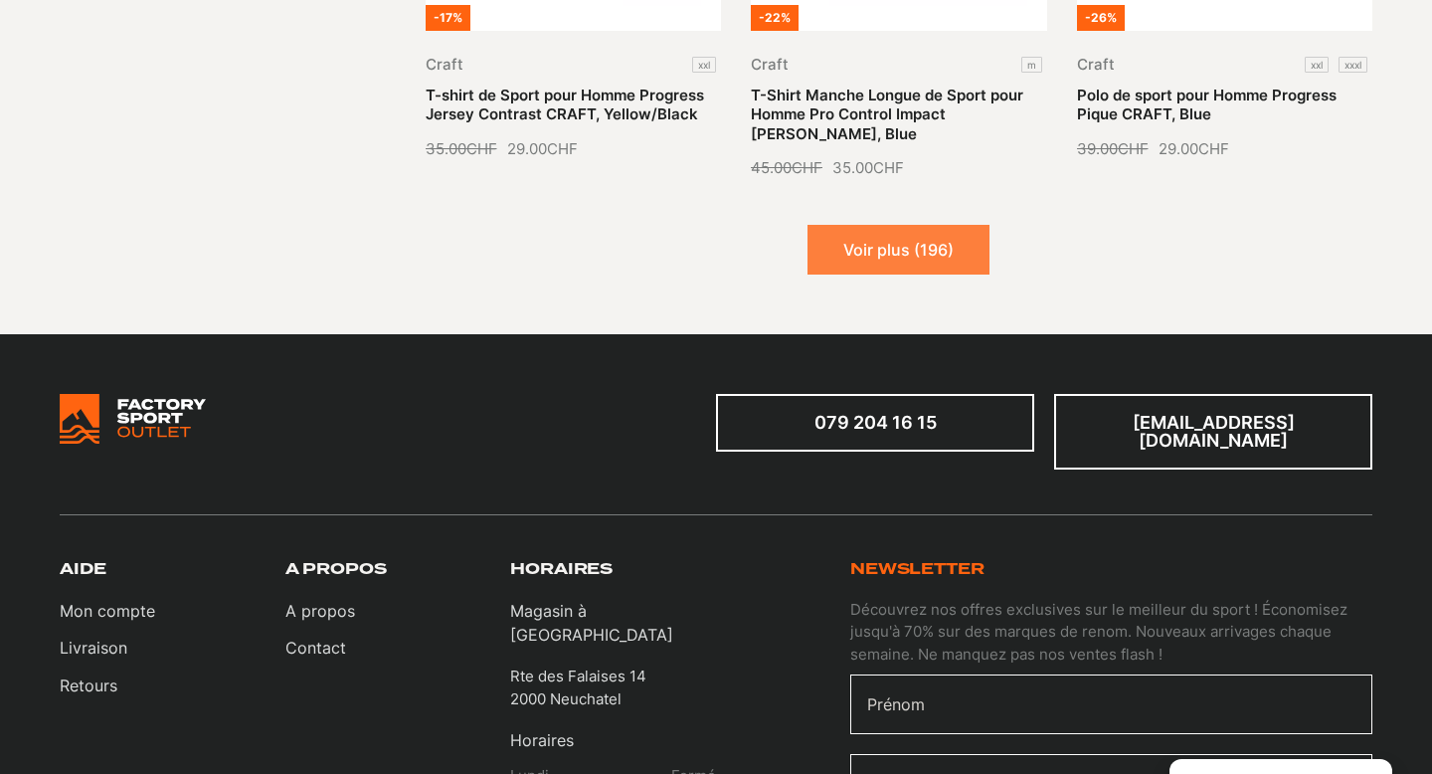
click at [933, 225] on button "Voir plus (196)" at bounding box center [899, 250] width 182 height 50
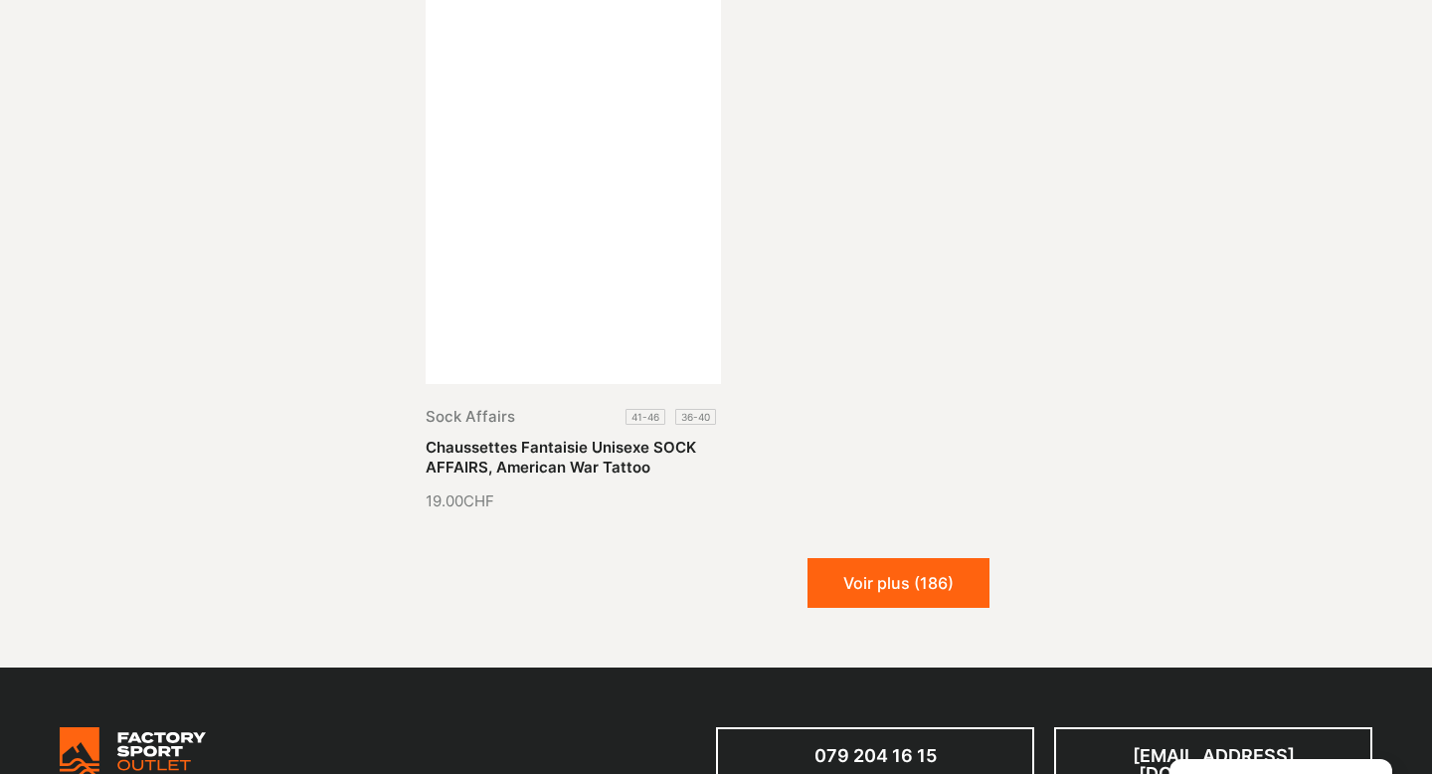
scroll to position [43535, 0]
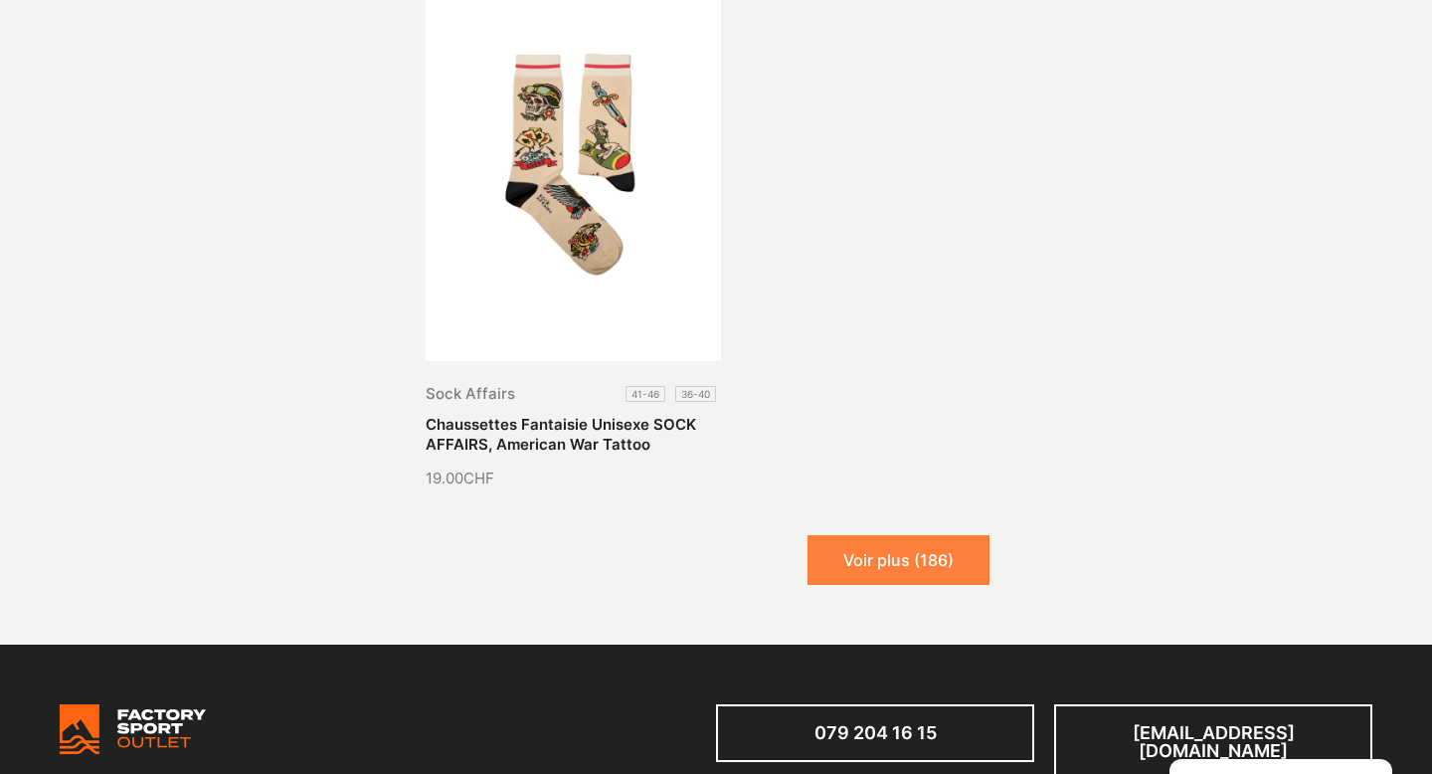
click at [879, 535] on button "Voir plus (186)" at bounding box center [899, 560] width 182 height 50
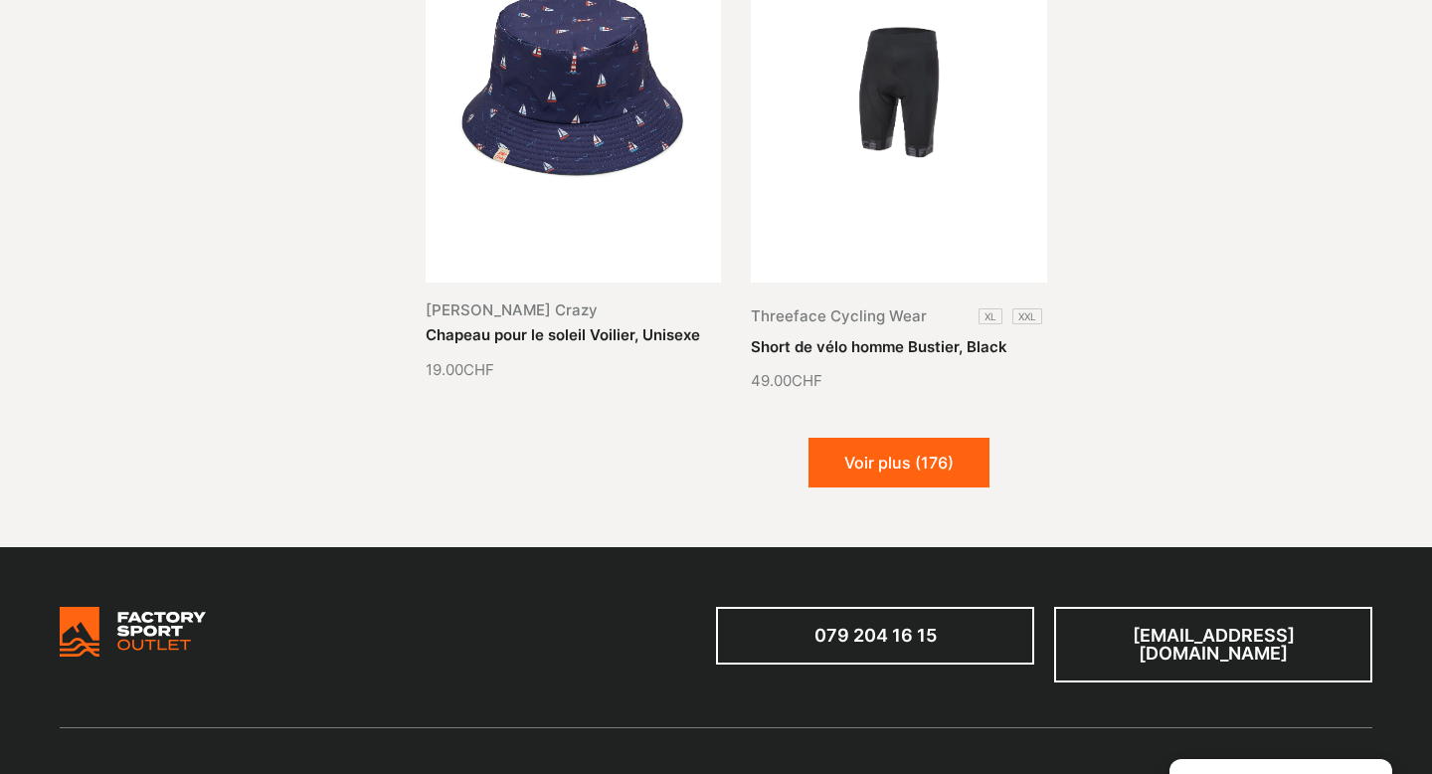
scroll to position [45303, 0]
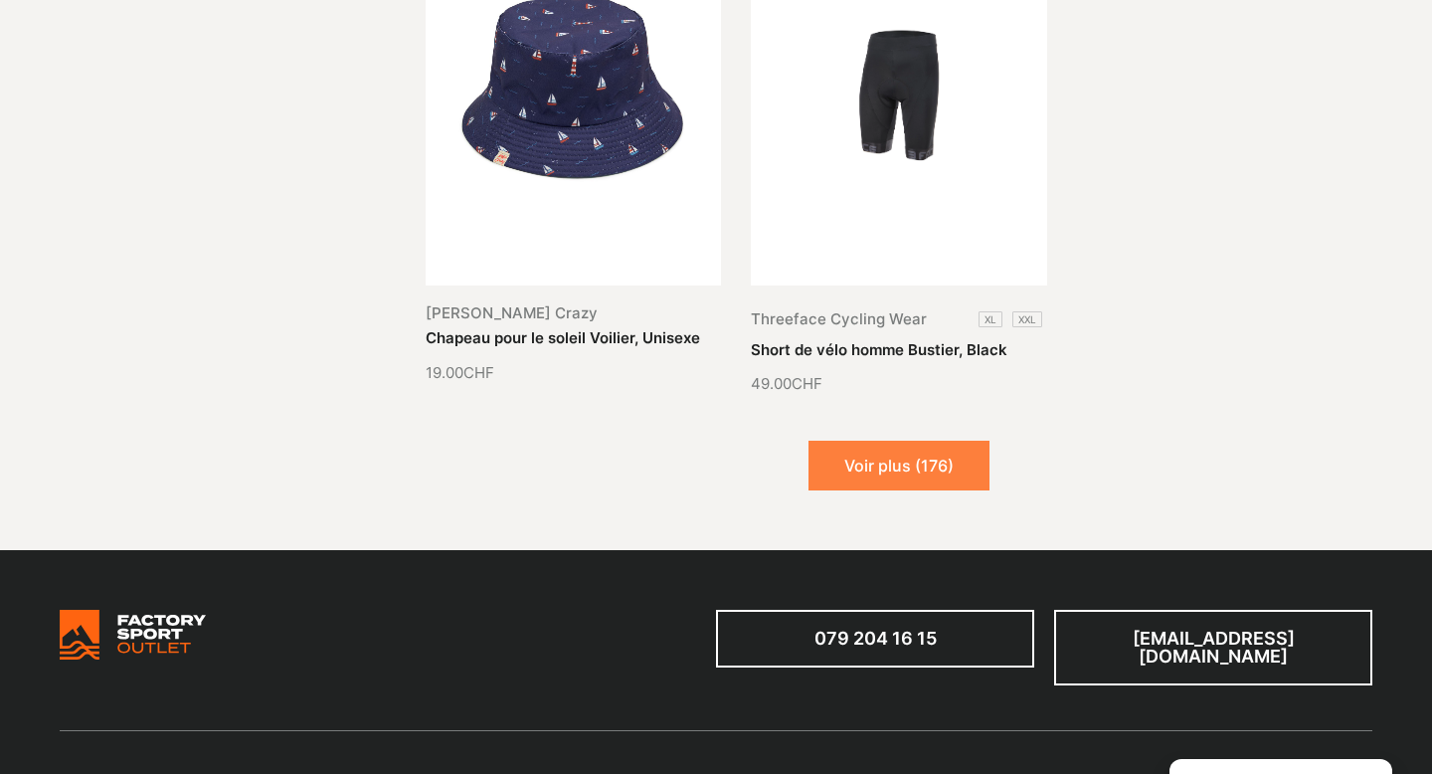
click at [895, 441] on button "Voir plus (176)" at bounding box center [899, 466] width 181 height 50
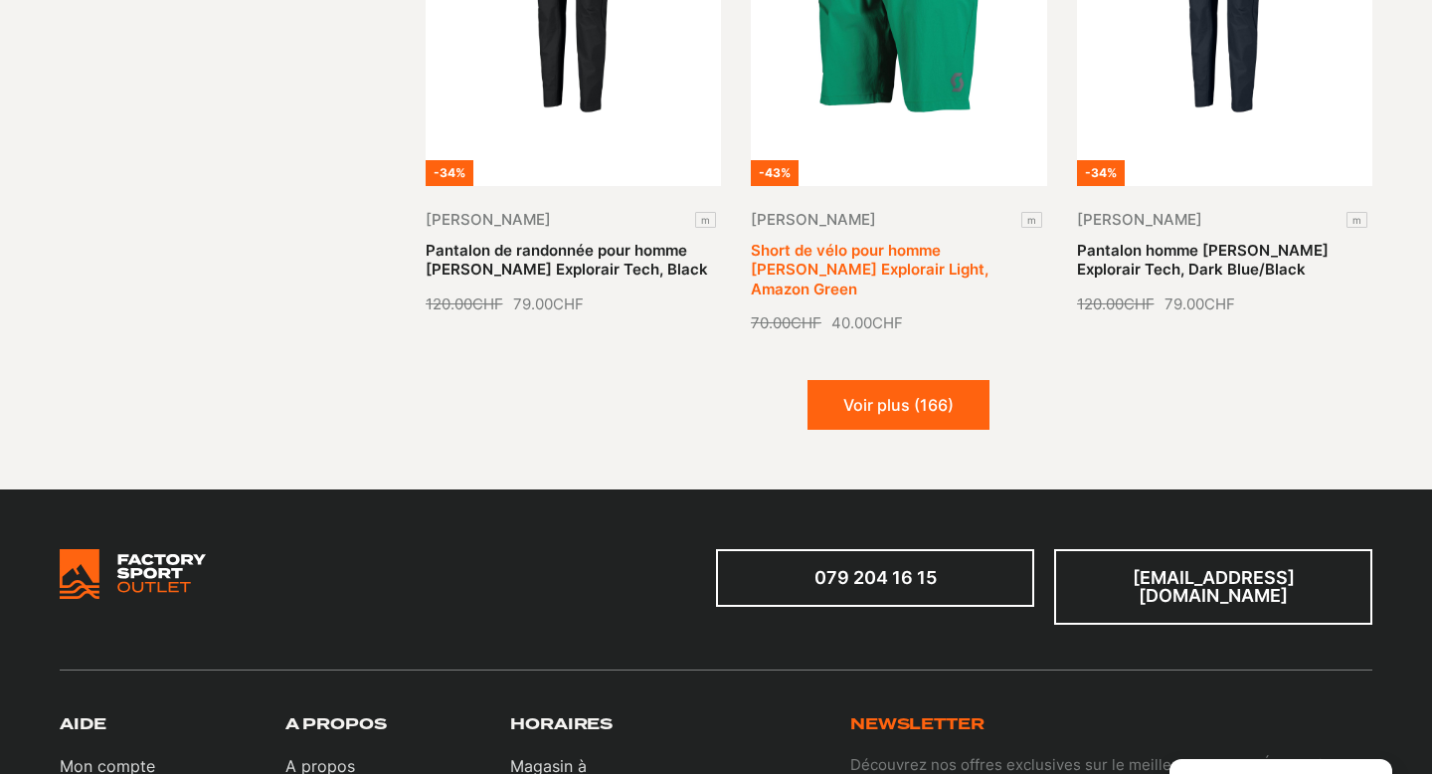
scroll to position [47063, 0]
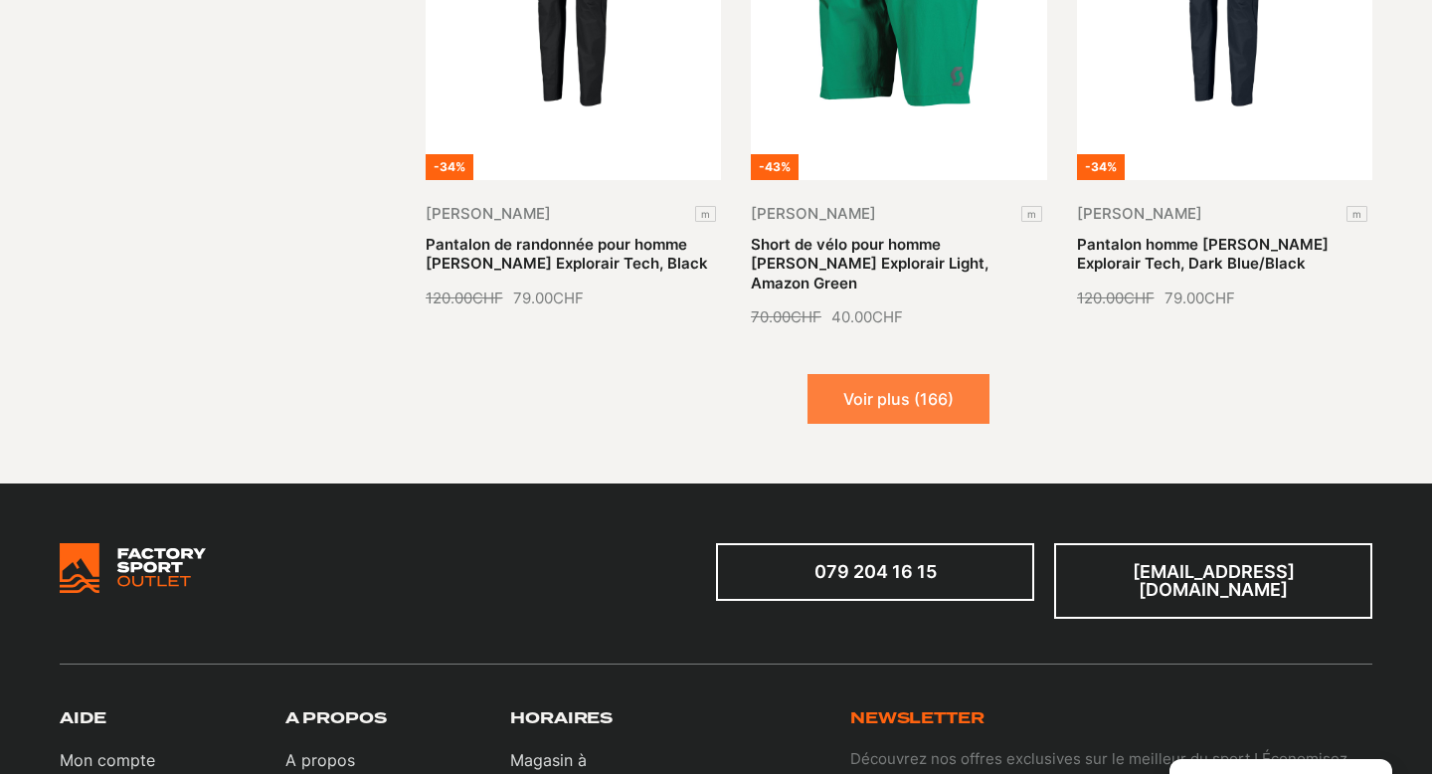
click at [909, 374] on button "Voir plus (166)" at bounding box center [899, 399] width 182 height 50
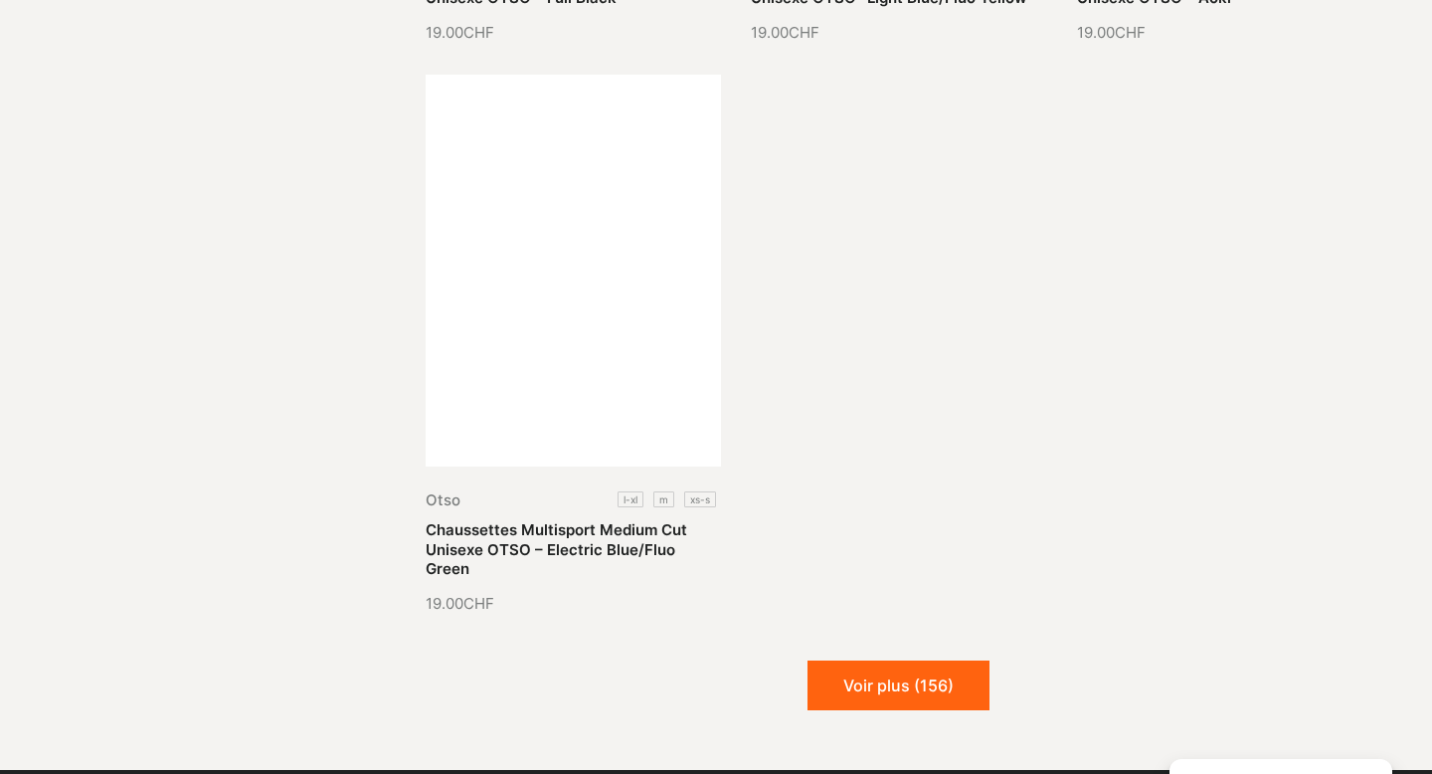
scroll to position [49006, 0]
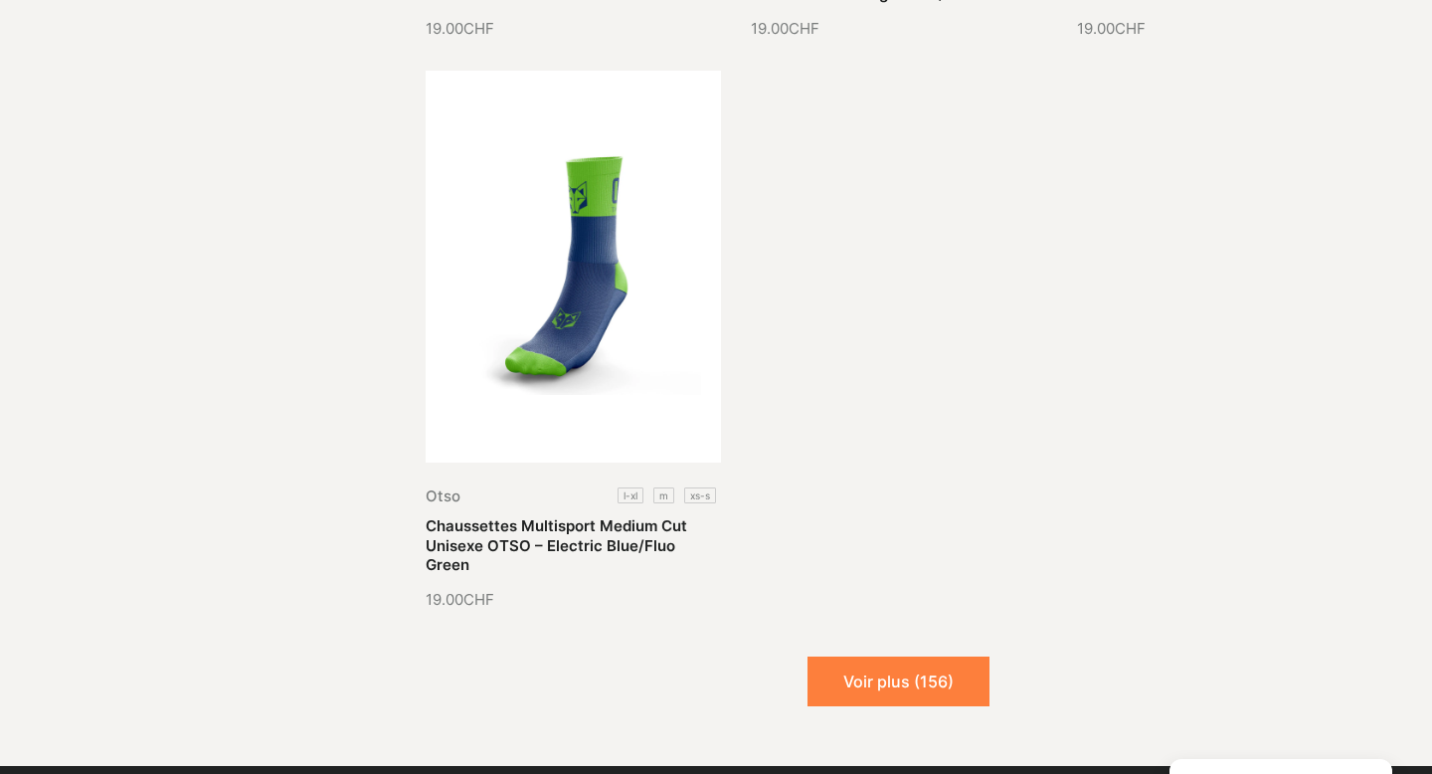
click at [887, 656] on button "Voir plus (156)" at bounding box center [899, 681] width 182 height 50
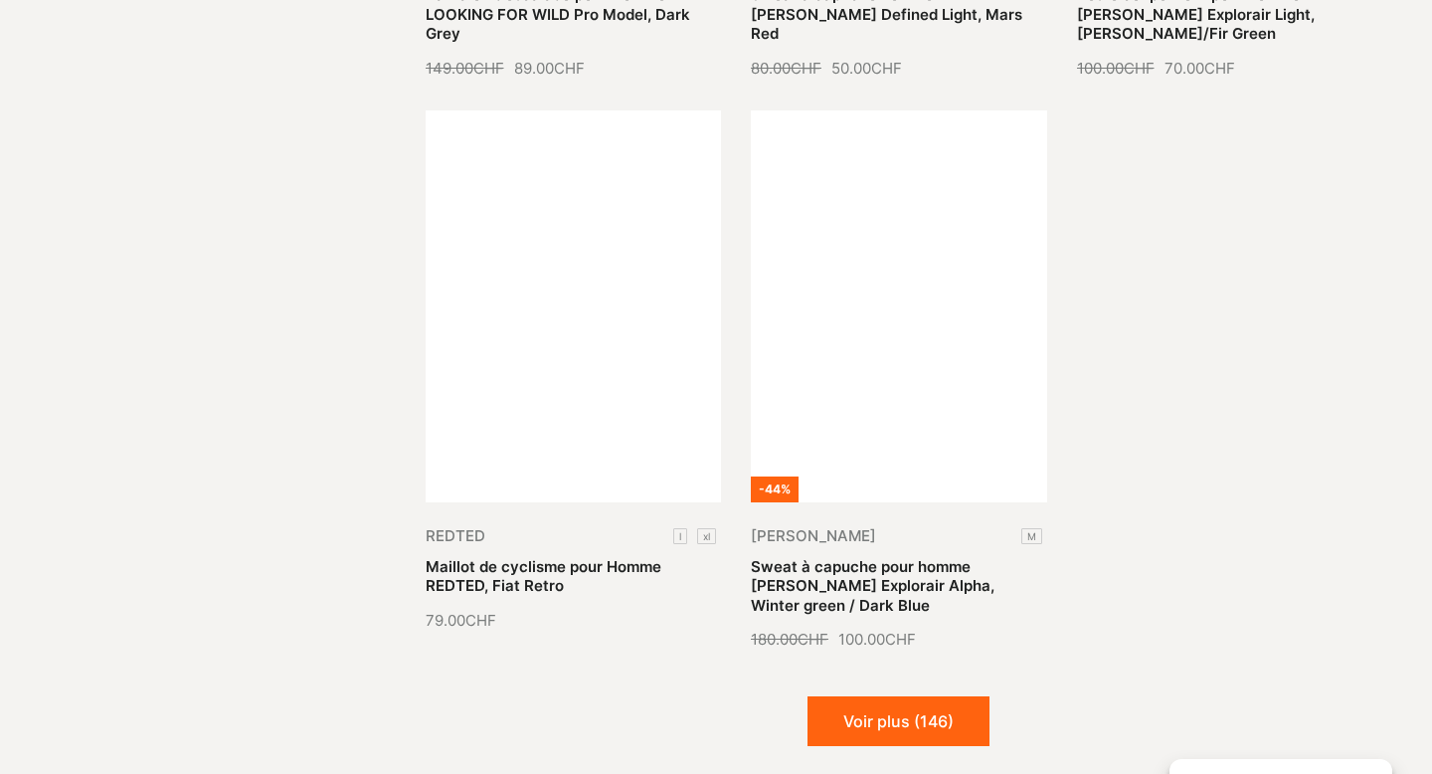
scroll to position [50683, 0]
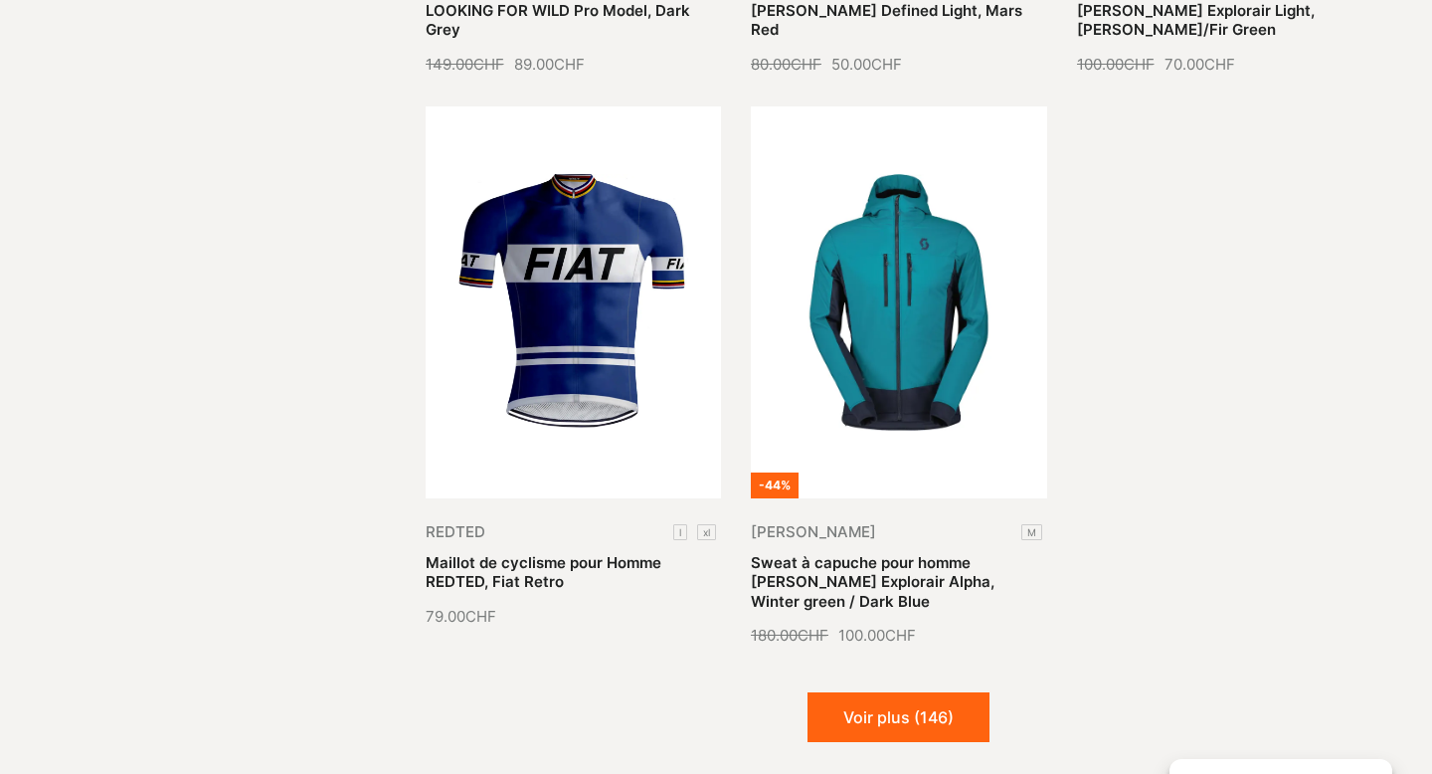
click at [887, 692] on button "Voir plus (146)" at bounding box center [899, 717] width 182 height 50
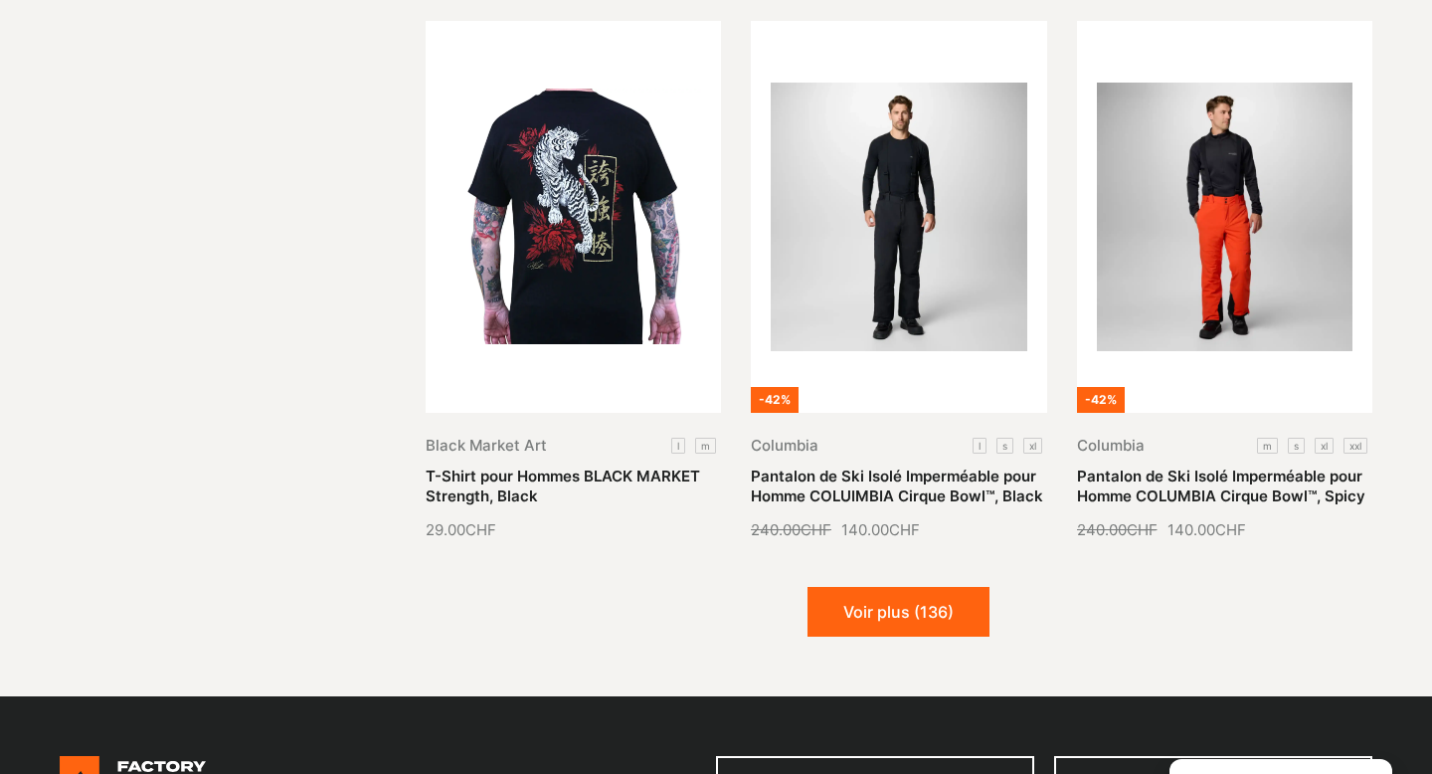
scroll to position [52460, 0]
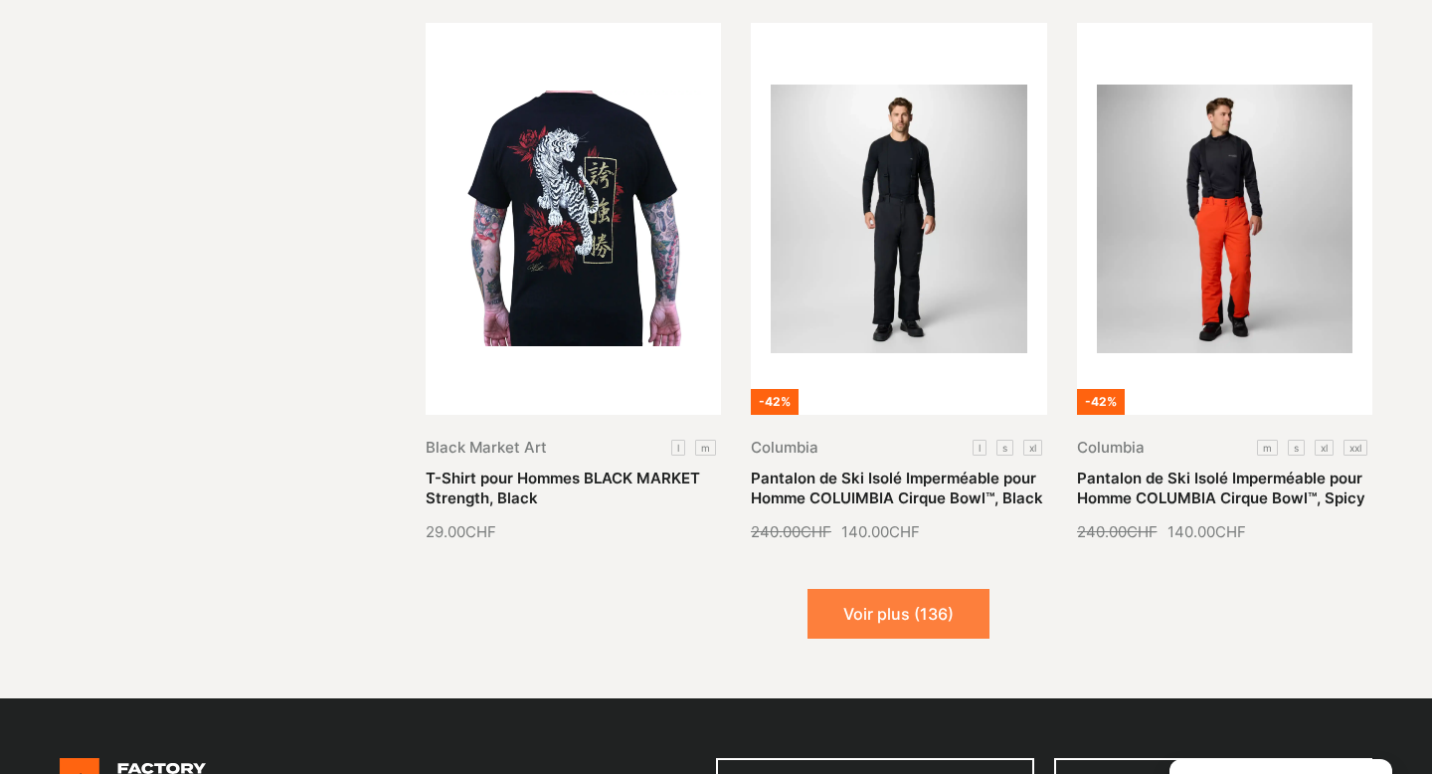
click at [900, 589] on button "Voir plus (136)" at bounding box center [899, 614] width 182 height 50
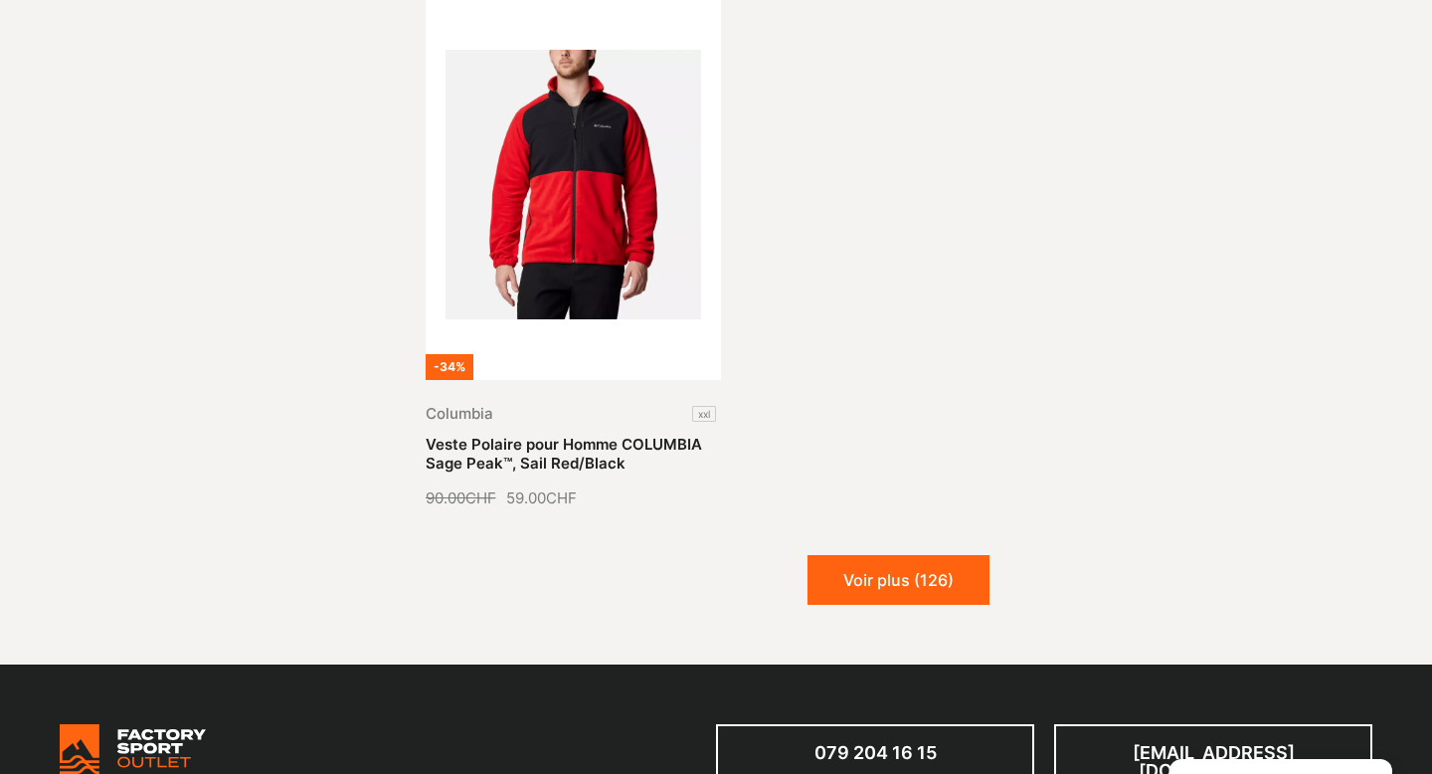
scroll to position [54764, 0]
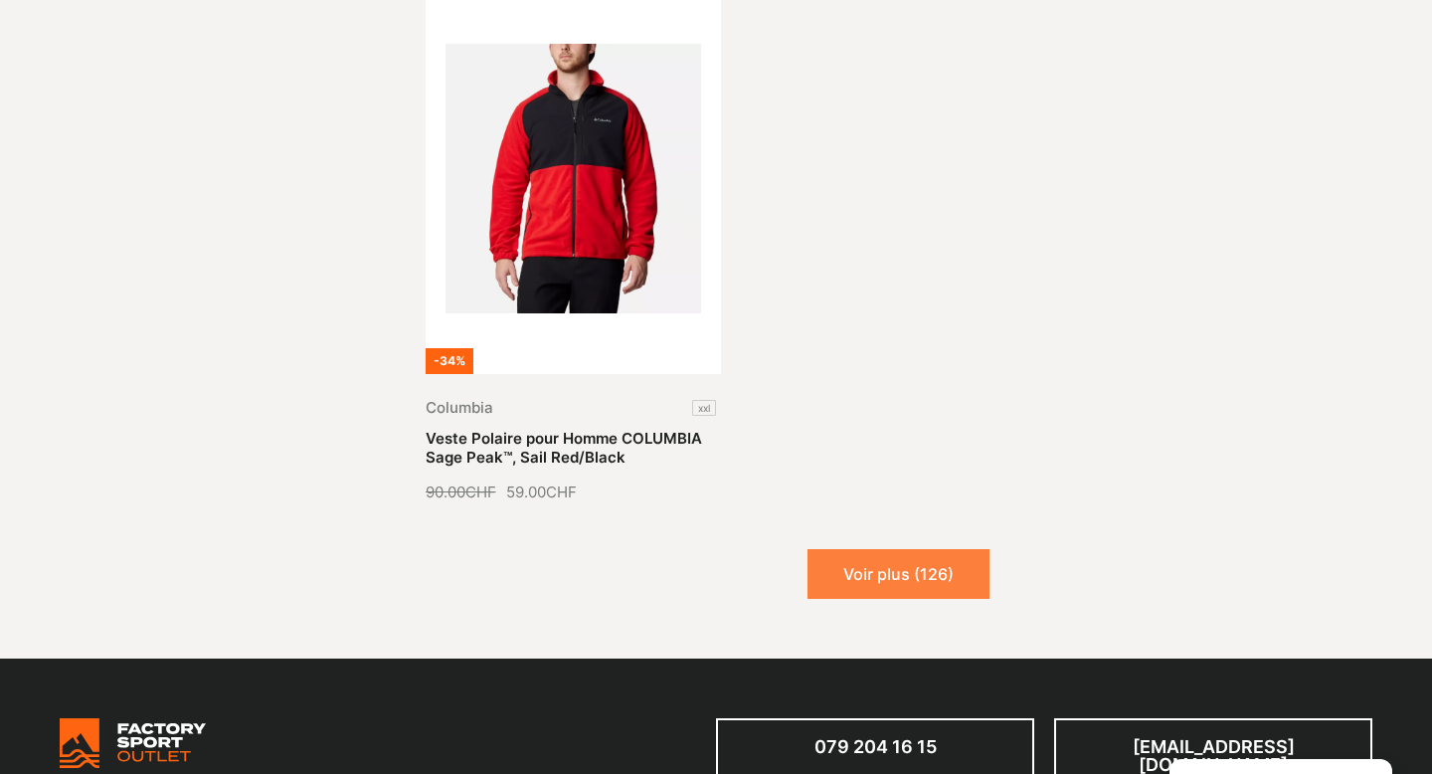
click at [908, 549] on button "Voir plus (126)" at bounding box center [899, 574] width 182 height 50
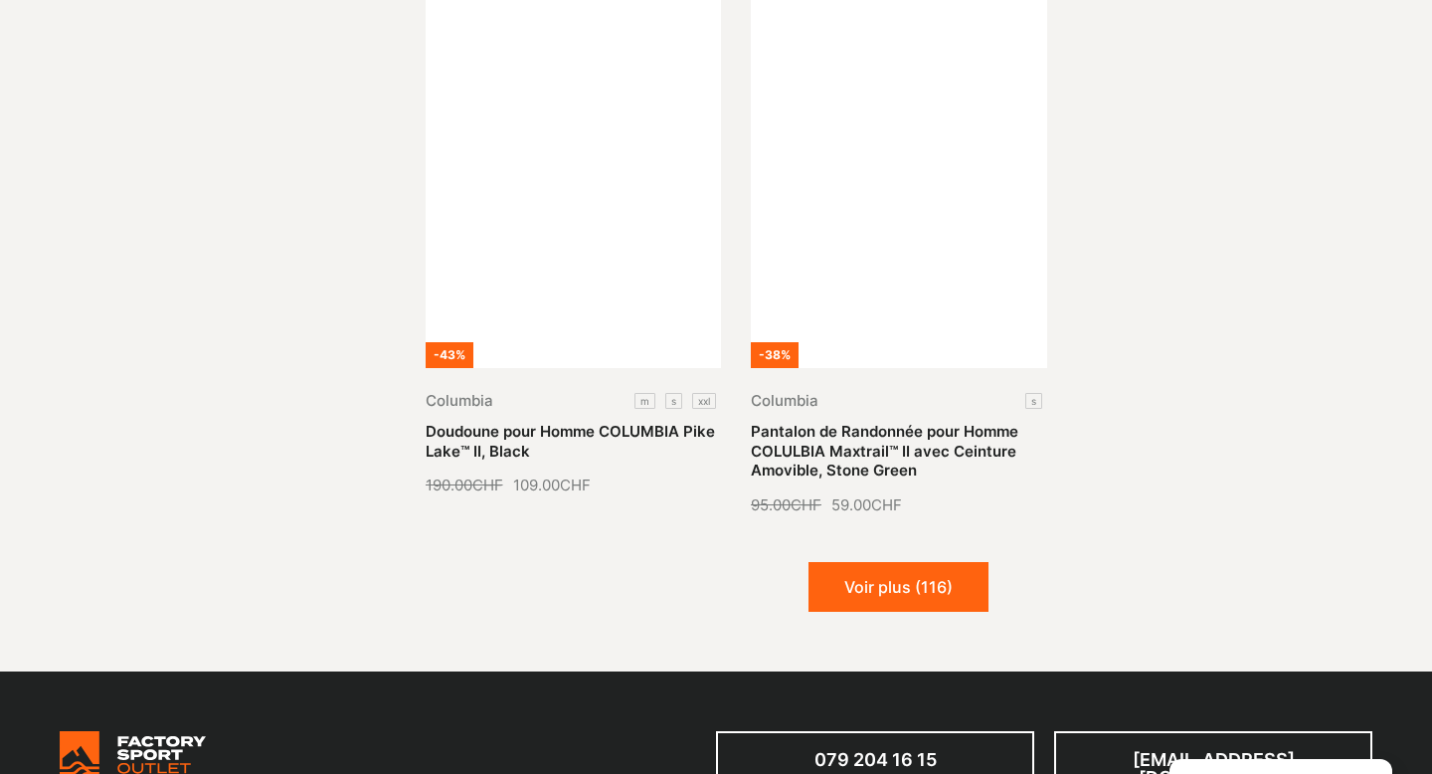
scroll to position [56448, 0]
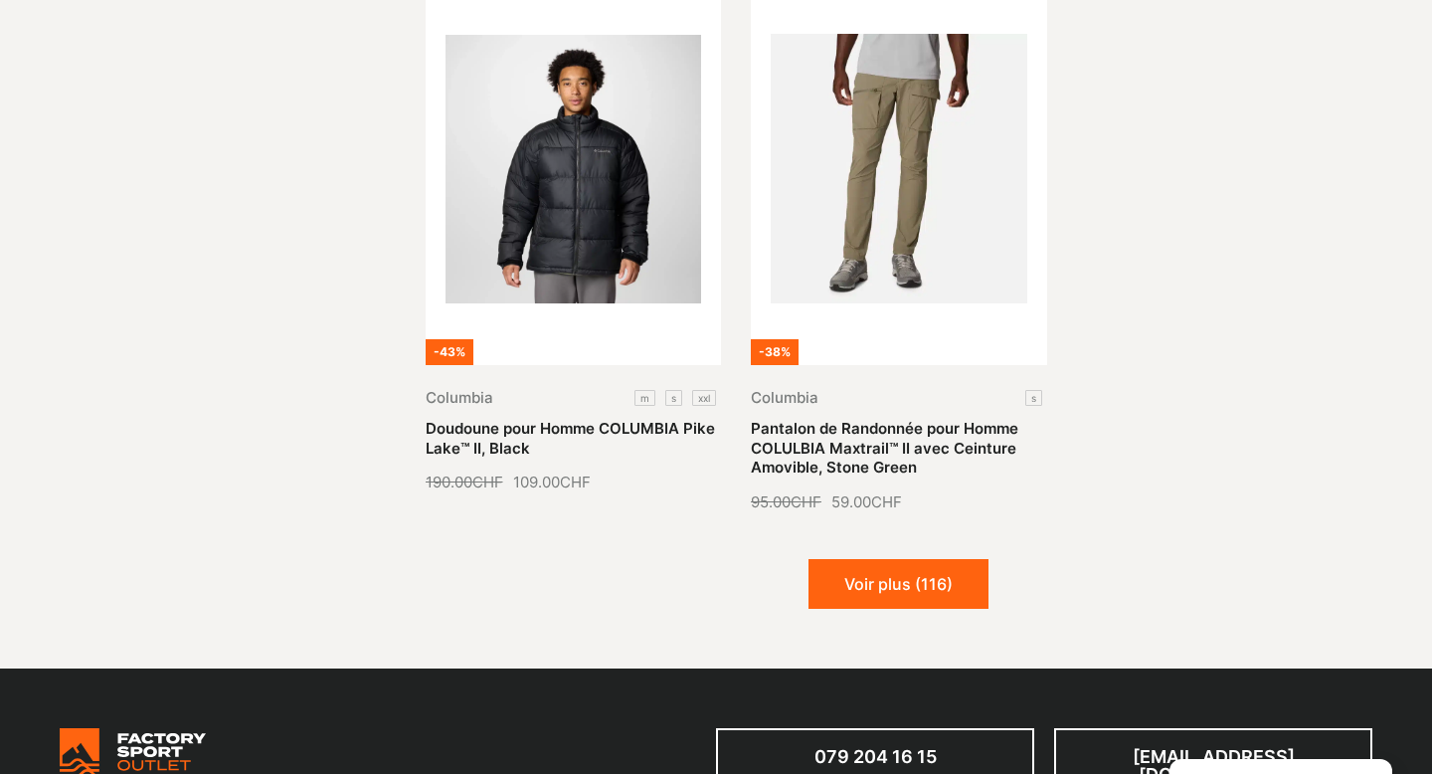
click at [908, 559] on button "Voir plus (116)" at bounding box center [899, 584] width 180 height 50
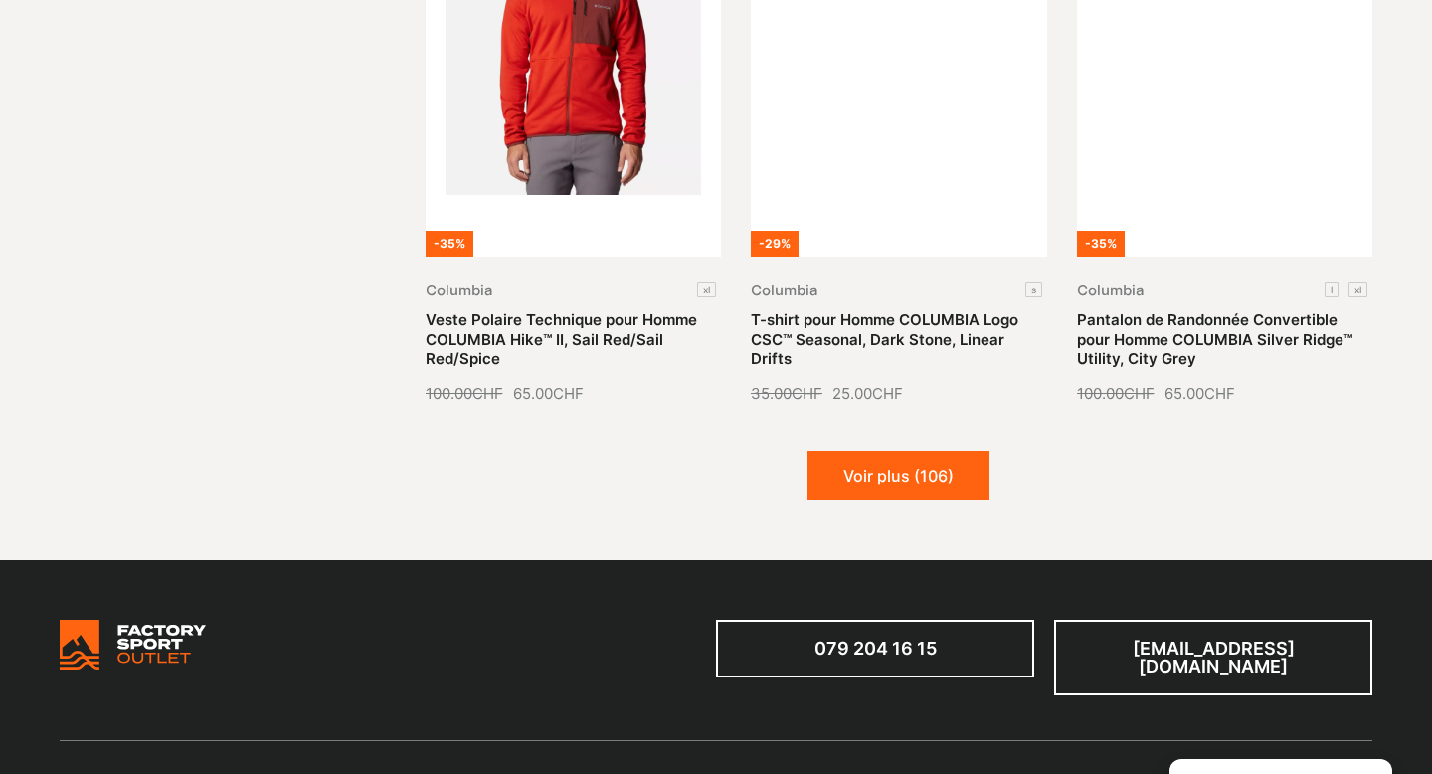
scroll to position [58271, 0]
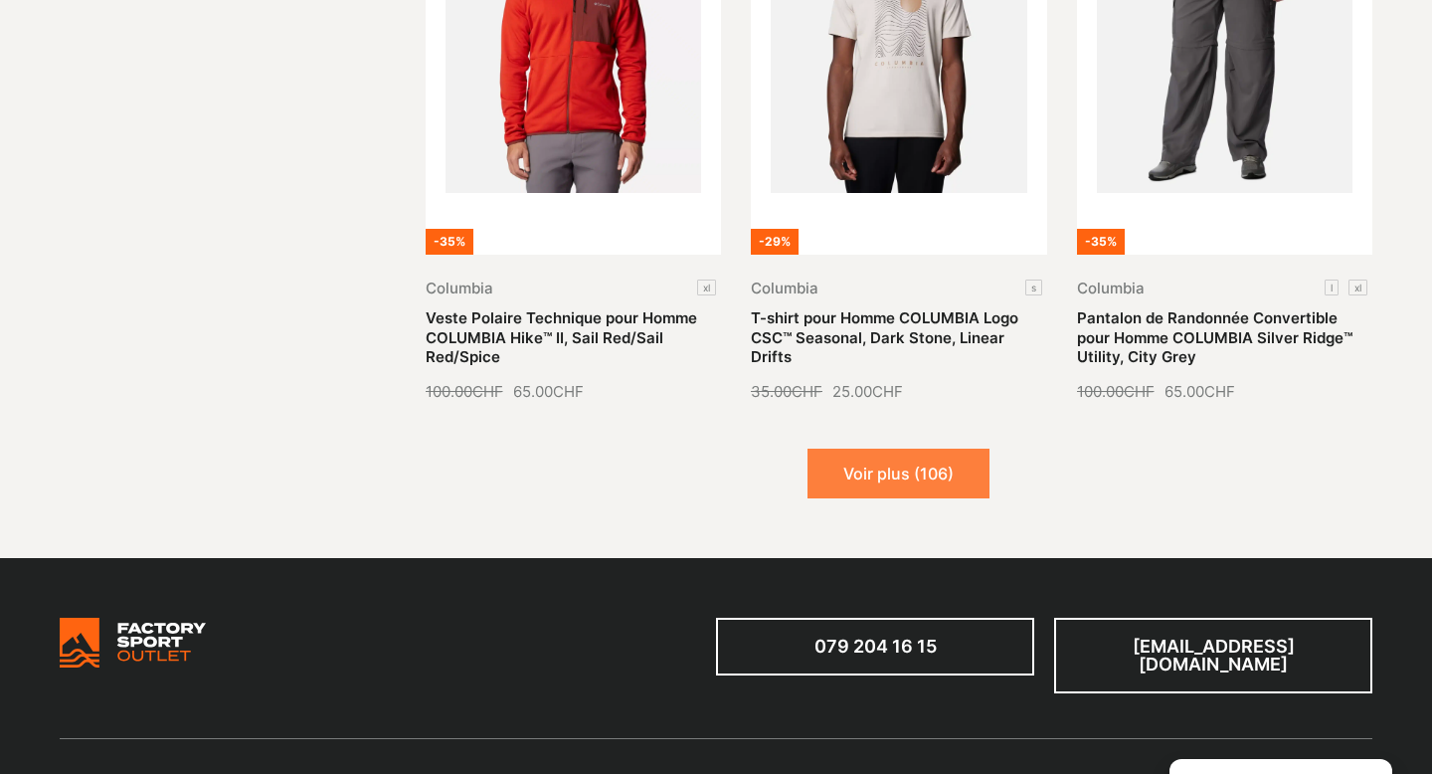
click at [921, 449] on button "Voir plus (106)" at bounding box center [899, 474] width 182 height 50
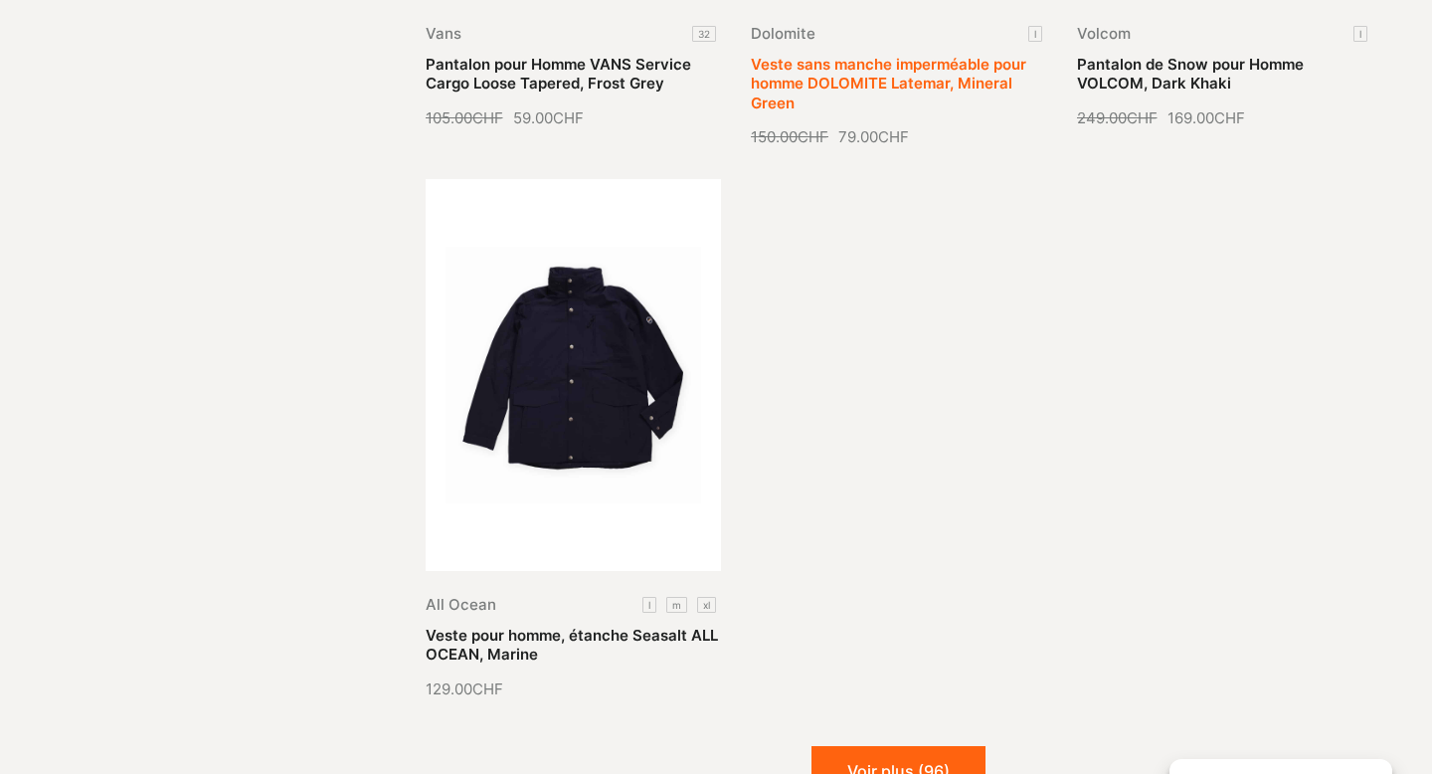
scroll to position [60260, 0]
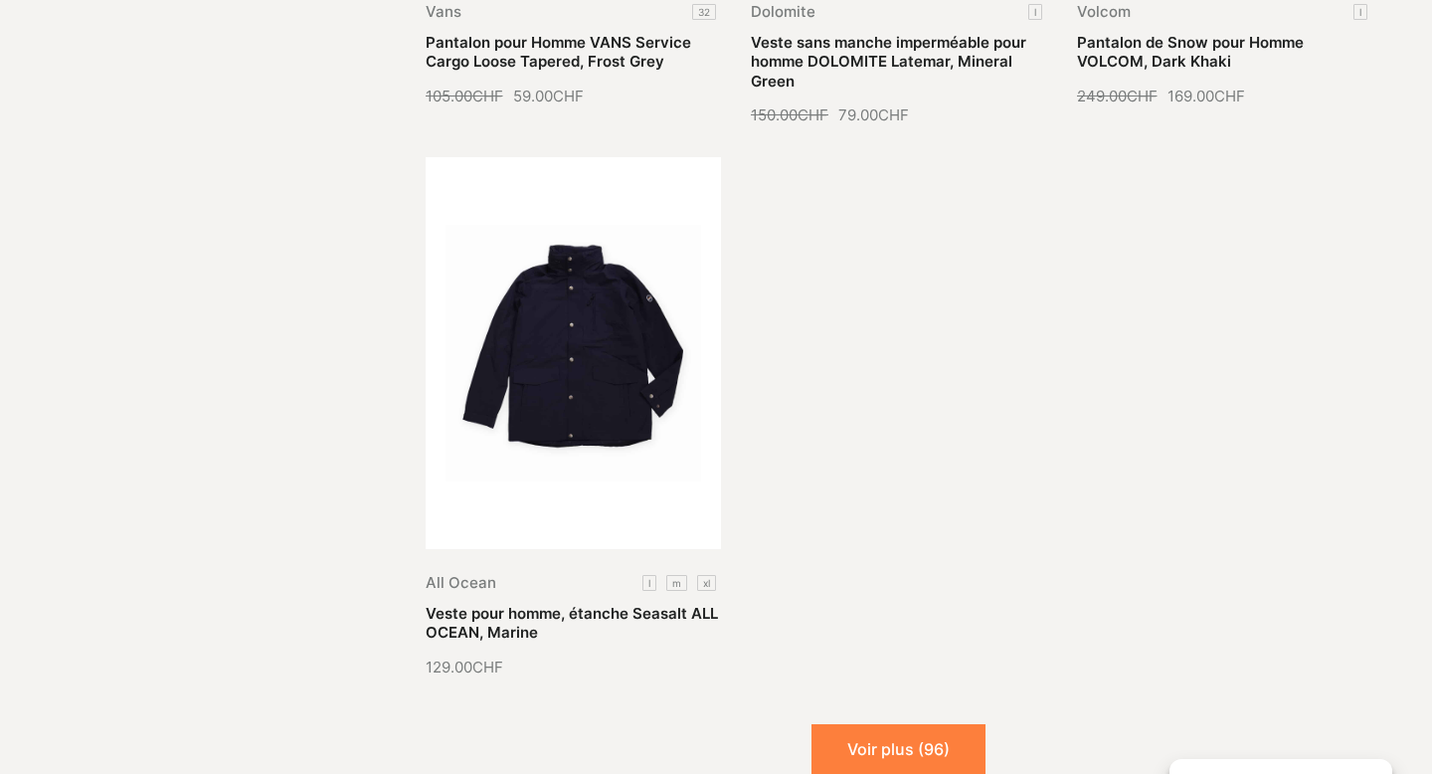
click at [860, 724] on button "Voir plus (96)" at bounding box center [899, 749] width 174 height 50
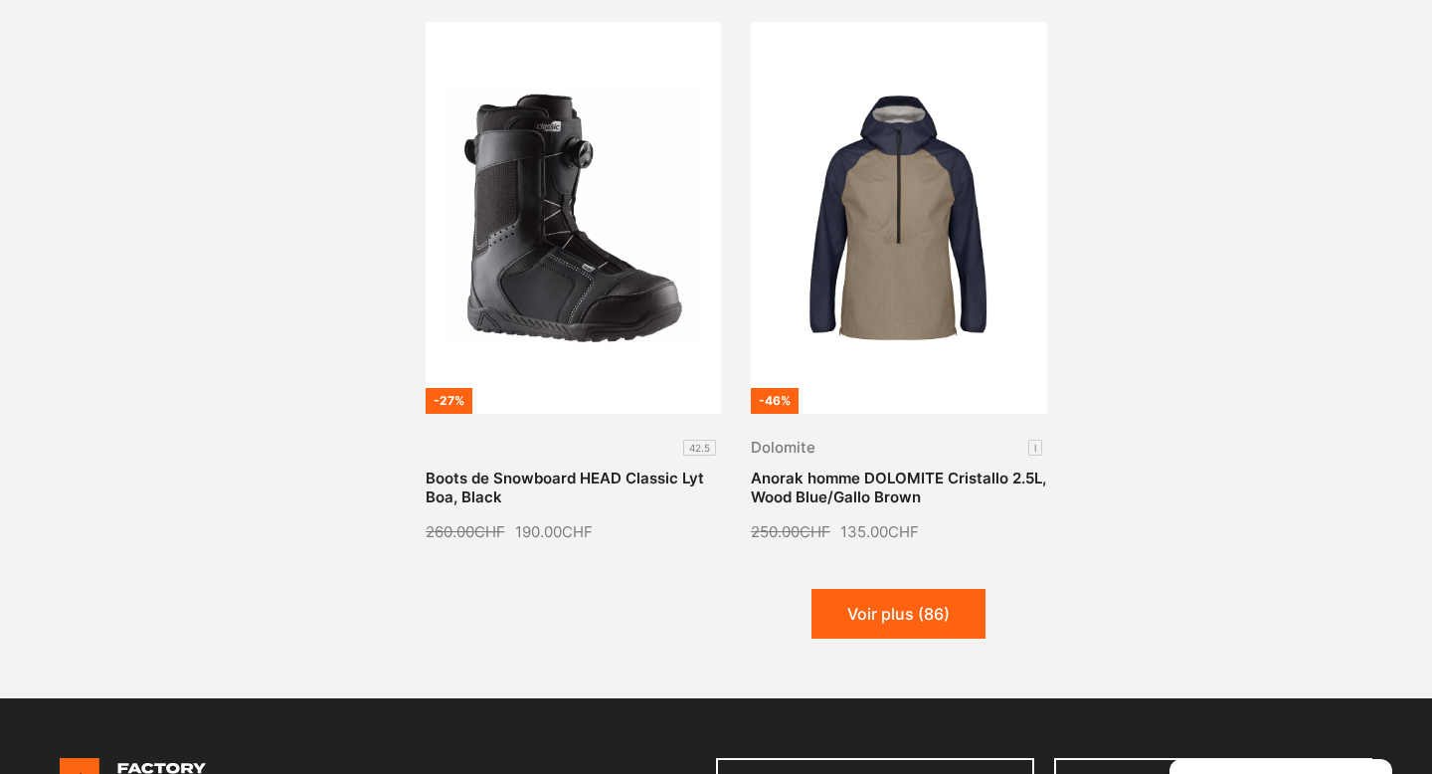
scroll to position [62086, 0]
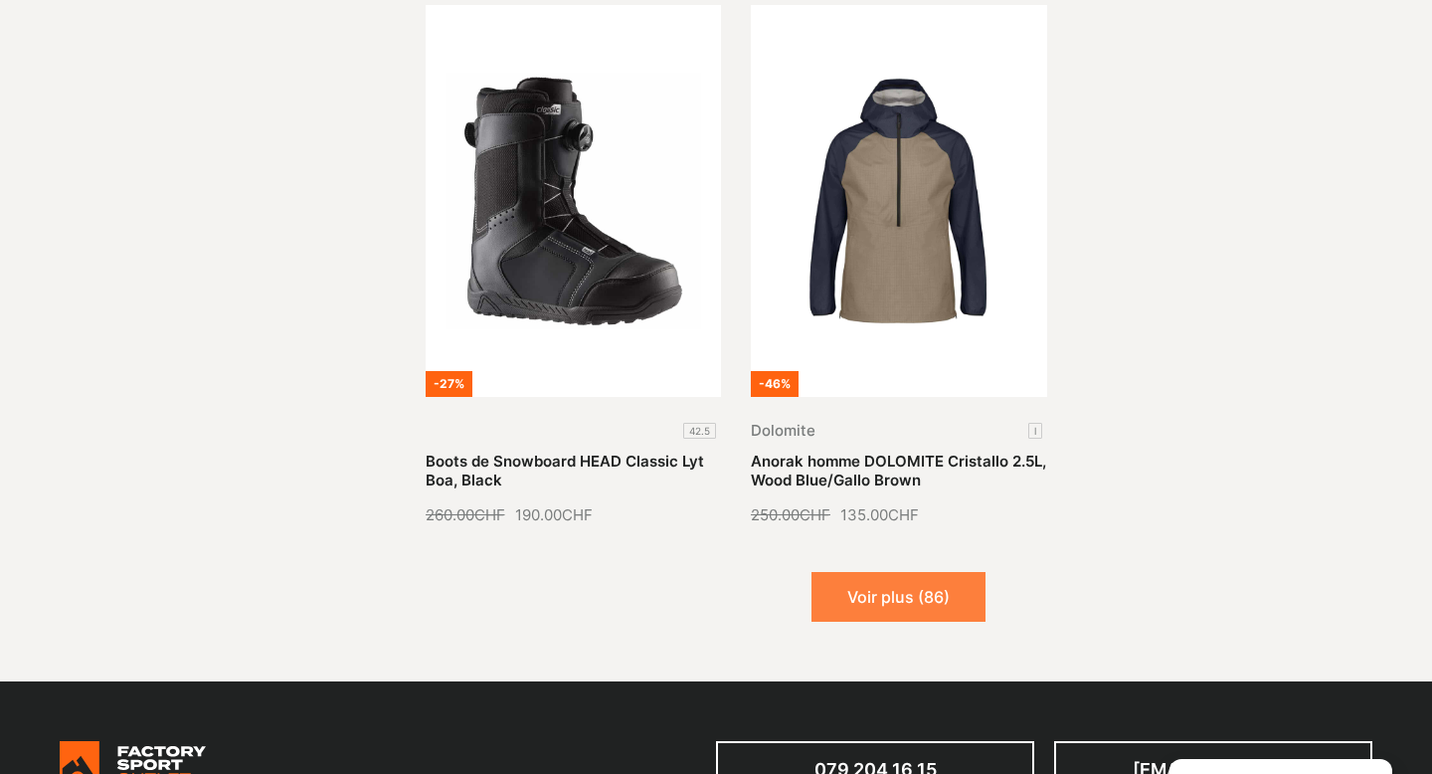
click at [889, 572] on button "Voir plus (86)" at bounding box center [899, 597] width 174 height 50
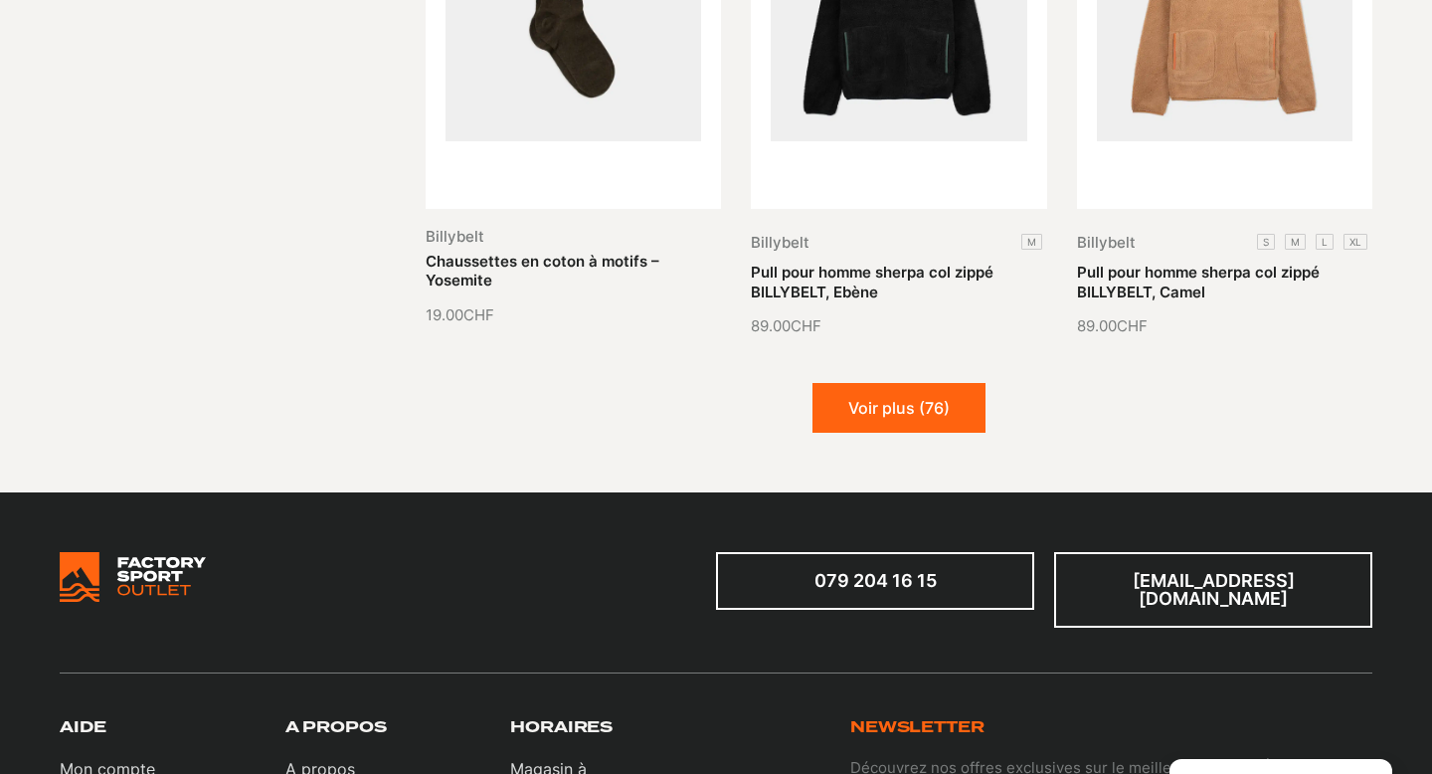
scroll to position [63933, 0]
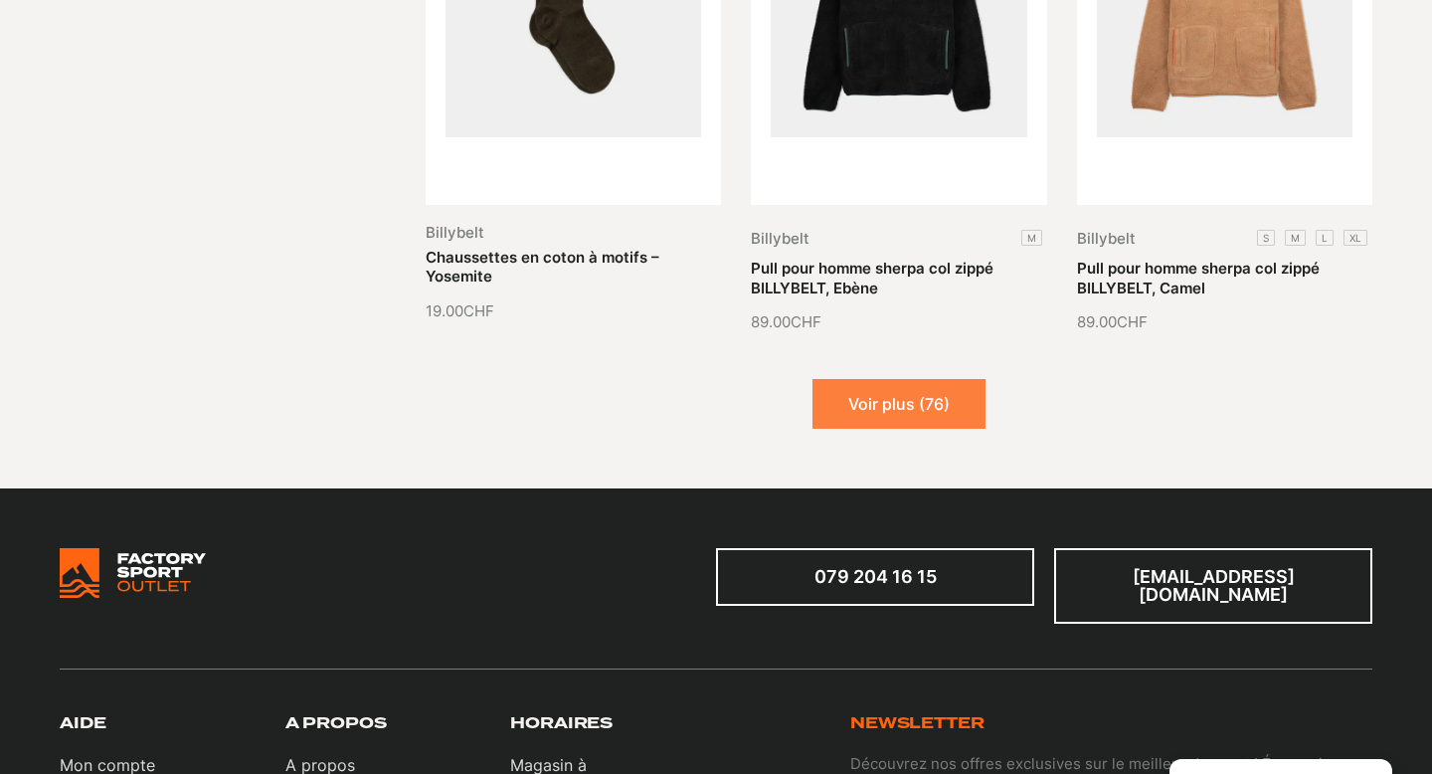
click at [897, 379] on button "Voir plus (76)" at bounding box center [899, 404] width 173 height 50
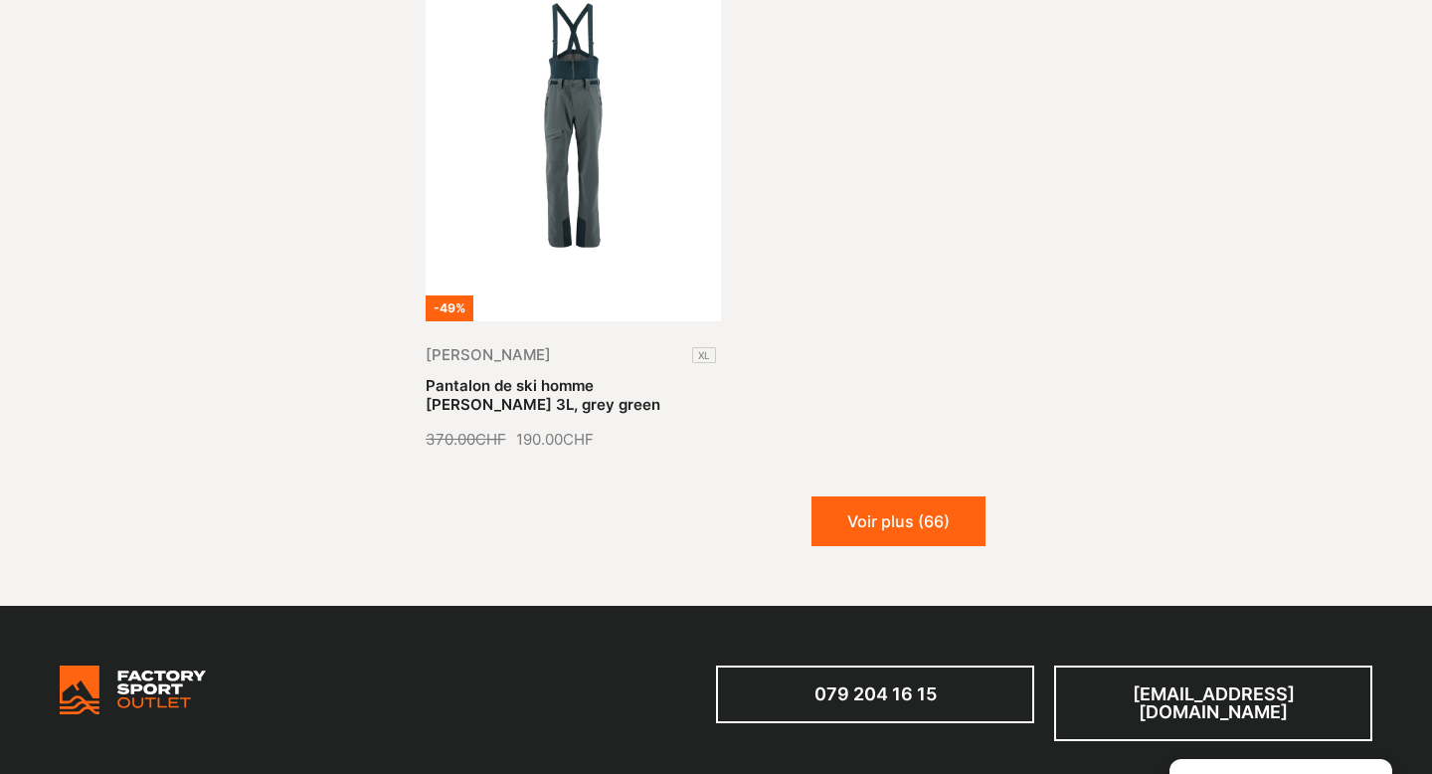
scroll to position [66024, 0]
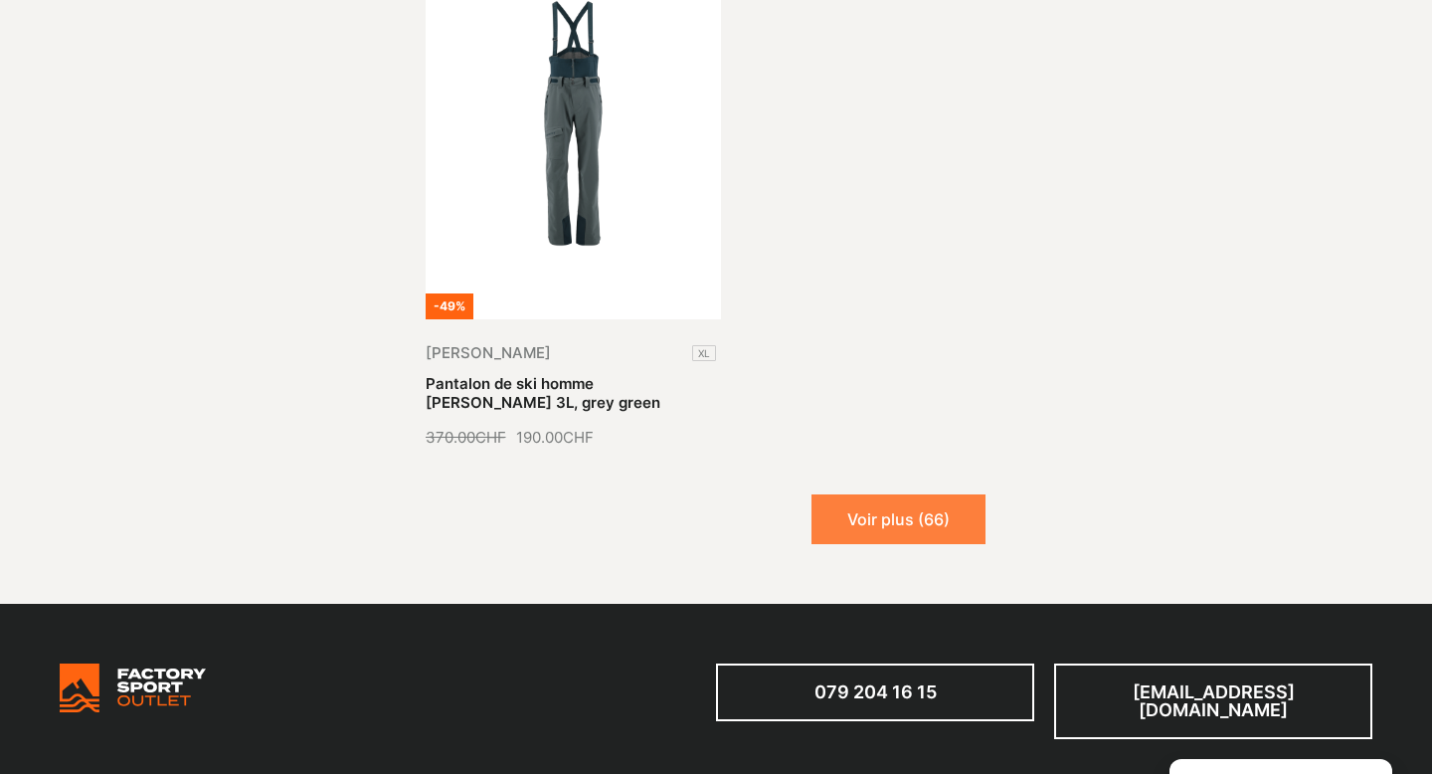
click at [843, 494] on button "Voir plus (66)" at bounding box center [899, 519] width 174 height 50
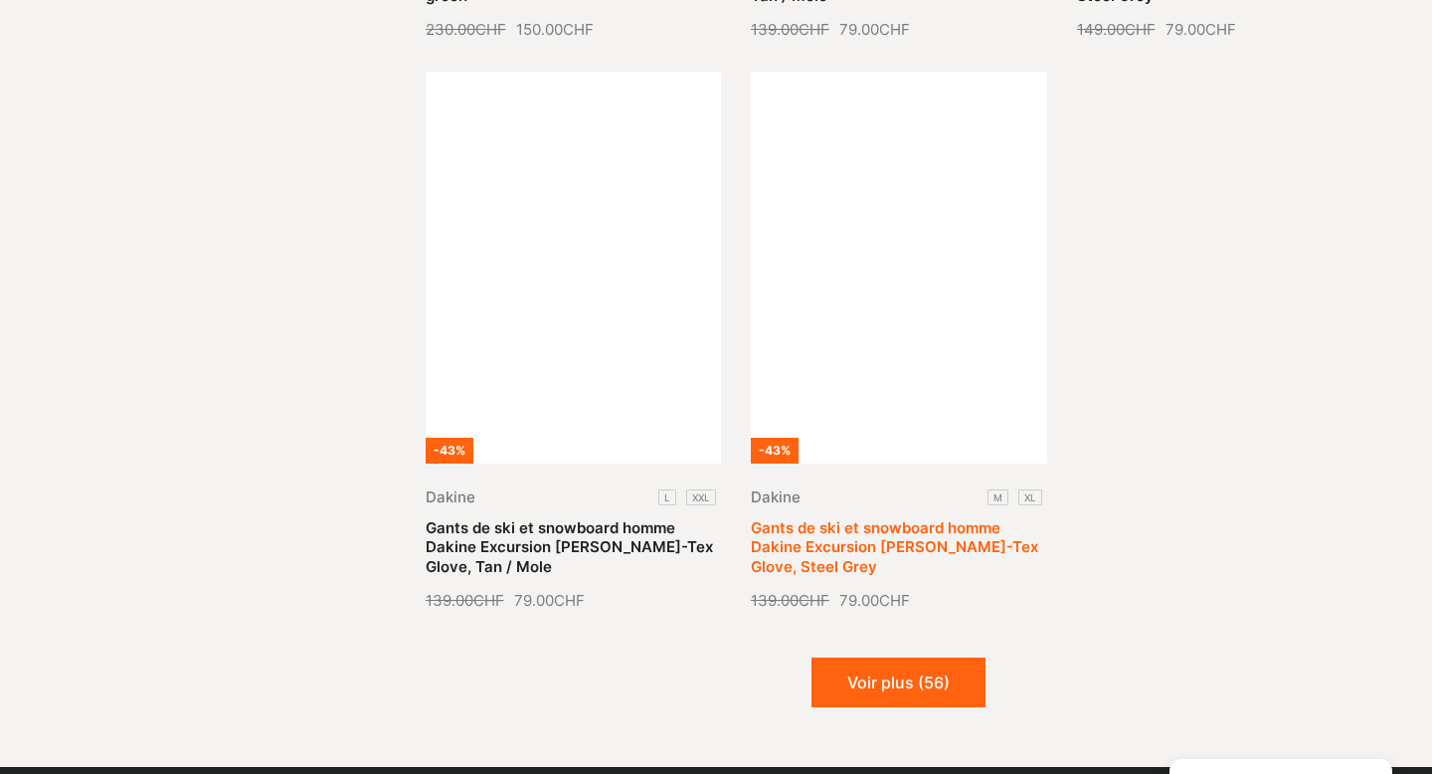
scroll to position [67587, 0]
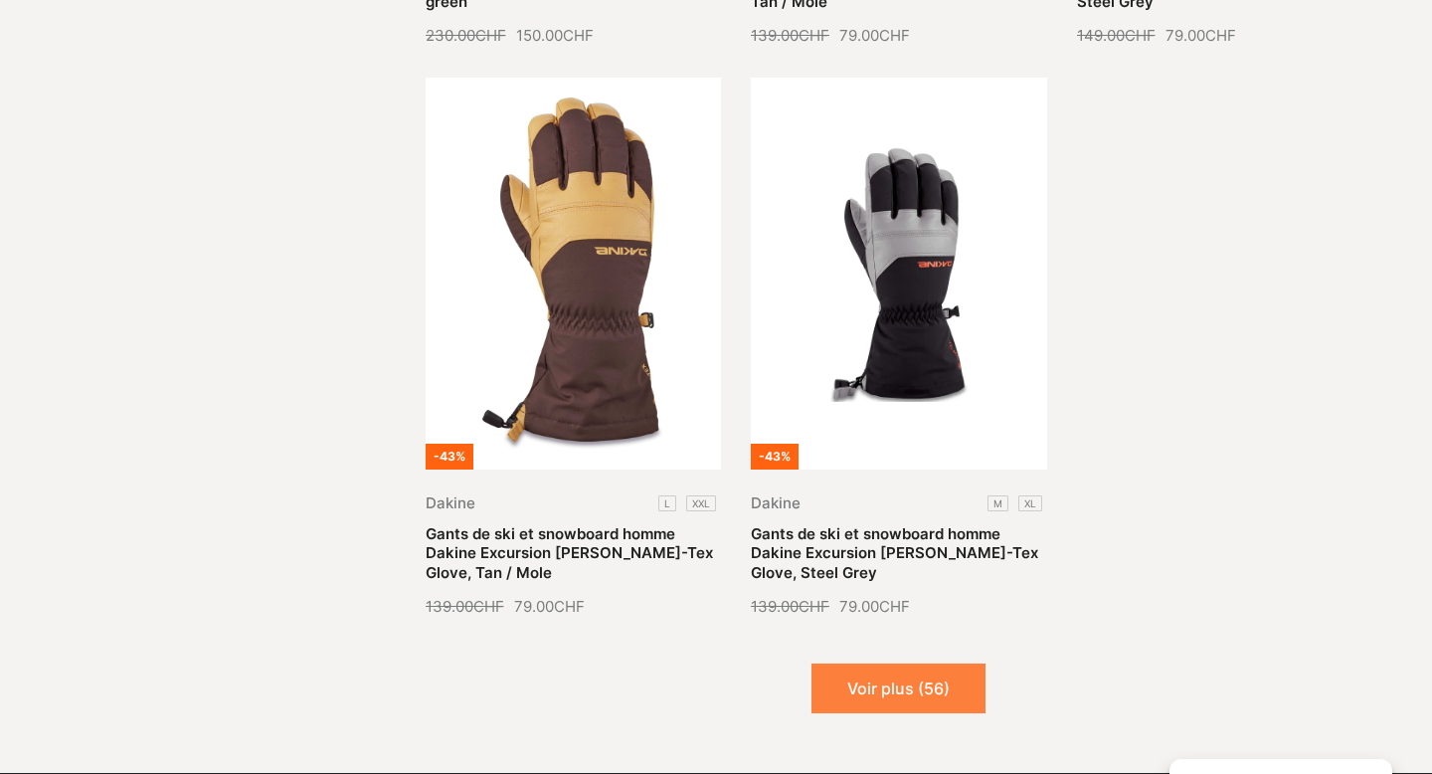
click at [850, 663] on button "Voir plus (56)" at bounding box center [899, 688] width 174 height 50
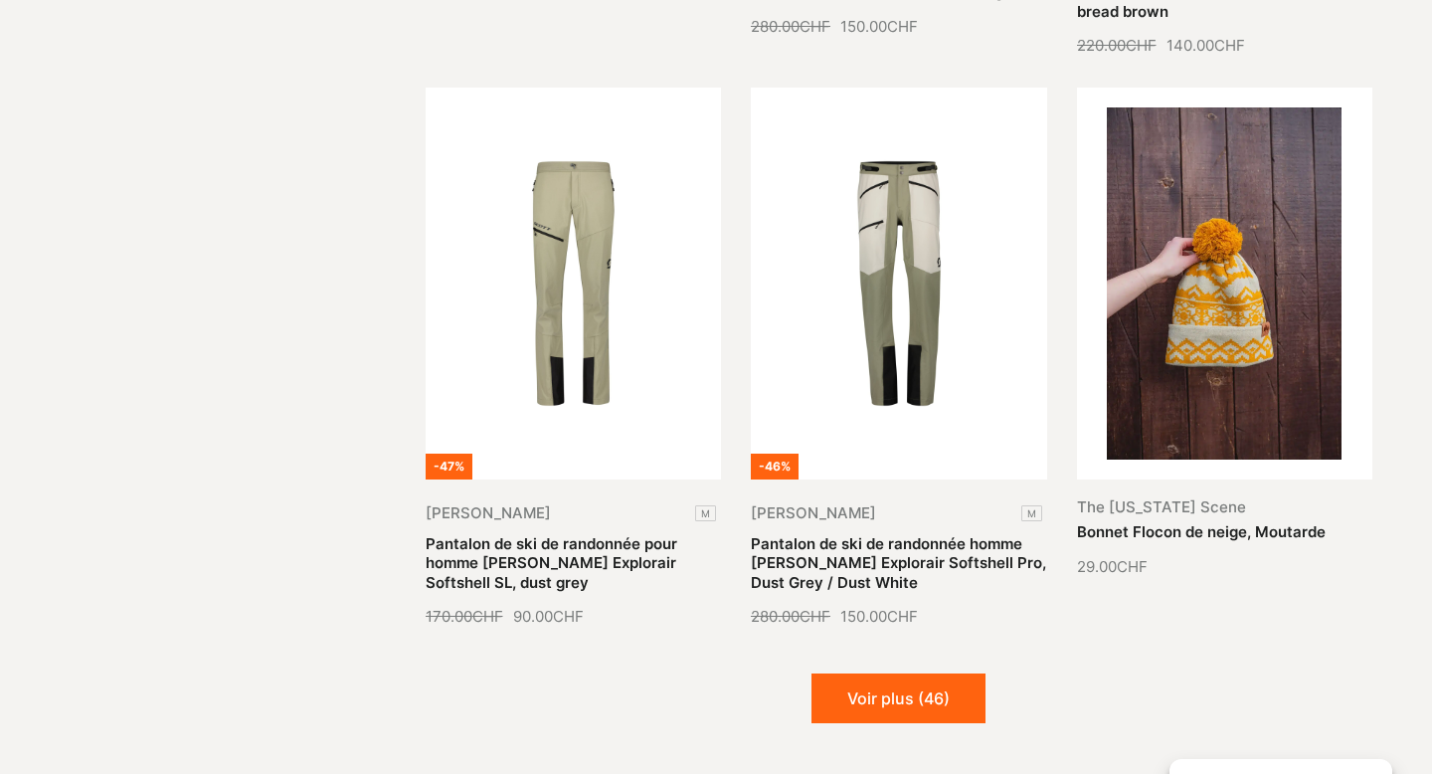
scroll to position [69275, 0]
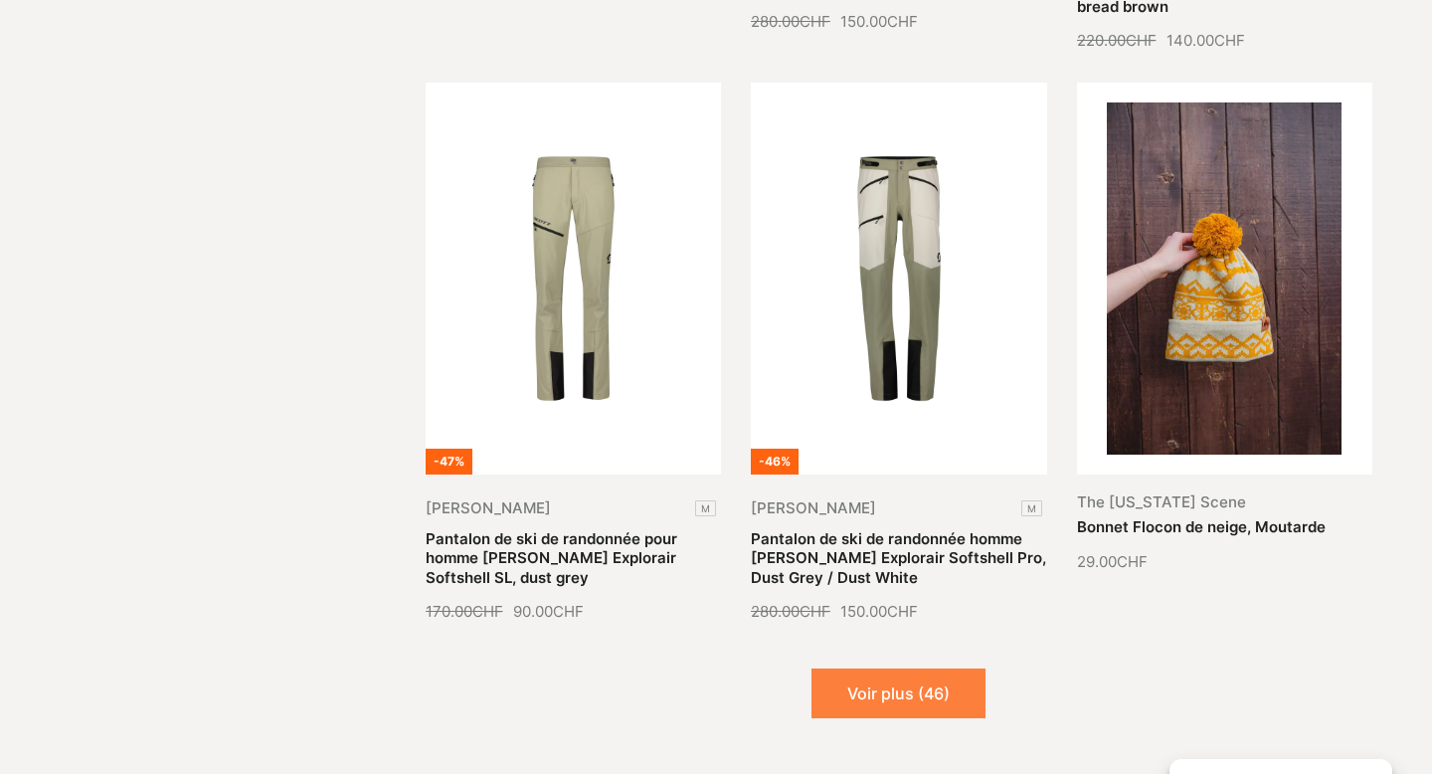
click at [850, 668] on button "Voir plus (46)" at bounding box center [899, 693] width 174 height 50
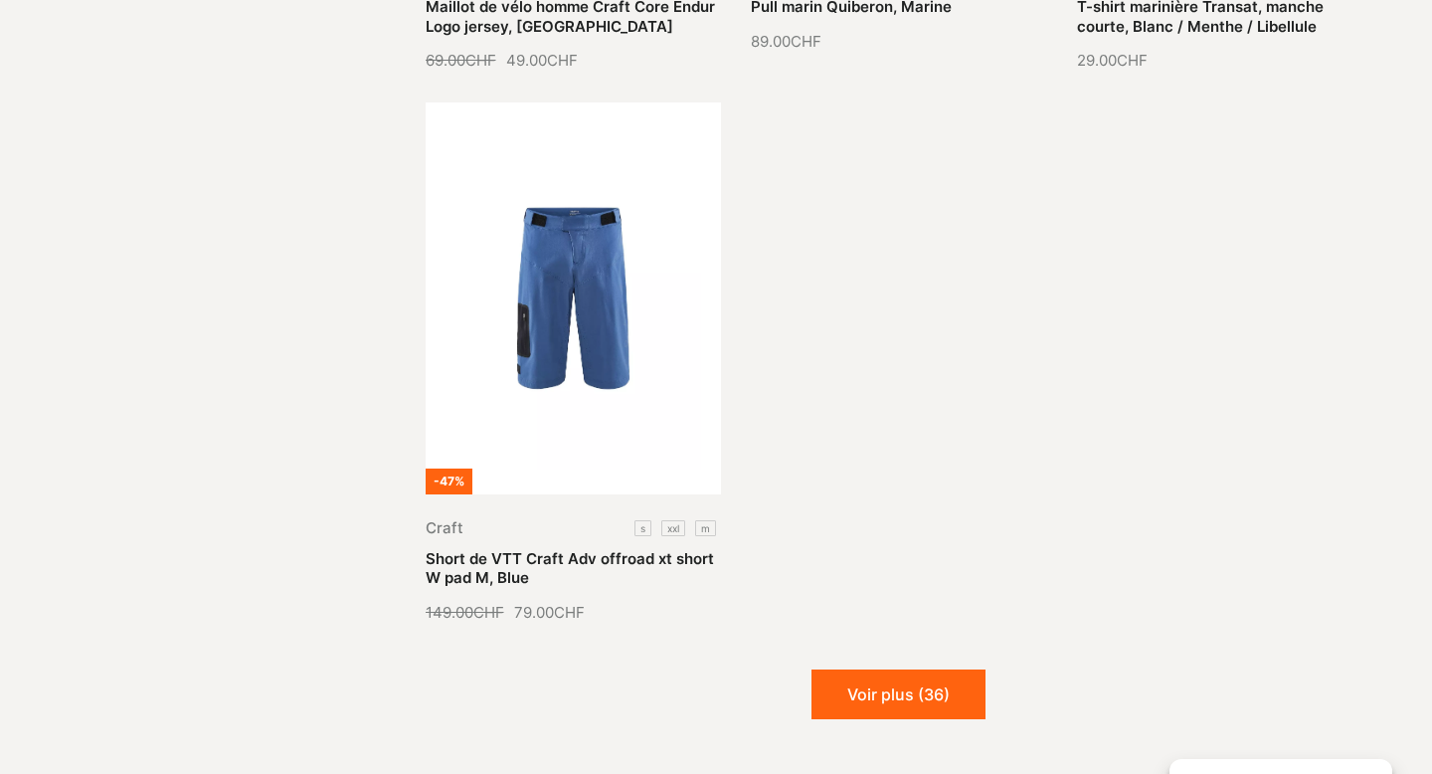
scroll to position [71523, 0]
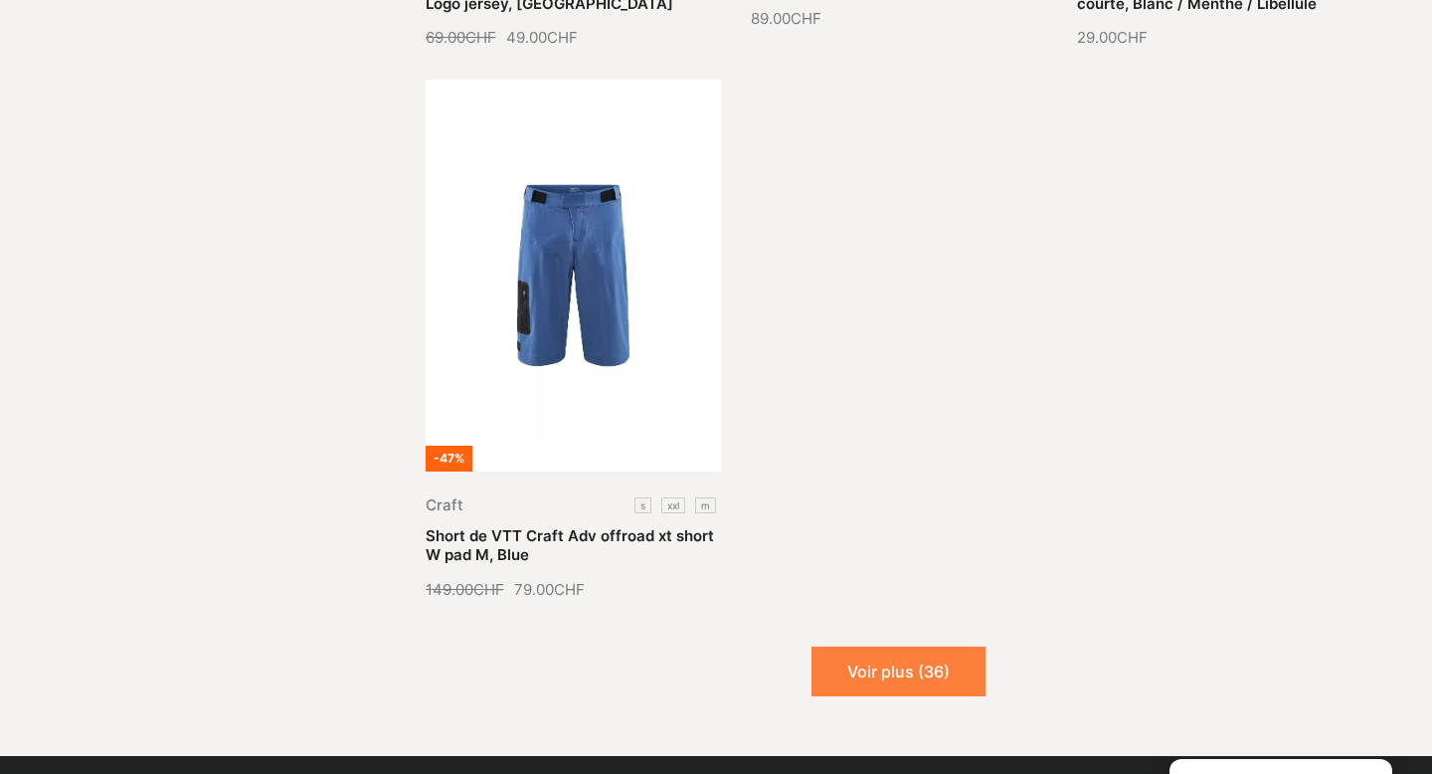
click at [861, 646] on button "Voir plus (36)" at bounding box center [899, 671] width 174 height 50
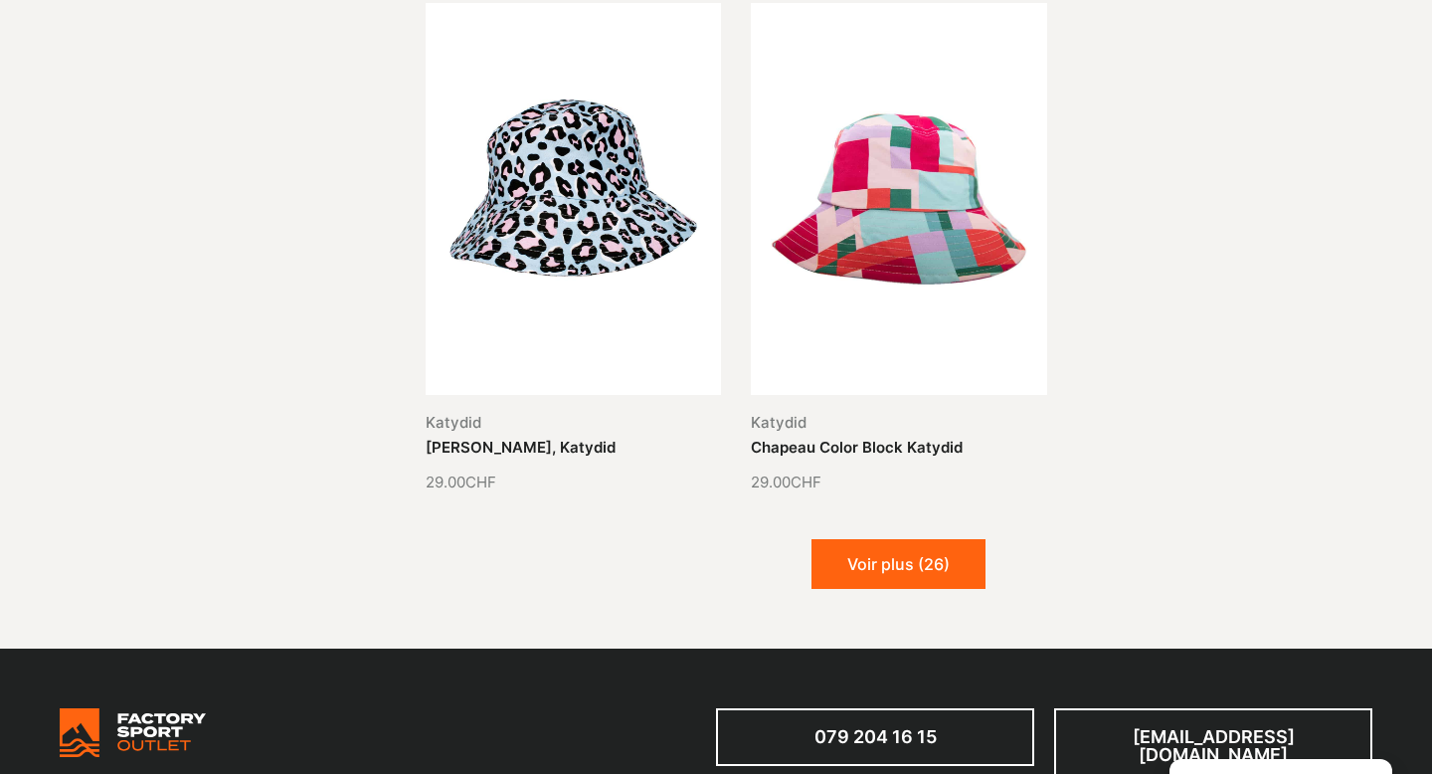
scroll to position [73234, 0]
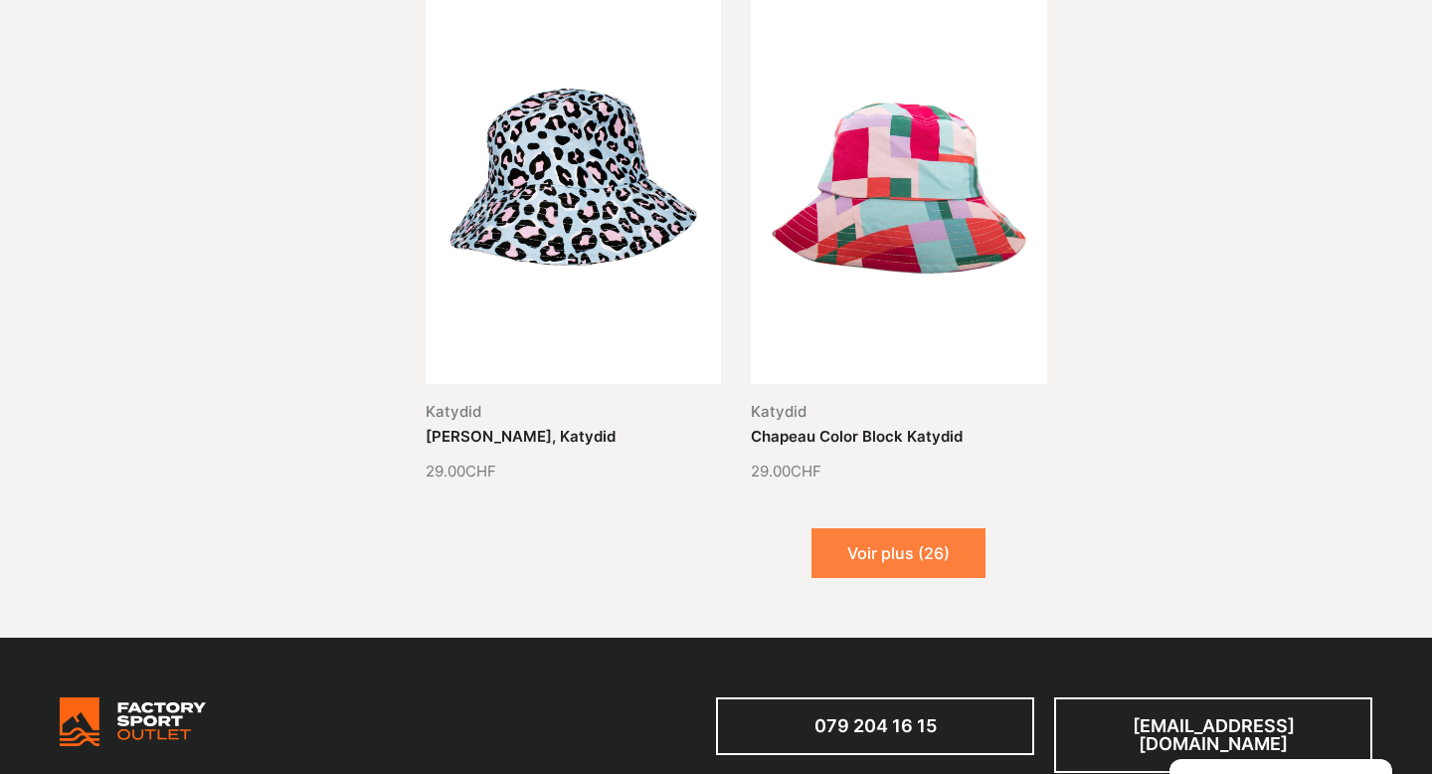
click at [901, 528] on button "Voir plus (26)" at bounding box center [899, 553] width 174 height 50
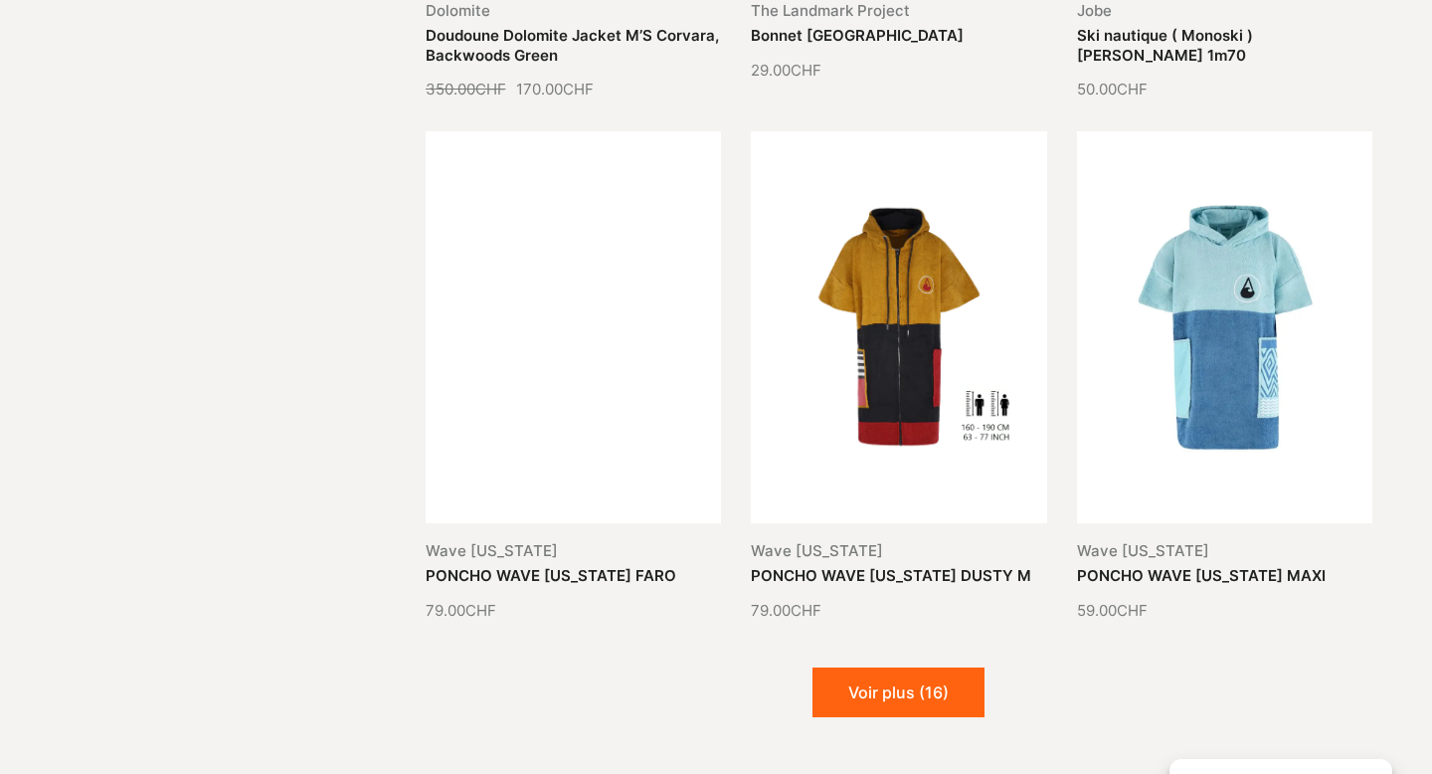
scroll to position [74763, 0]
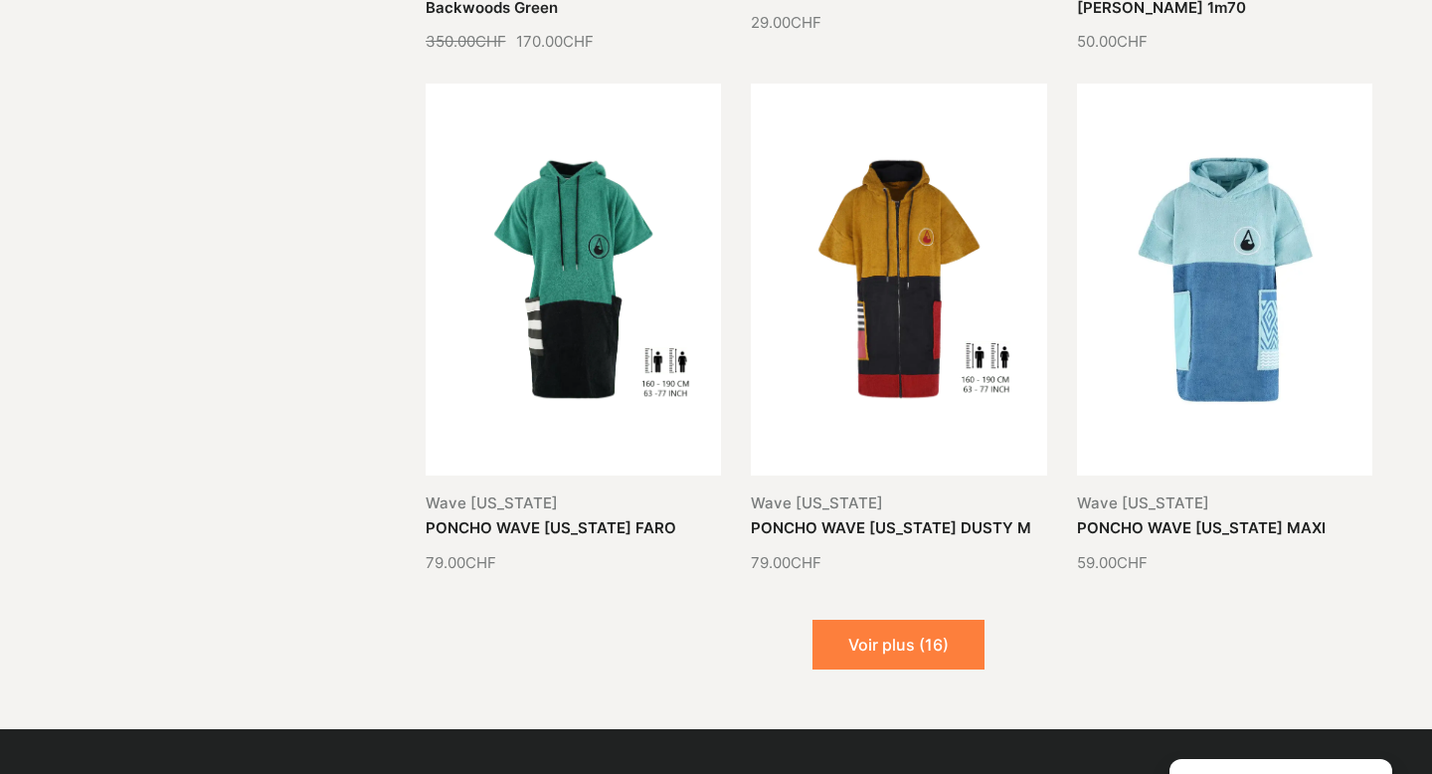
click at [890, 620] on button "Voir plus (16)" at bounding box center [899, 645] width 172 height 50
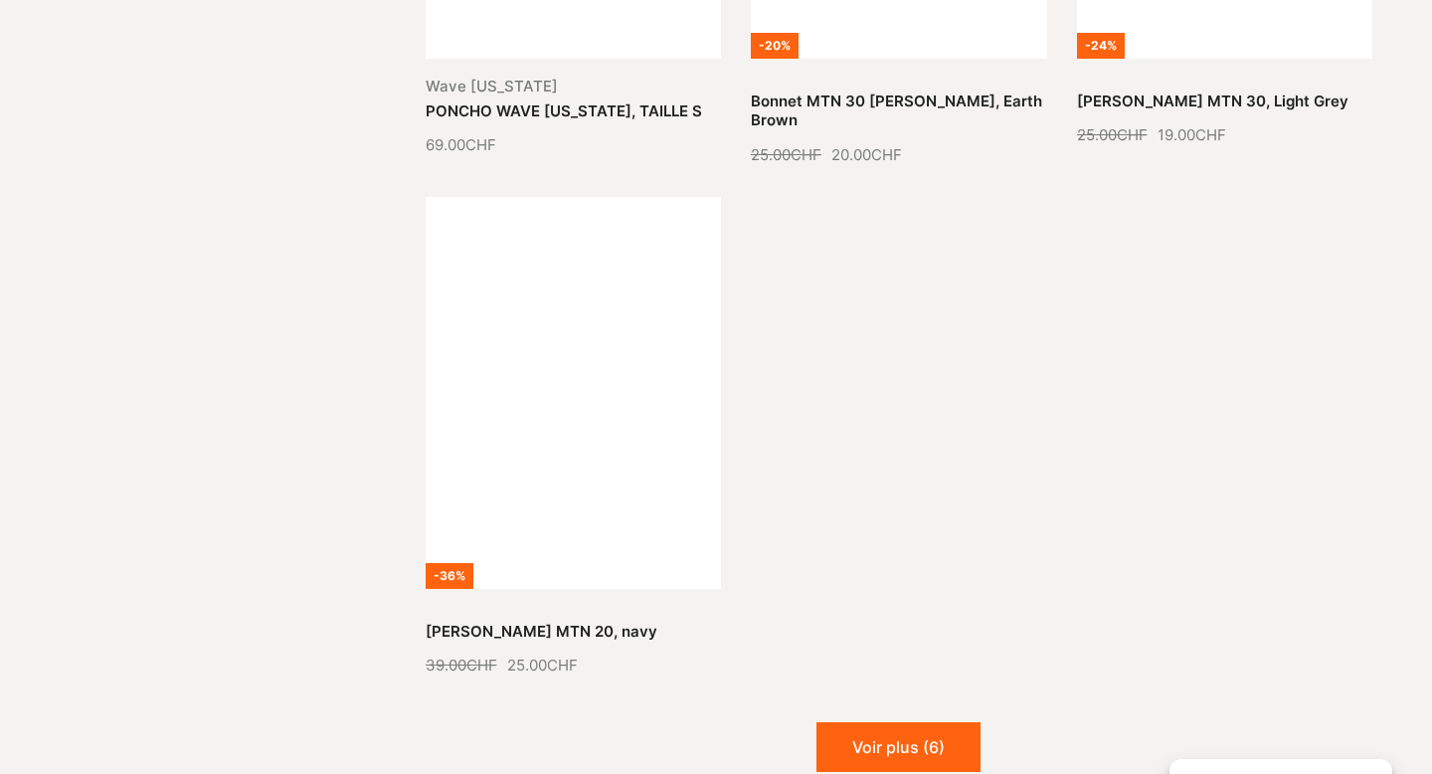
scroll to position [76783, 0]
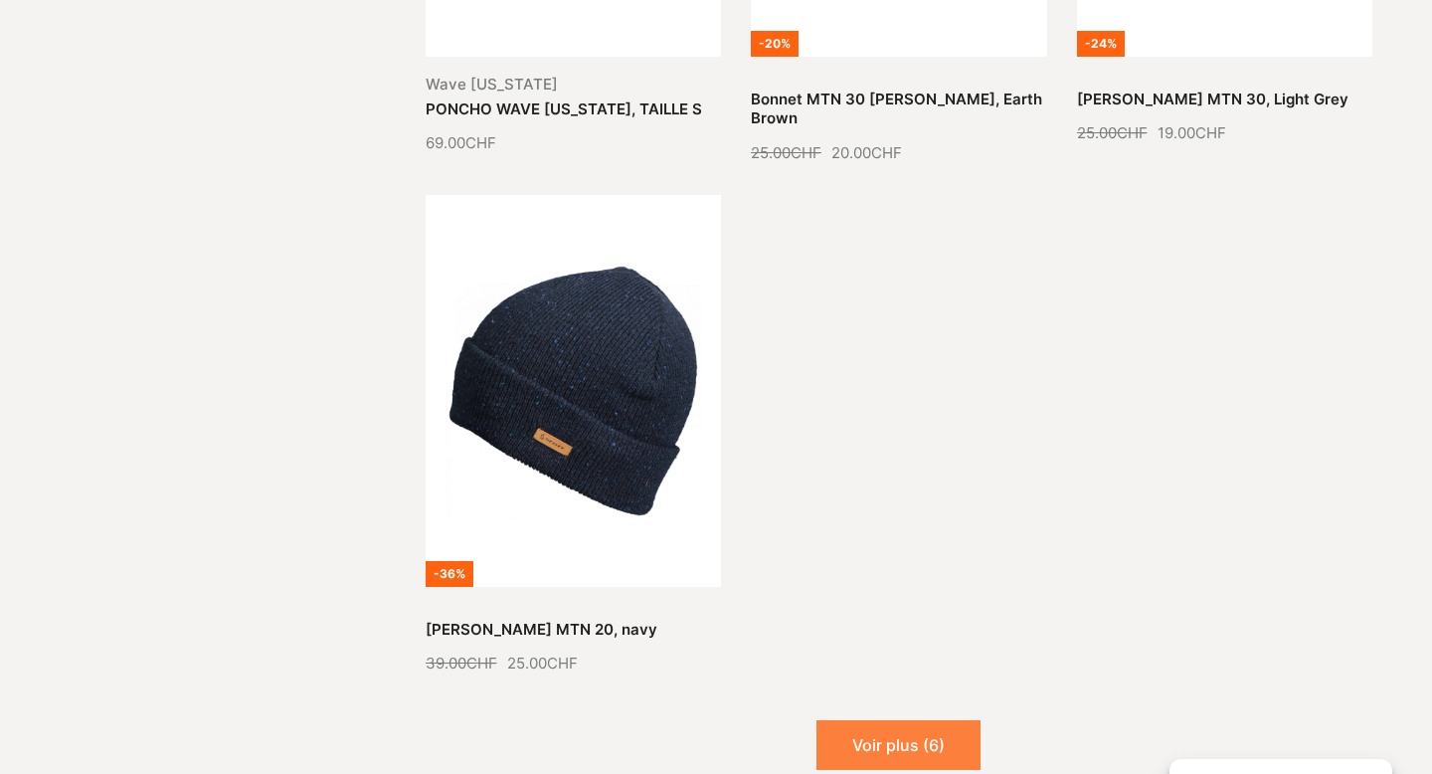
click at [886, 720] on button "Voir plus (6)" at bounding box center [898, 745] width 164 height 50
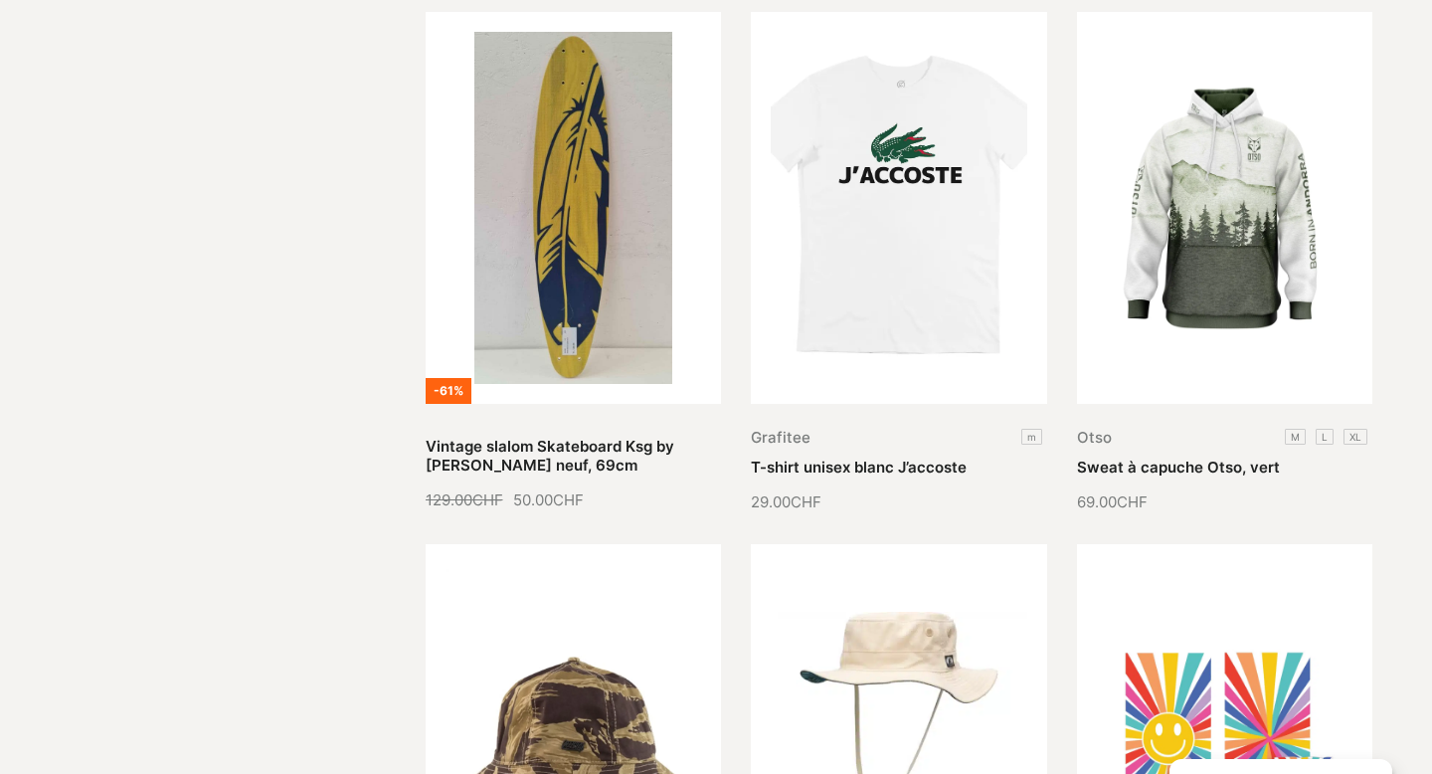
scroll to position [71721, 0]
